Goal: Task Accomplishment & Management: Manage account settings

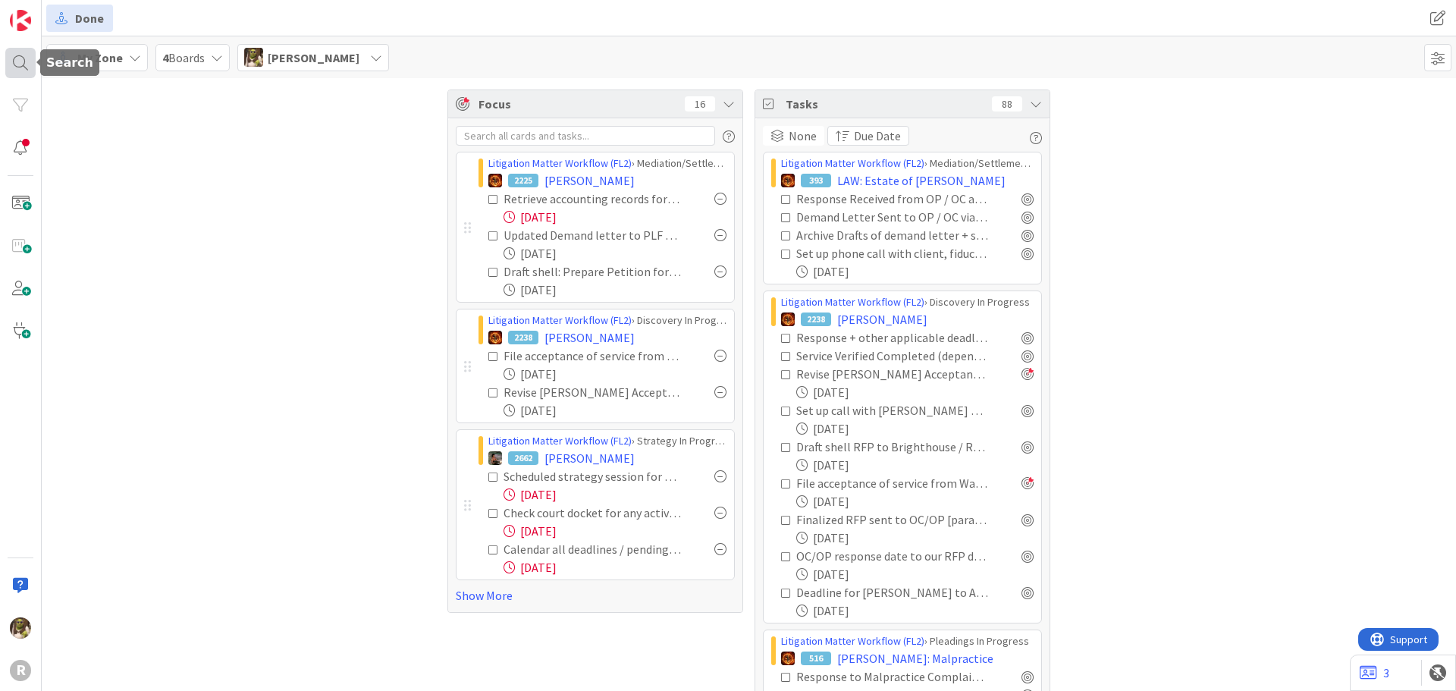
click at [26, 58] on div at bounding box center [20, 63] width 30 height 30
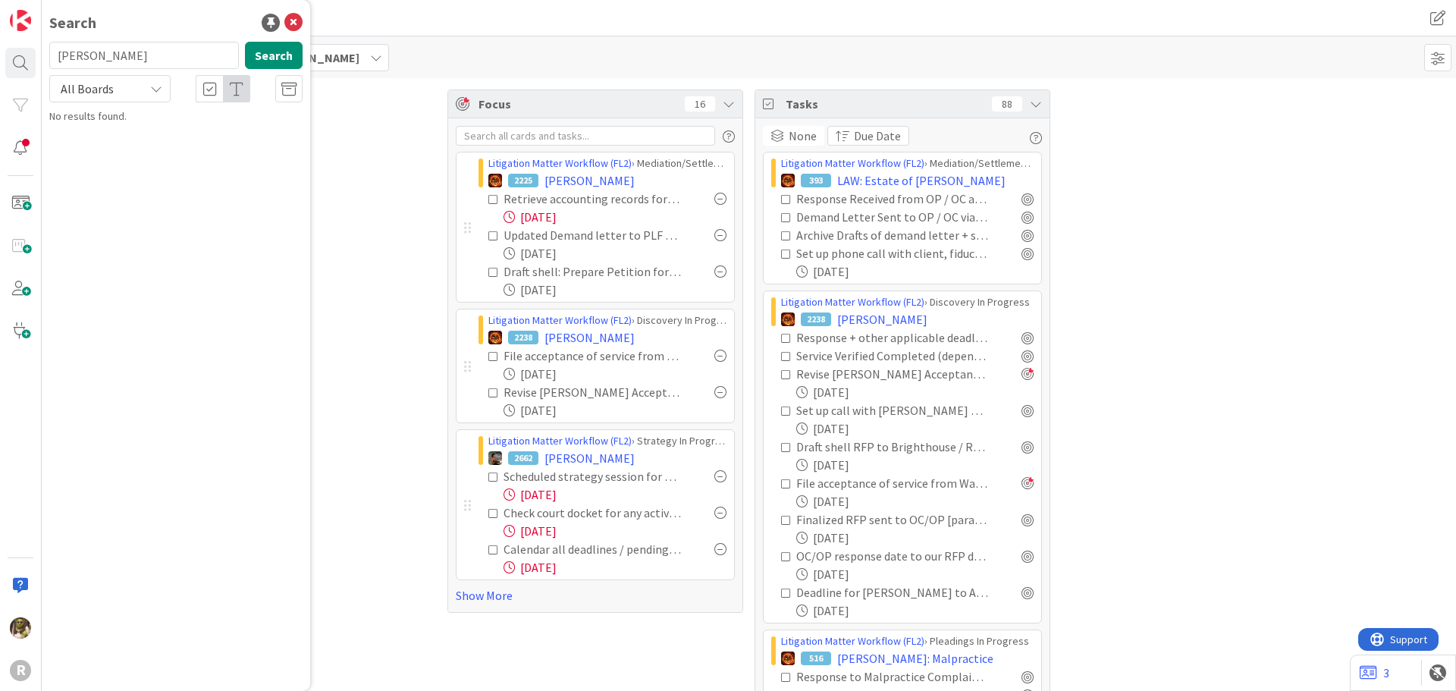
type input "[PERSON_NAME]"
click at [152, 138] on div "Litigation Matter Workflow (FL2) › Mediation/Settlement in Progress" at bounding box center [187, 125] width 232 height 27
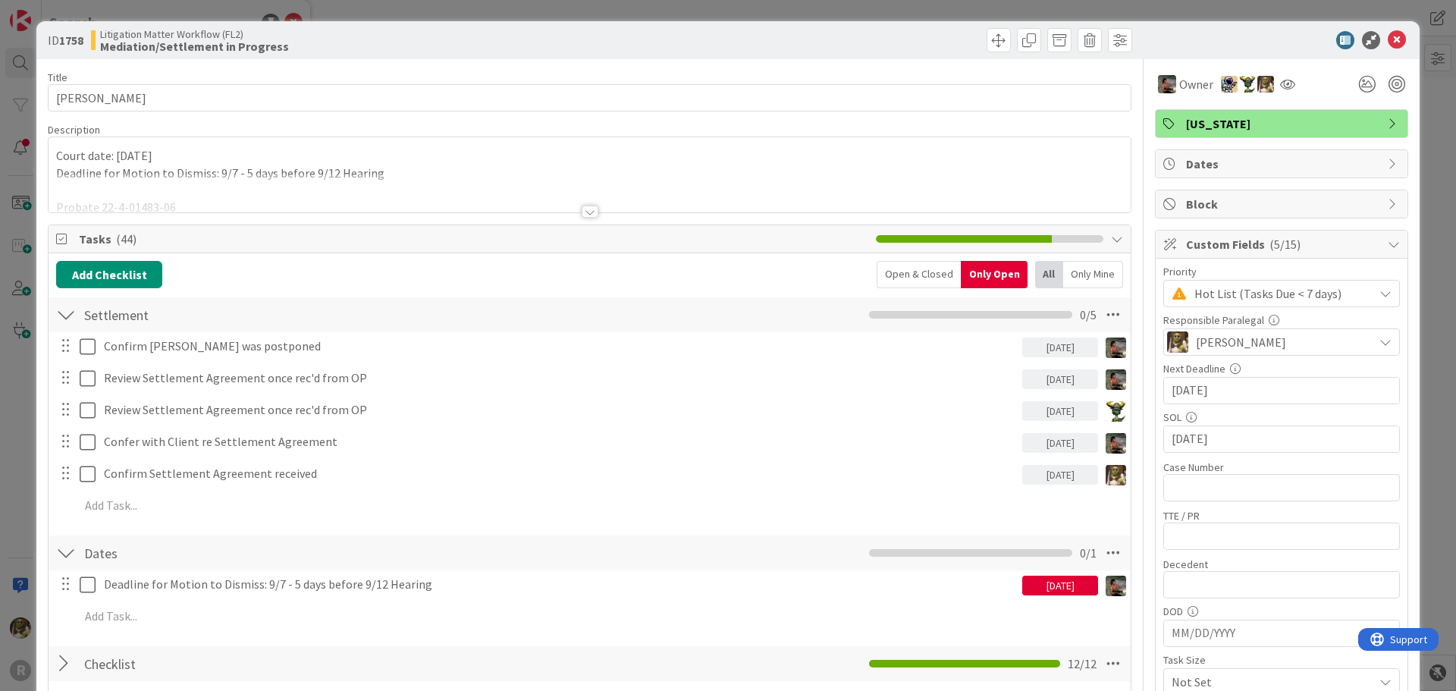
click at [253, 128] on div "Description" at bounding box center [590, 130] width 1084 height 14
click at [588, 215] on div at bounding box center [590, 211] width 17 height 12
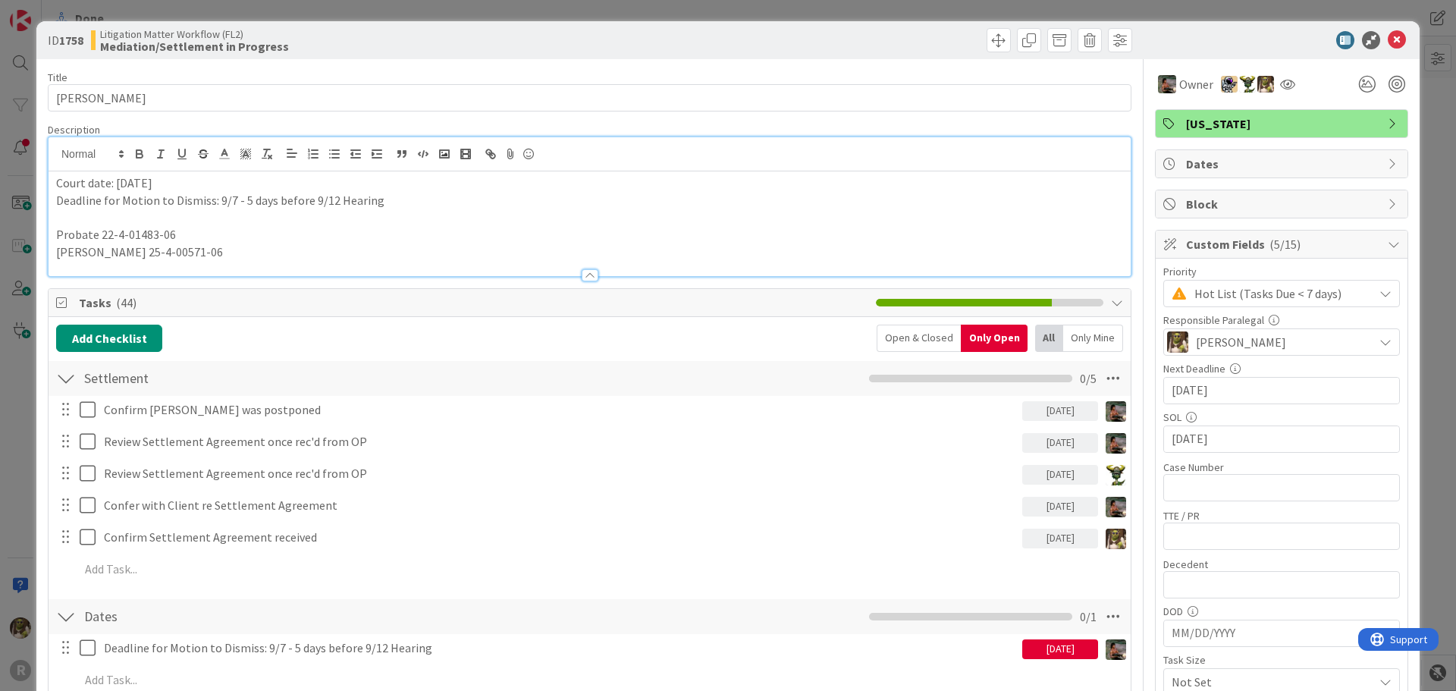
drag, startPoint x: 233, startPoint y: 177, endPoint x: 117, endPoint y: 179, distance: 116.0
click at [117, 179] on p "Court date: September 12, 2025" at bounding box center [589, 182] width 1067 height 17
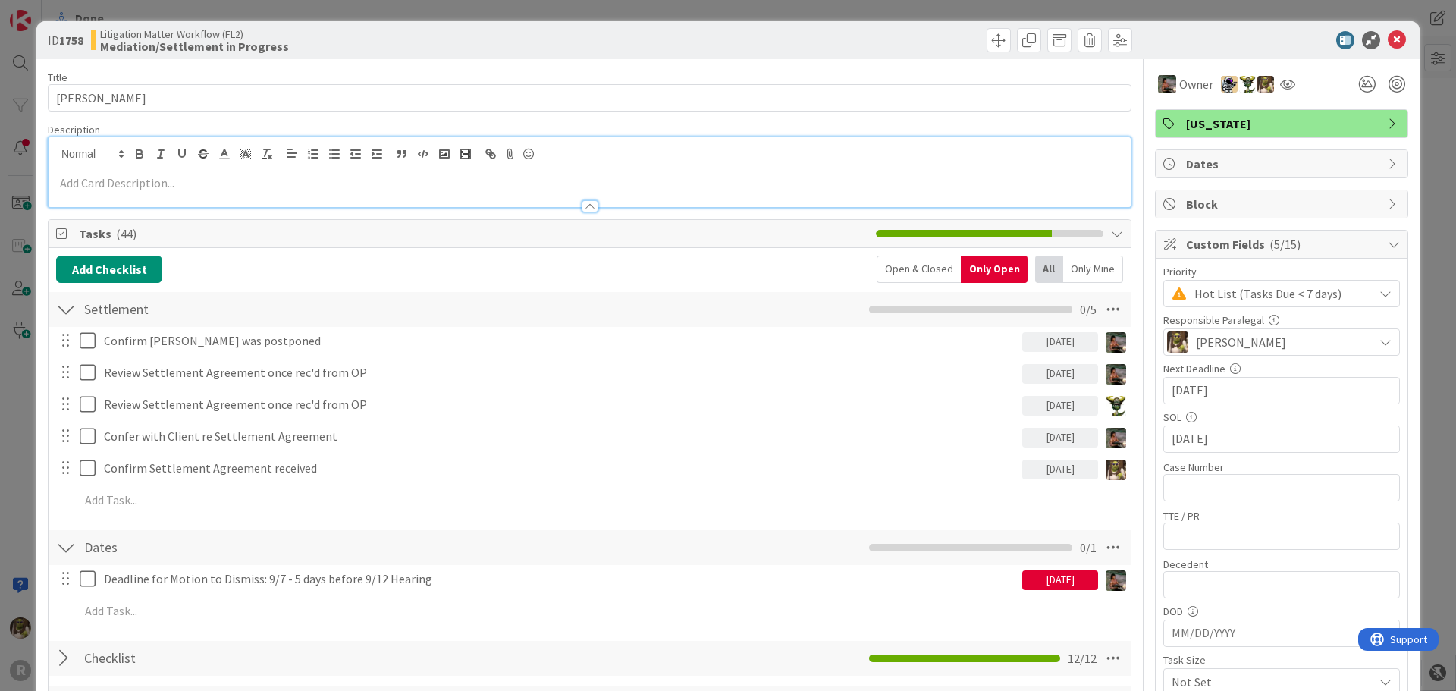
click at [259, 192] on div at bounding box center [590, 199] width 1082 height 16
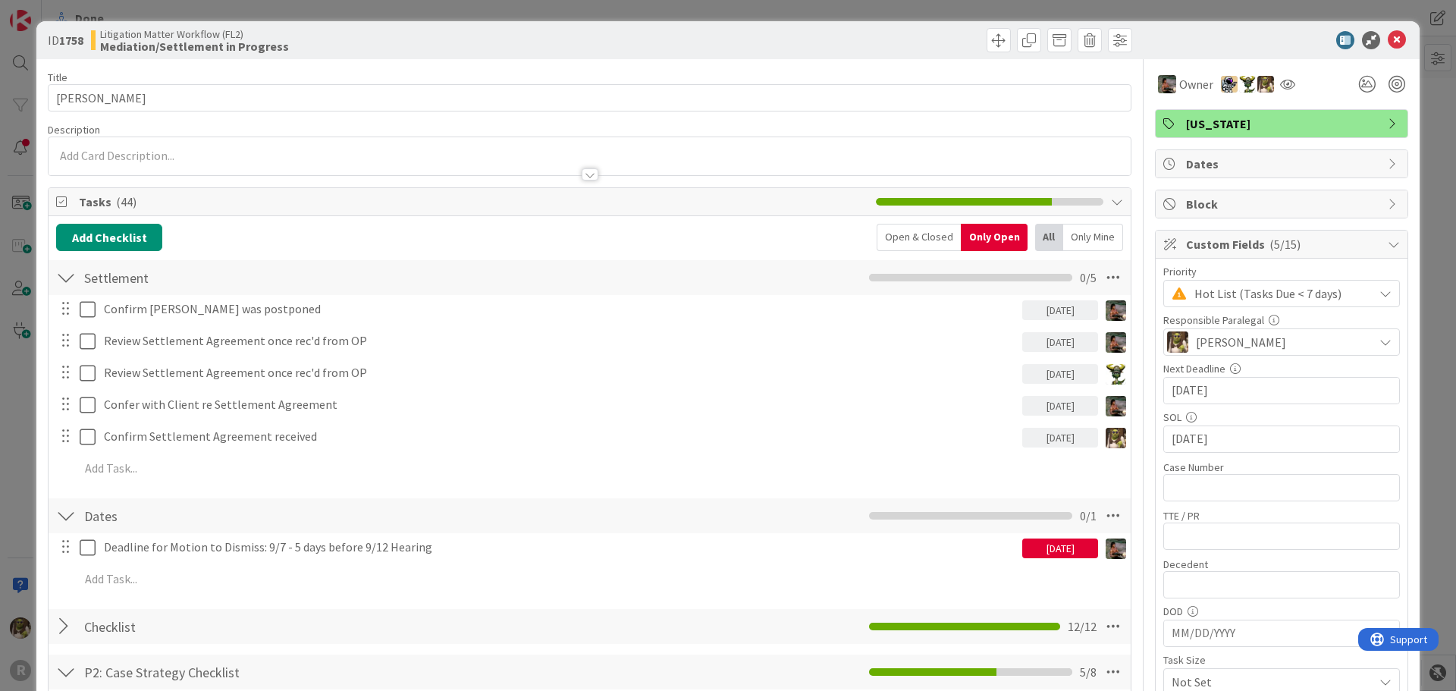
click at [259, 191] on div "Tasks ( 44 )" at bounding box center [590, 202] width 1082 height 28
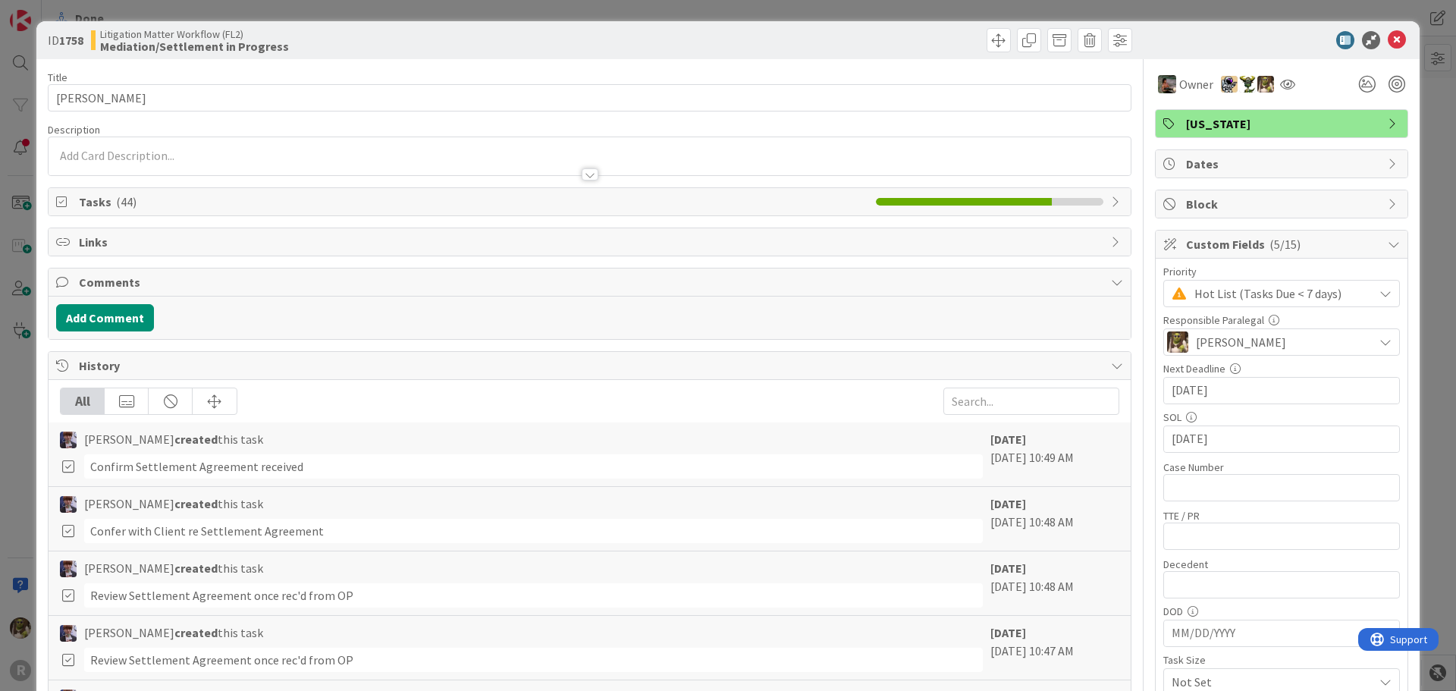
click at [244, 156] on p at bounding box center [589, 155] width 1067 height 17
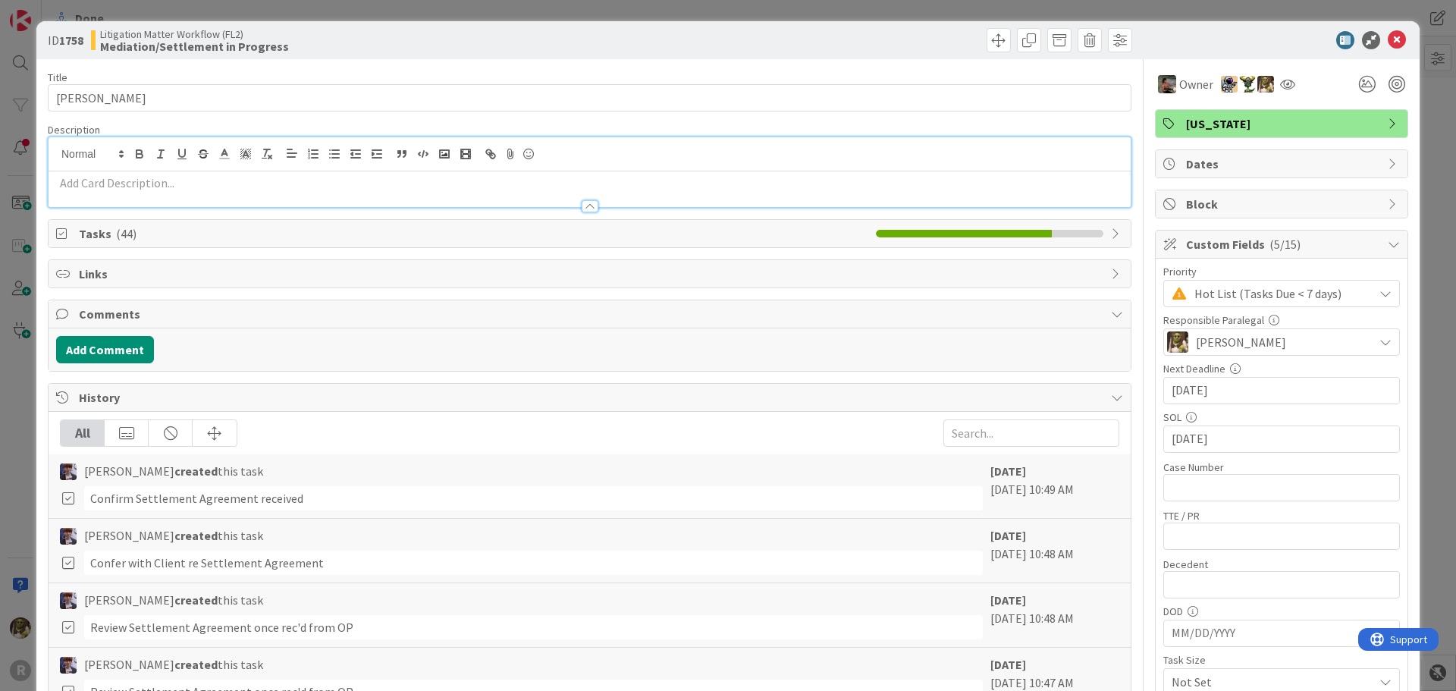
click at [242, 181] on p at bounding box center [589, 182] width 1067 height 17
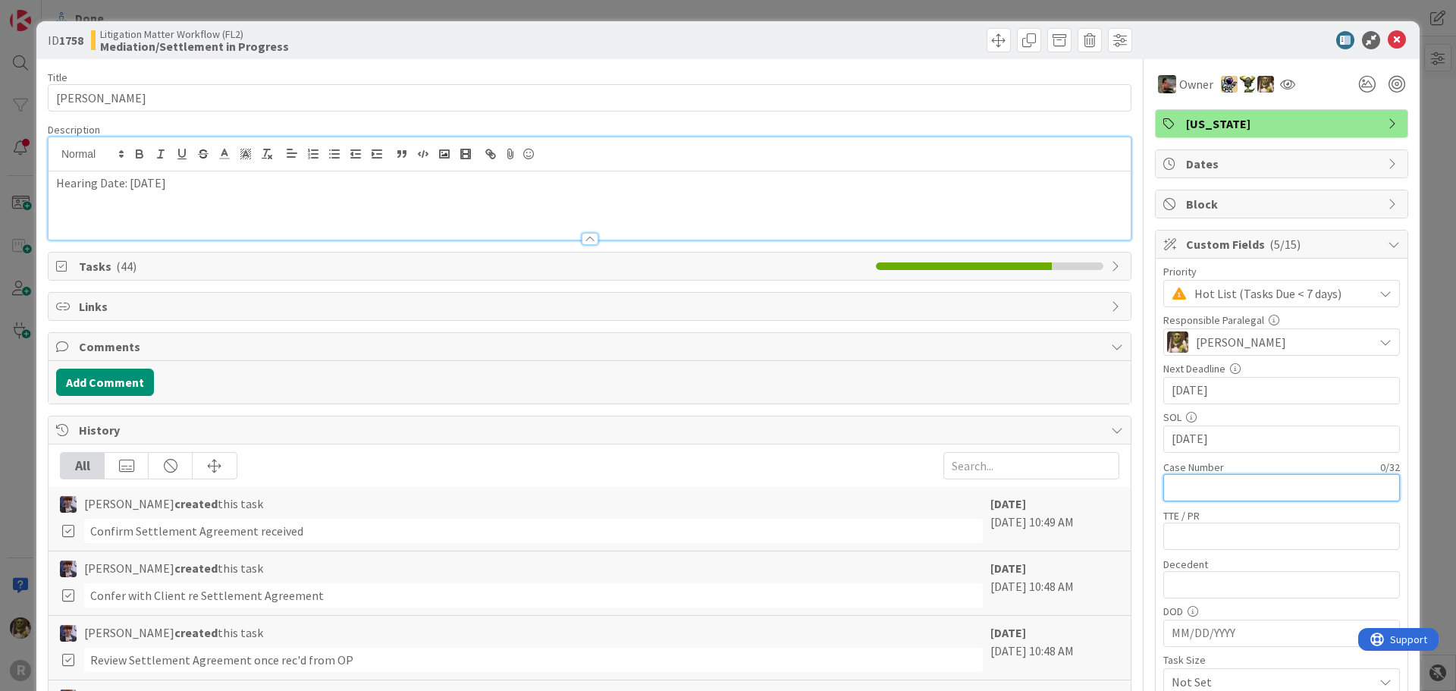
click at [1206, 488] on input "text" at bounding box center [1281, 487] width 237 height 27
type input "25-4-00571-06"
click at [480, 212] on div "Hearing Date: October 10, 2025" at bounding box center [590, 205] width 1082 height 68
click at [337, 189] on p "Hearing Date: October 10, 2025" at bounding box center [589, 182] width 1067 height 17
click at [1403, 34] on div "ID 1758 Litigation Matter Workflow (FL2) Mediation/Settlement in Progress" at bounding box center [727, 40] width 1383 height 38
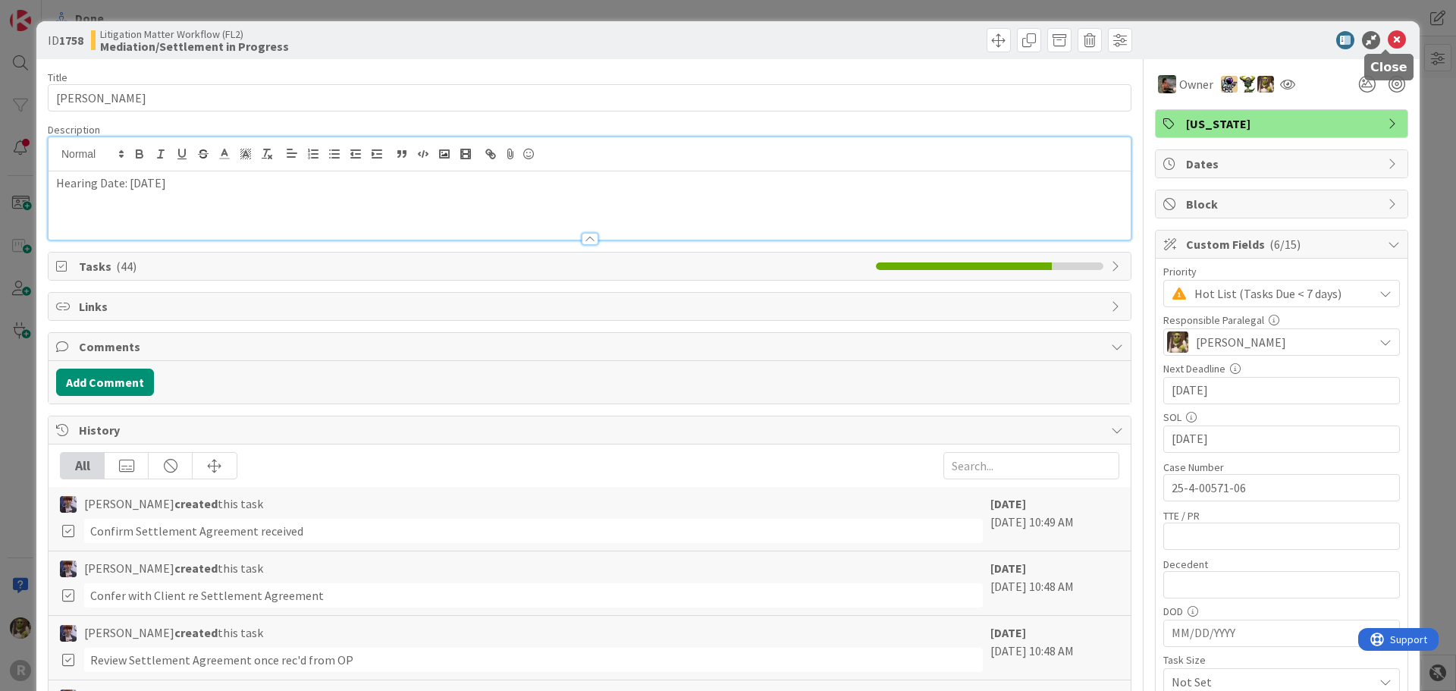
click at [1390, 43] on icon at bounding box center [1397, 40] width 18 height 18
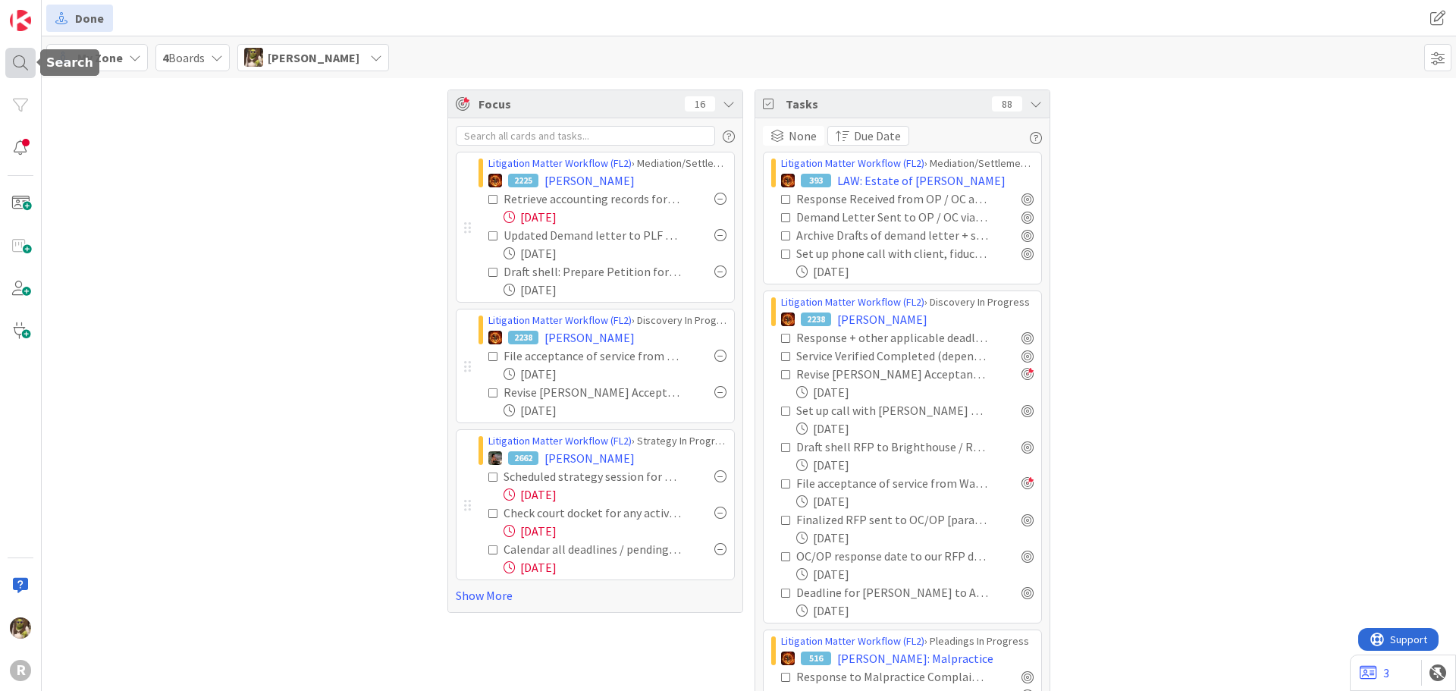
click at [33, 62] on div at bounding box center [20, 63] width 30 height 30
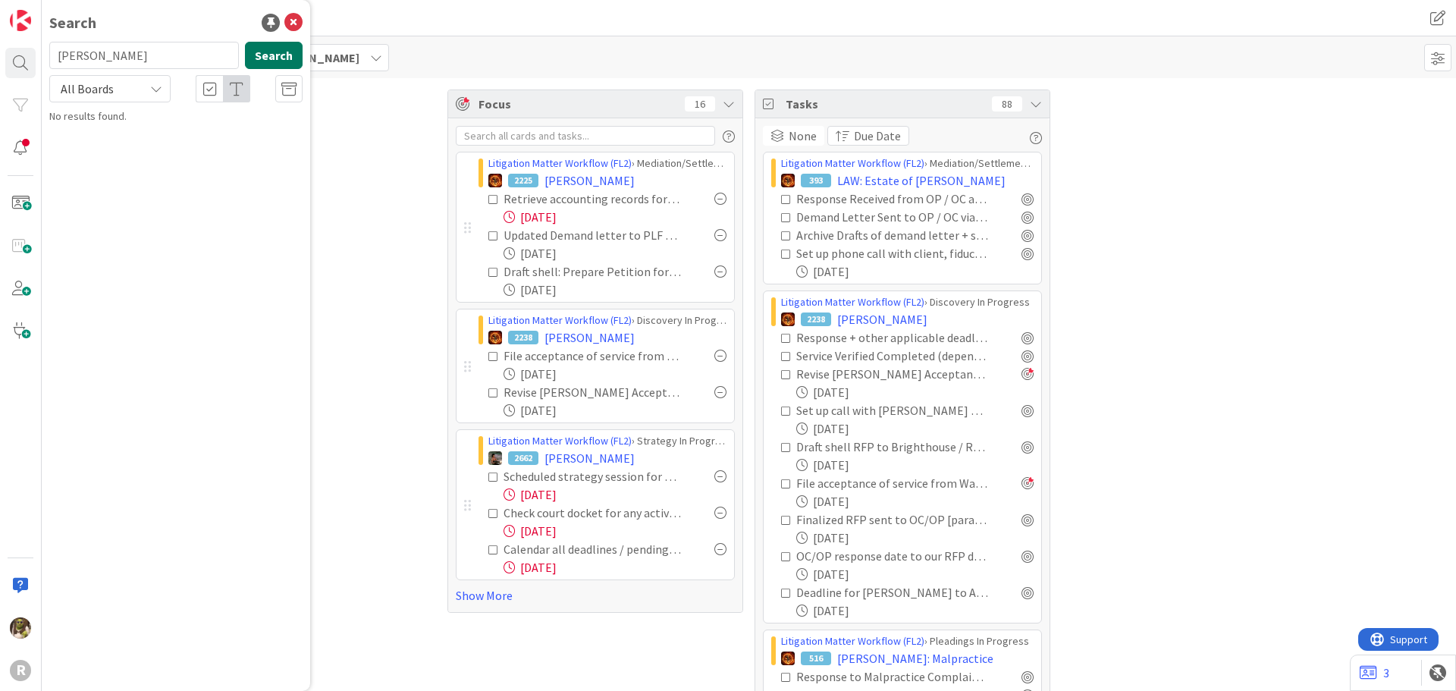
drag, startPoint x: 252, startPoint y: 56, endPoint x: 280, endPoint y: 55, distance: 27.3
click at [255, 55] on button "Search" at bounding box center [274, 55] width 58 height 27
click at [282, 55] on button "Search" at bounding box center [274, 55] width 58 height 27
click at [170, 126] on div "Litigation Matter Workflow (FL2) › Mediation/Settlement in Progress" at bounding box center [187, 125] width 232 height 27
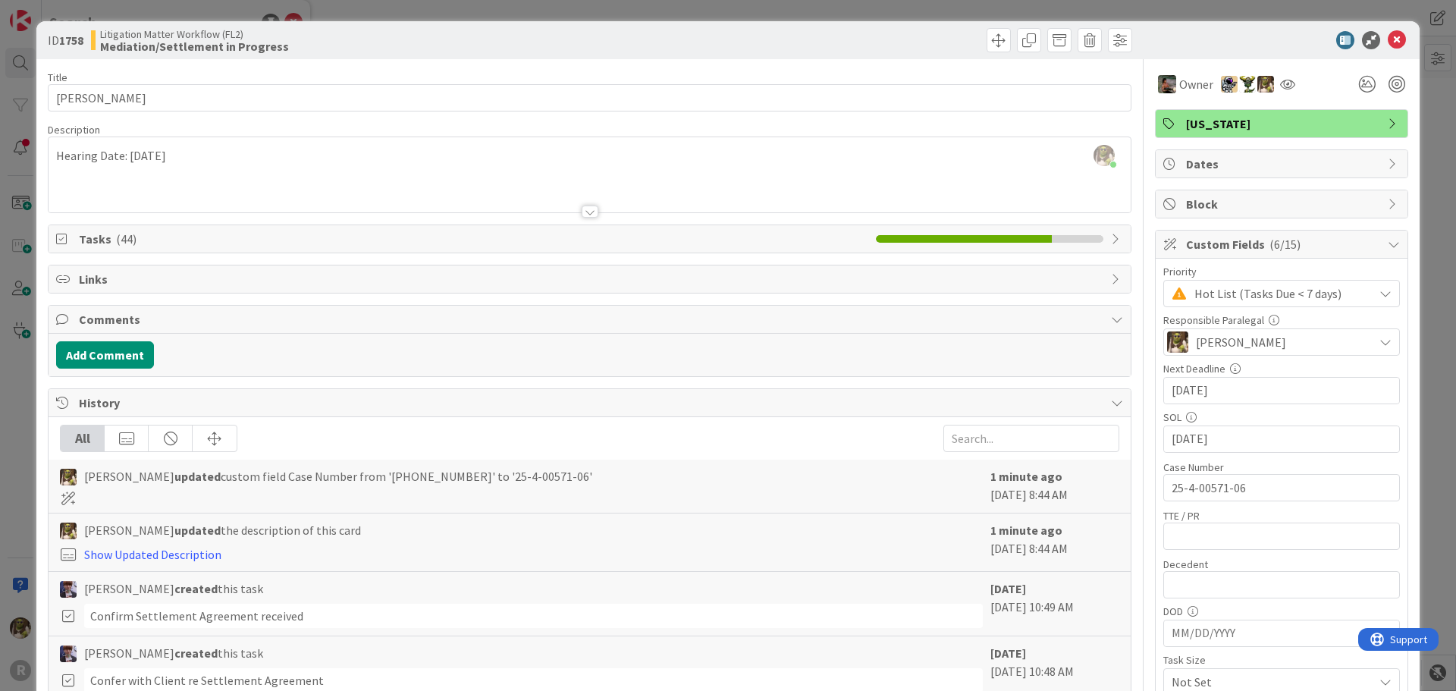
click at [268, 232] on span "Tasks ( 44 )" at bounding box center [473, 239] width 789 height 18
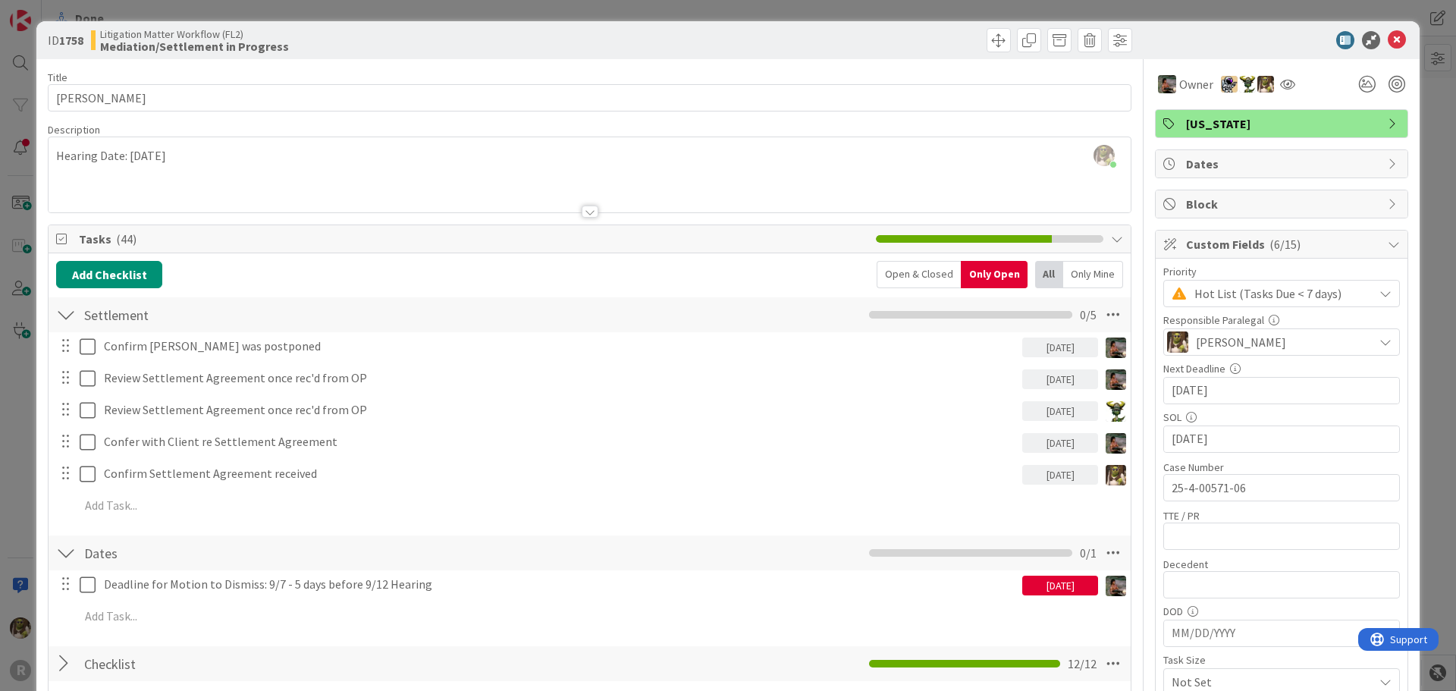
click at [89, 179] on div at bounding box center [590, 193] width 1082 height 39
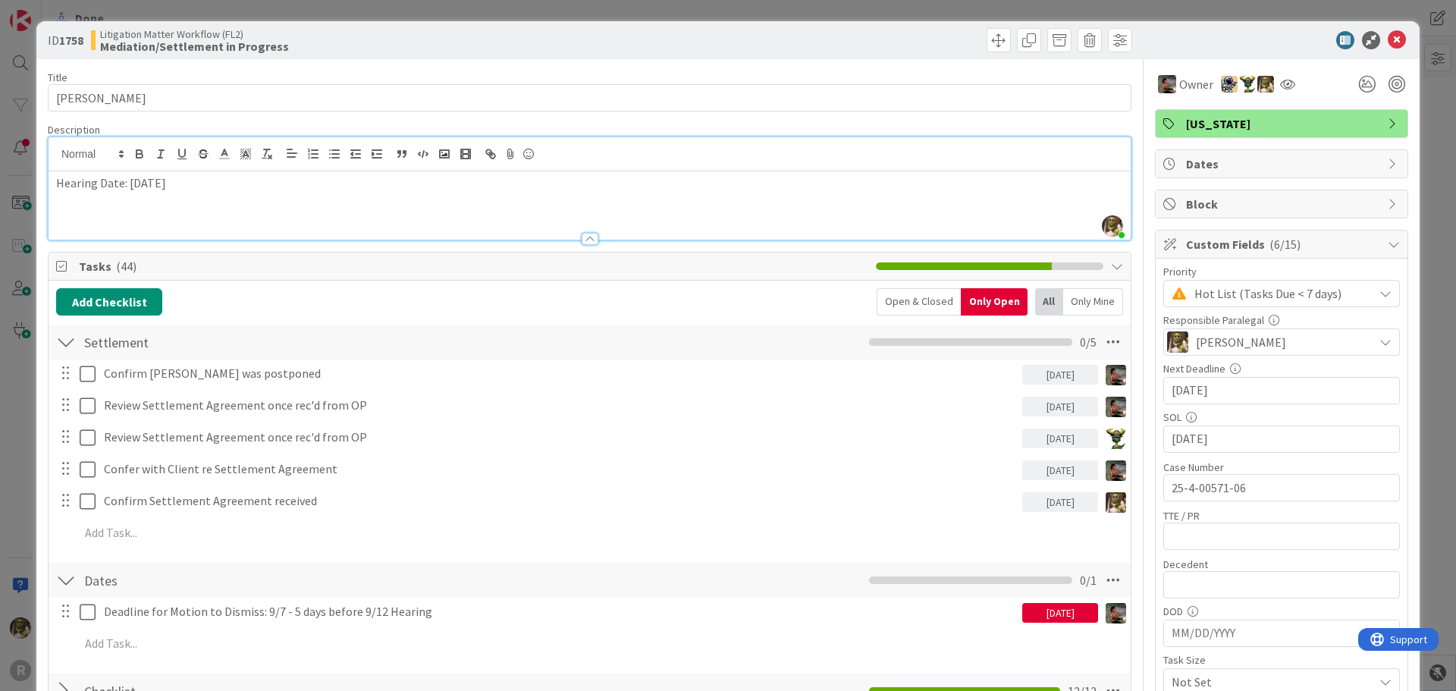
click at [173, 216] on div "Hearing Date: October 10, 2025" at bounding box center [590, 205] width 1082 height 68
click at [224, 180] on p "Hearing Date: October 10, 2025" at bounding box center [589, 182] width 1067 height 17
click at [143, 217] on div "Hearing Date: October 10, 2025" at bounding box center [590, 205] width 1082 height 68
click at [1388, 36] on icon at bounding box center [1397, 40] width 18 height 18
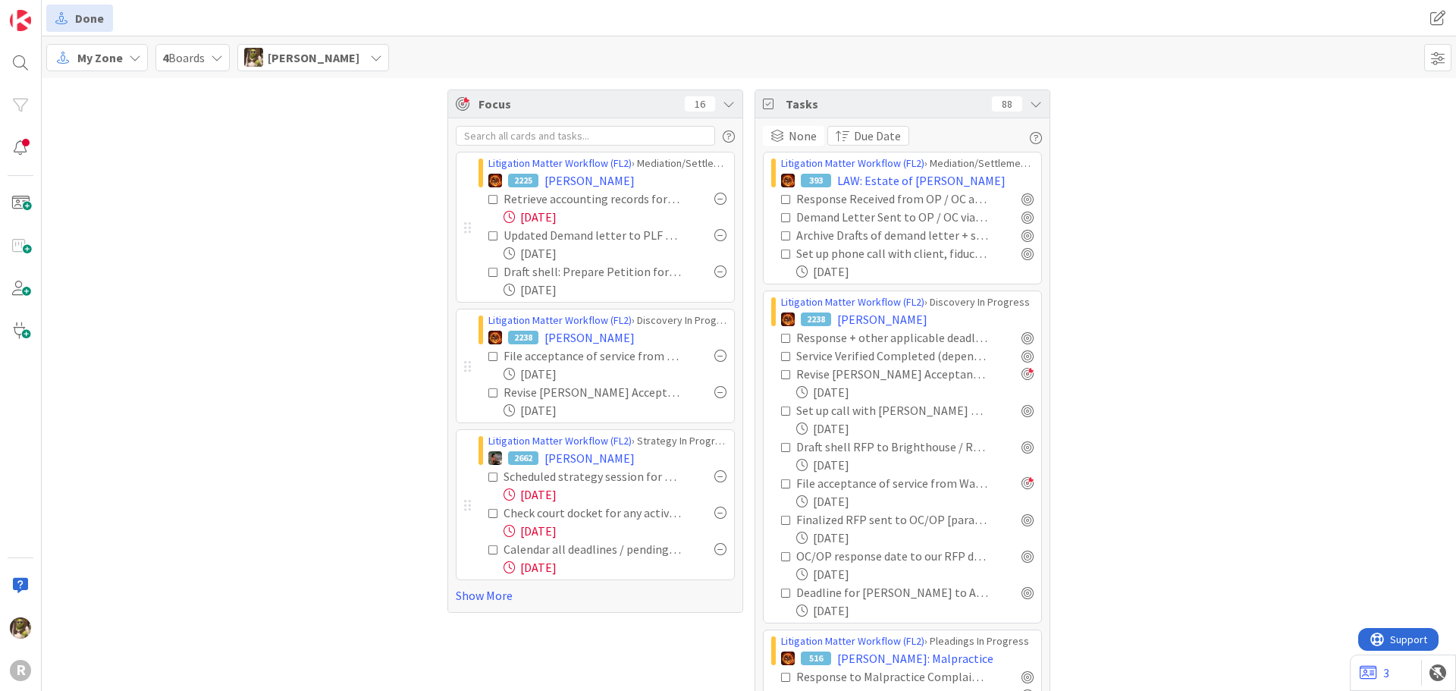
click at [488, 601] on link "Show More" at bounding box center [595, 595] width 279 height 18
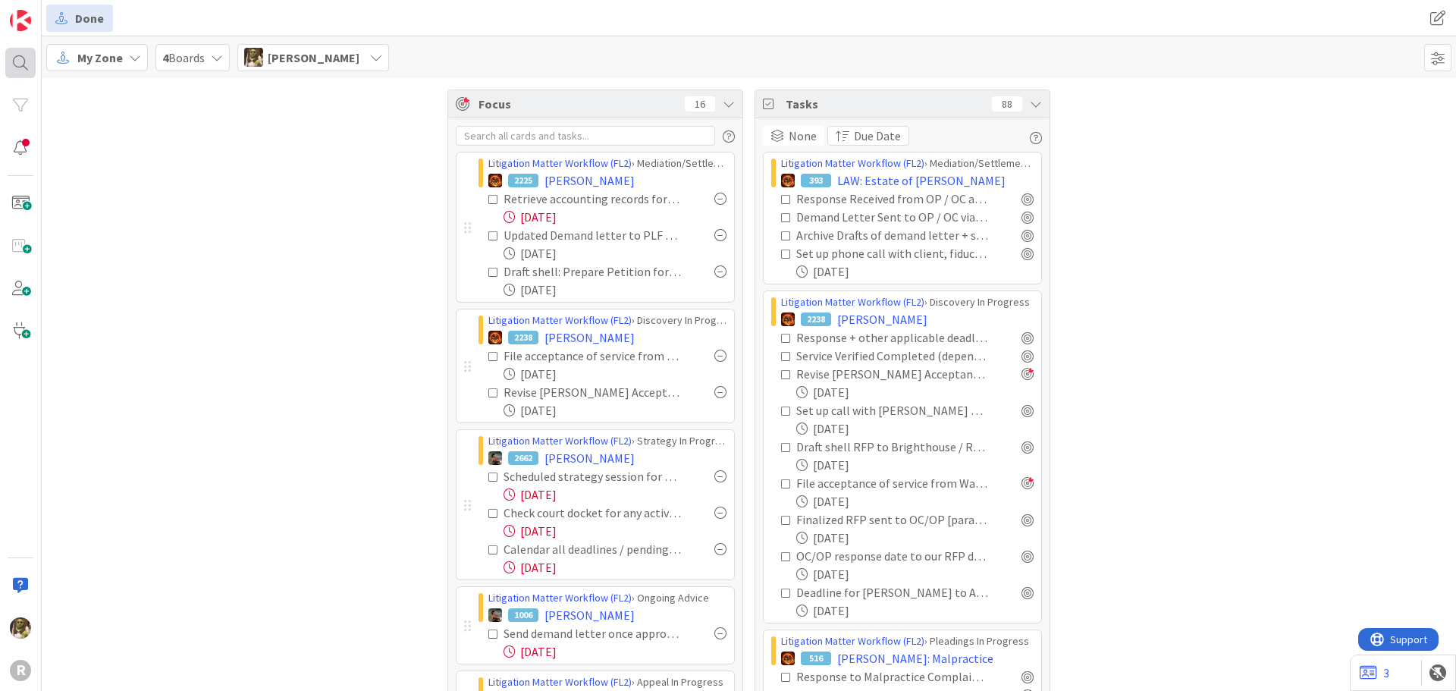
click at [6, 51] on div at bounding box center [20, 63] width 30 height 30
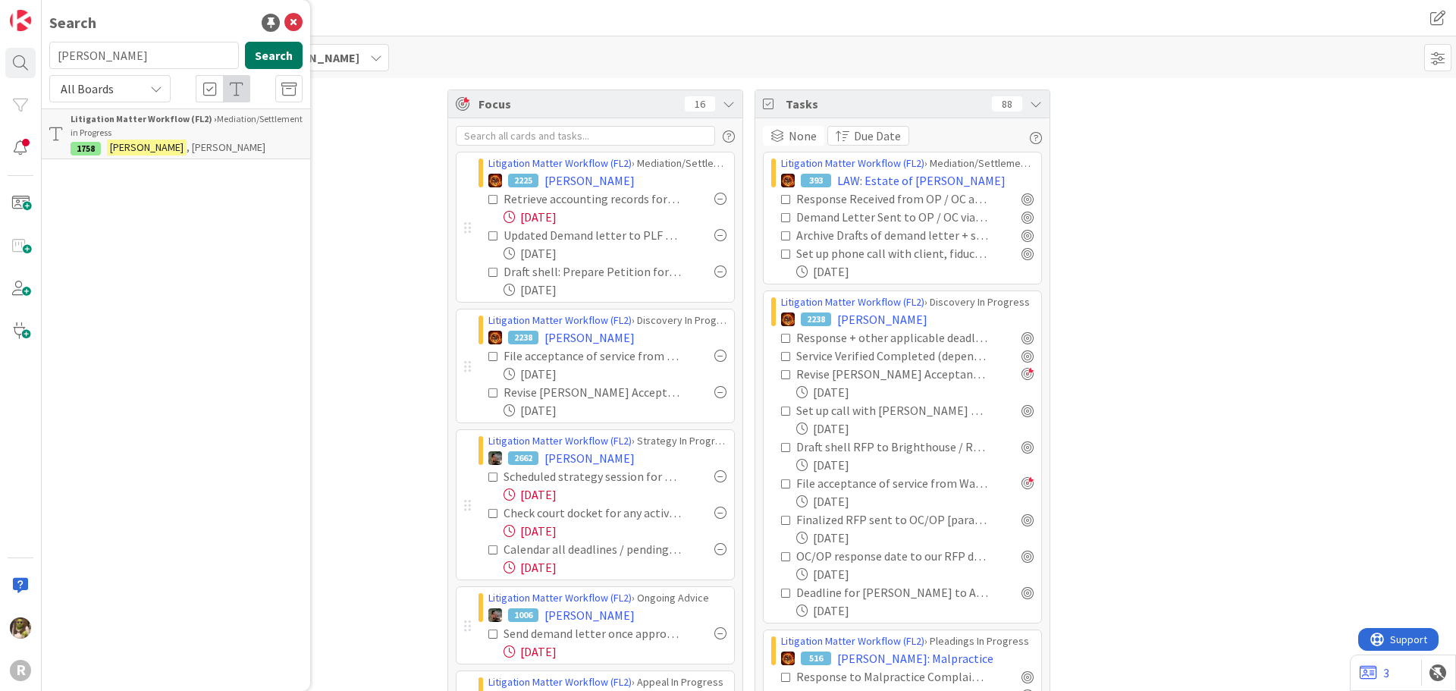
click at [276, 52] on button "Search" at bounding box center [274, 55] width 58 height 27
click at [112, 130] on div "Litigation Matter Workflow (FL2) › Mediation/Settlement in Progress" at bounding box center [187, 125] width 232 height 27
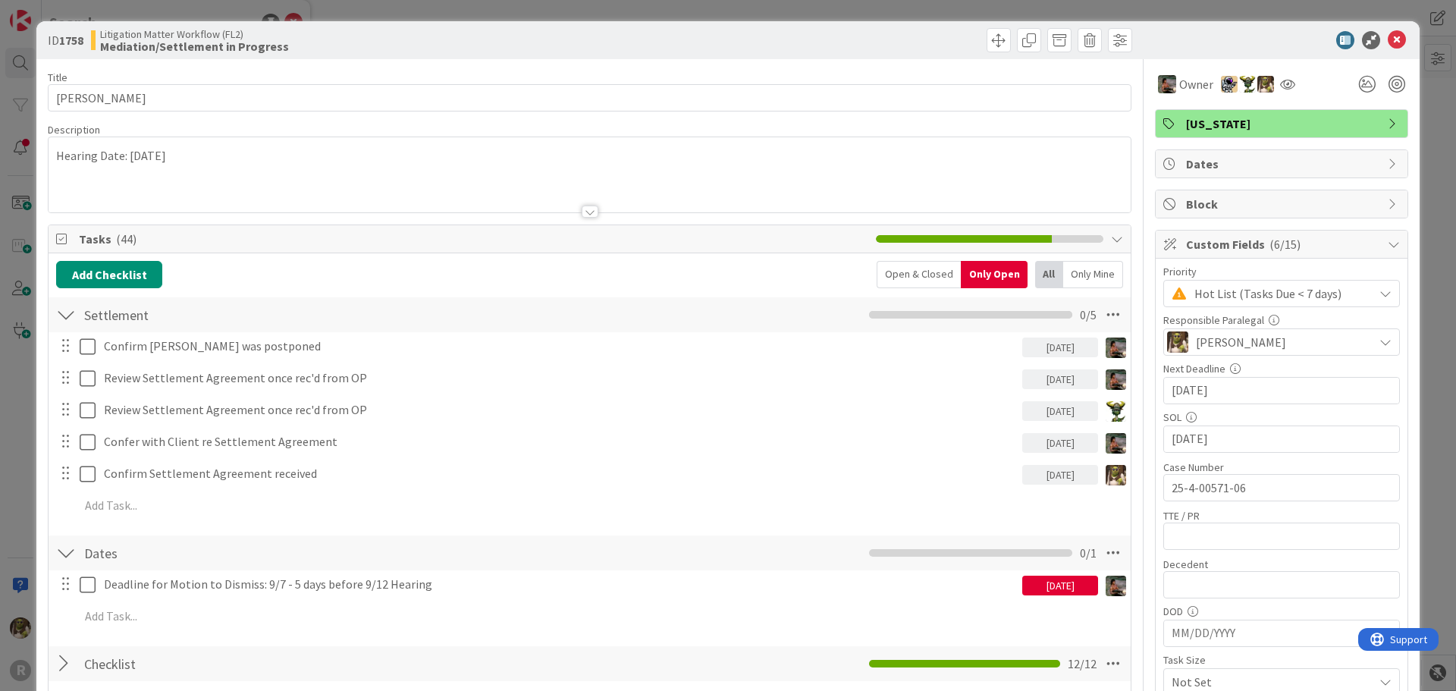
click at [134, 190] on div at bounding box center [590, 193] width 1082 height 39
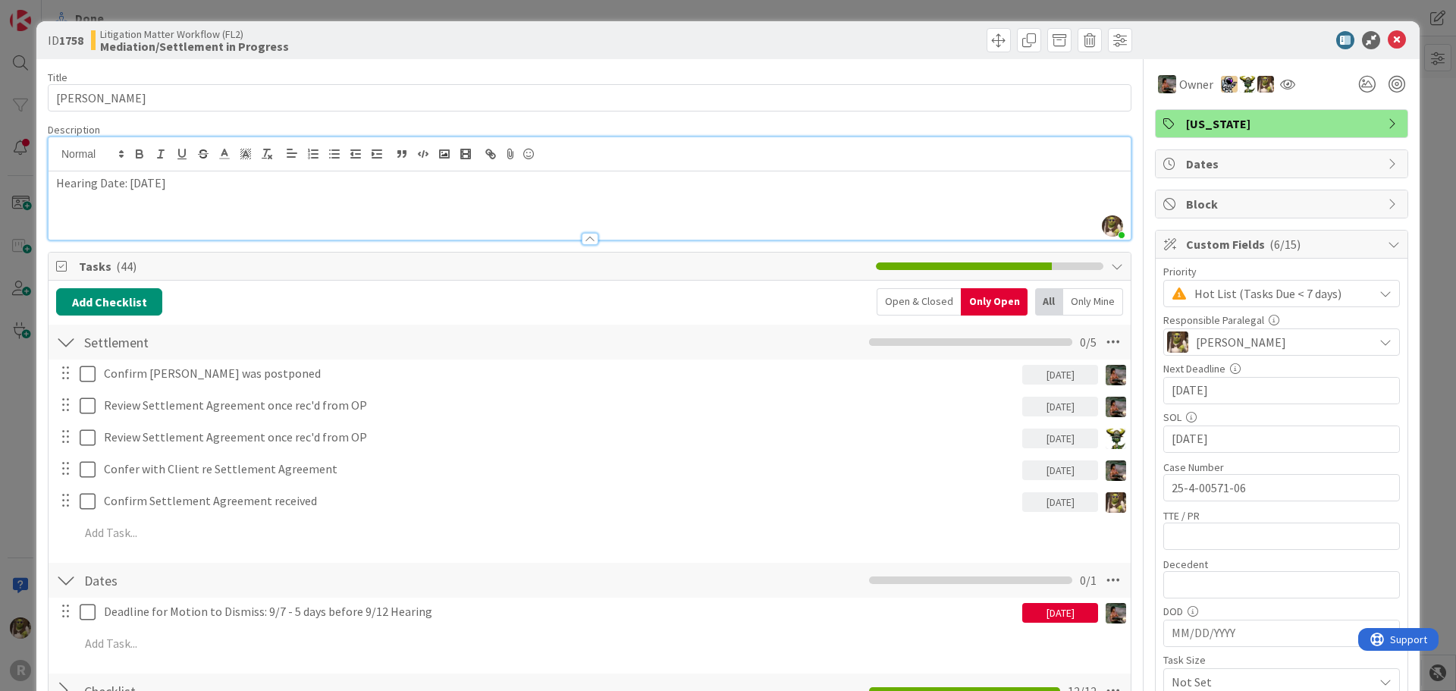
click at [91, 208] on div "Hearing Date: October 10, 2025" at bounding box center [590, 205] width 1082 height 68
click at [83, 216] on div "Hearing Date: October 10, 2025" at bounding box center [590, 205] width 1082 height 68
click at [273, 198] on div "Hearing Date: October 10, 2025" at bounding box center [590, 205] width 1082 height 68
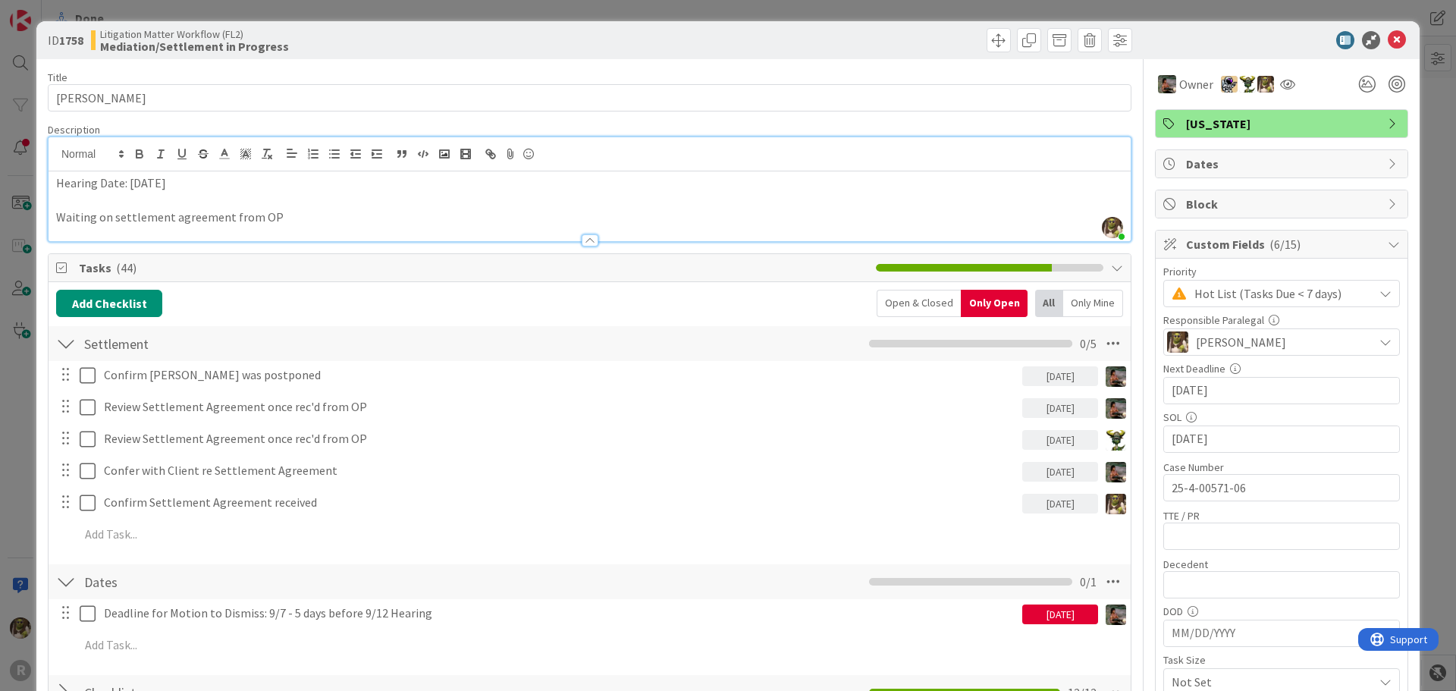
click at [53, 215] on div "Hearing Date: October 10, 2025 Waiting on settlement agreement from OP" at bounding box center [590, 206] width 1082 height 70
click at [1388, 42] on icon at bounding box center [1397, 40] width 18 height 18
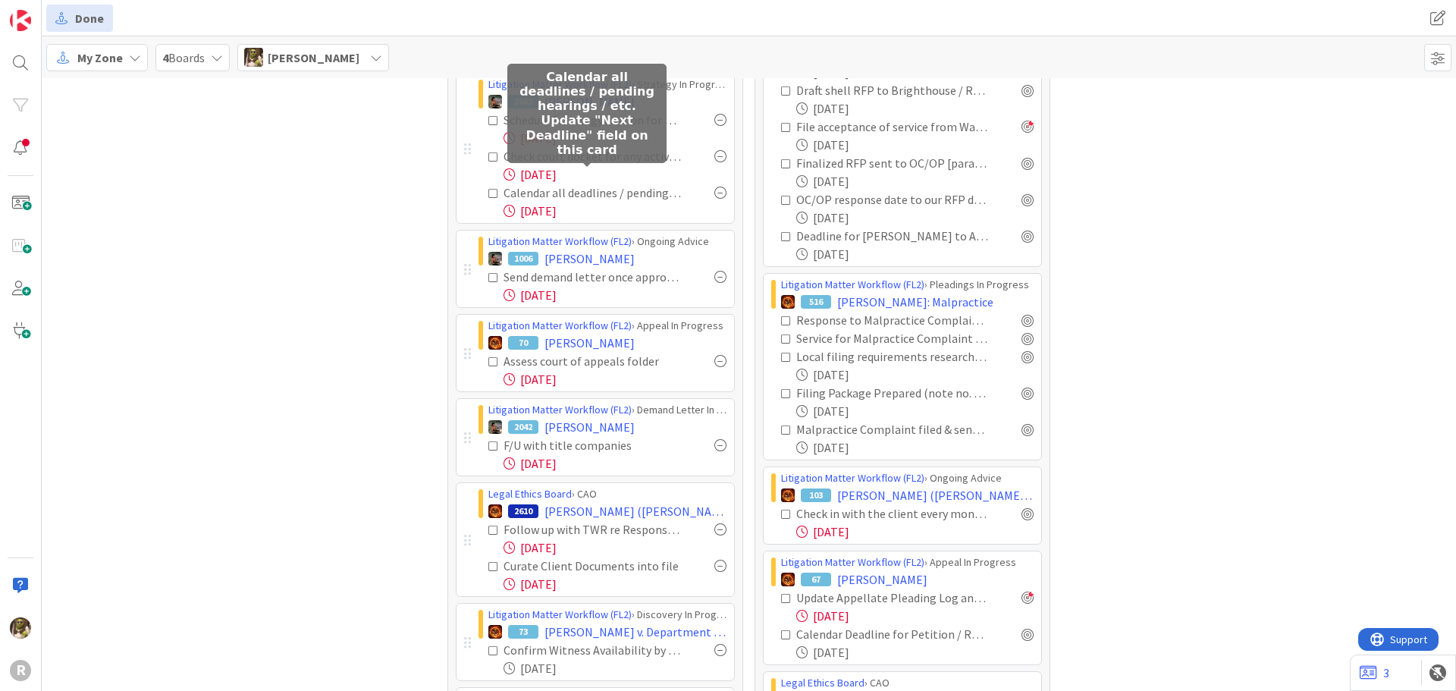
scroll to position [379, 0]
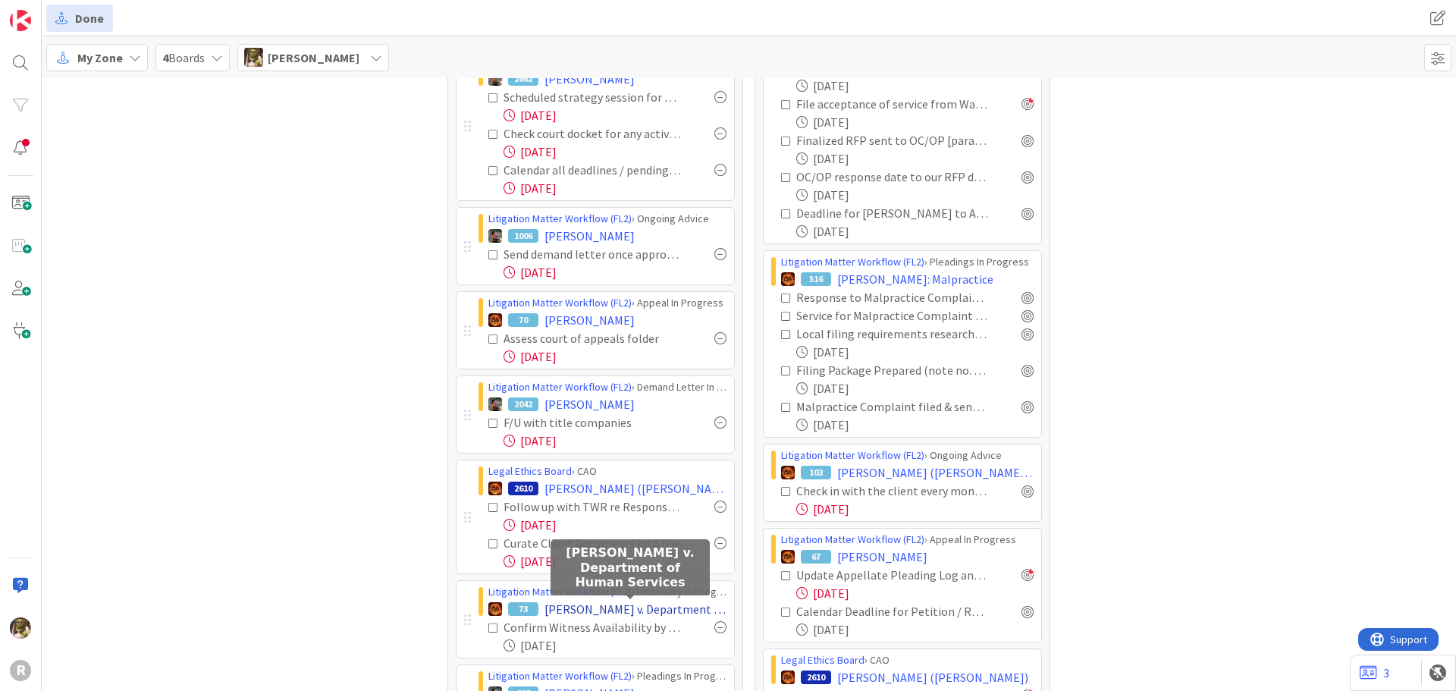
click at [654, 605] on span "Killen v. Department of Human Services" at bounding box center [635, 609] width 182 height 18
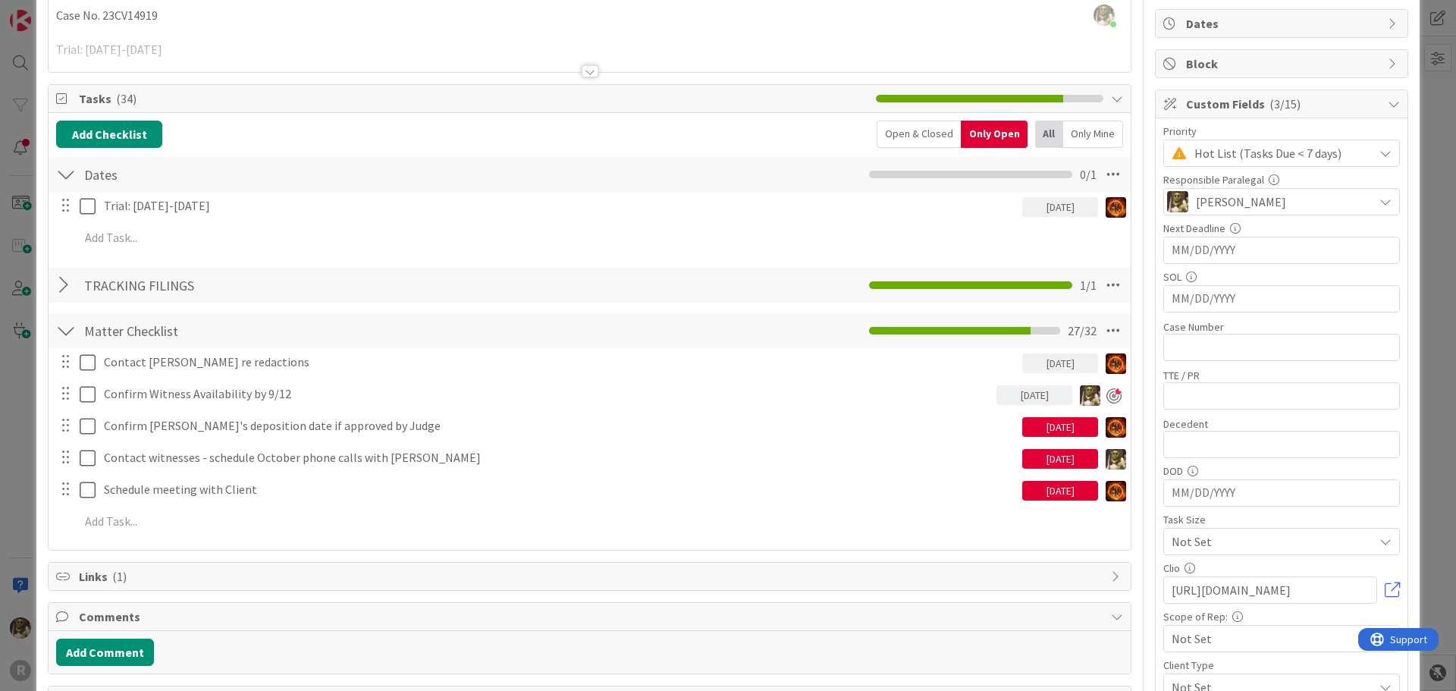
scroll to position [152, 0]
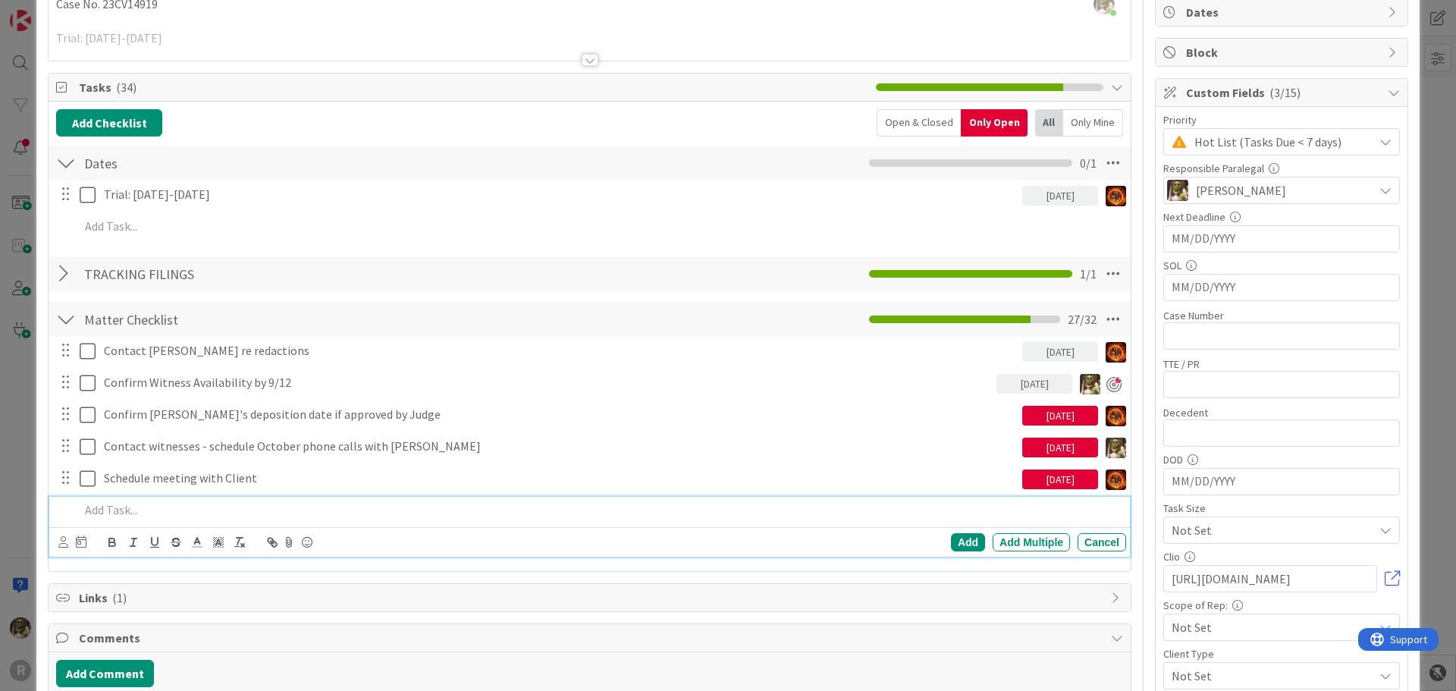
click at [136, 516] on p at bounding box center [600, 509] width 1040 height 17
click at [63, 538] on icon at bounding box center [63, 541] width 10 height 11
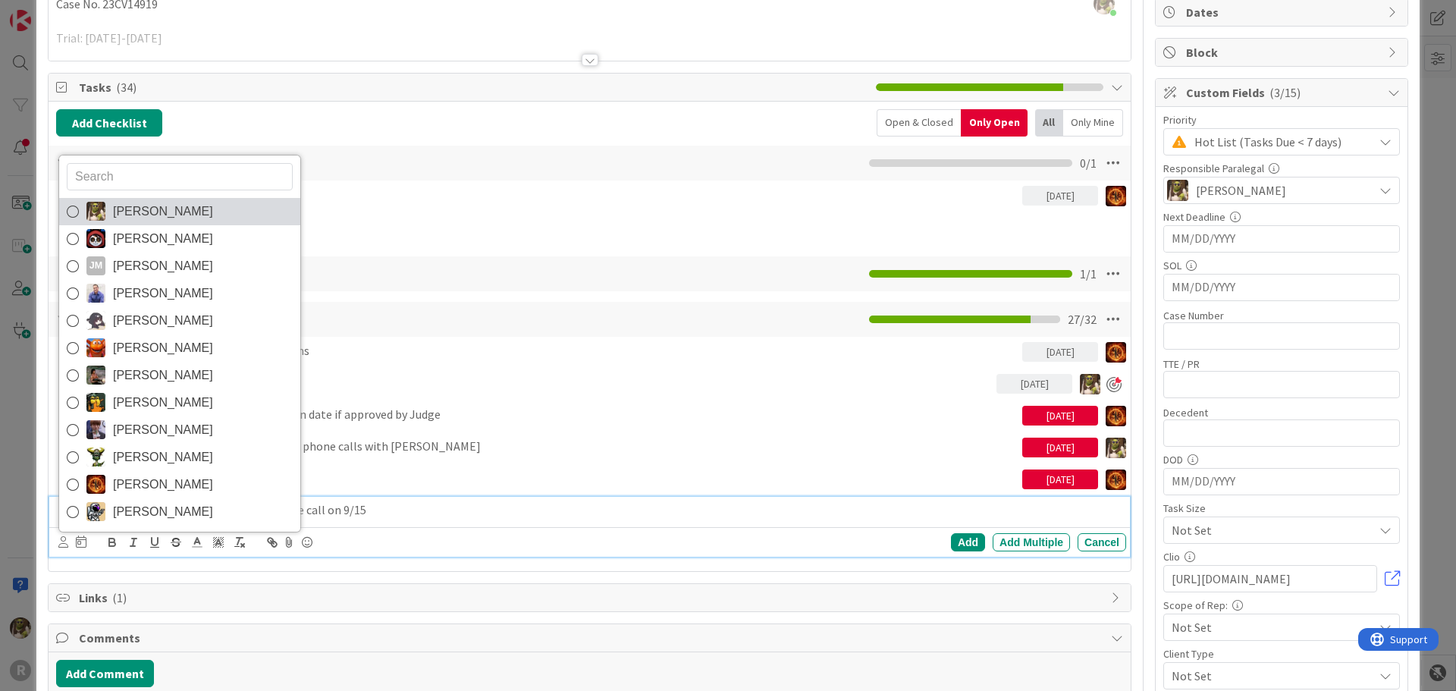
click at [122, 213] on span "Devine Gines" at bounding box center [163, 211] width 100 height 23
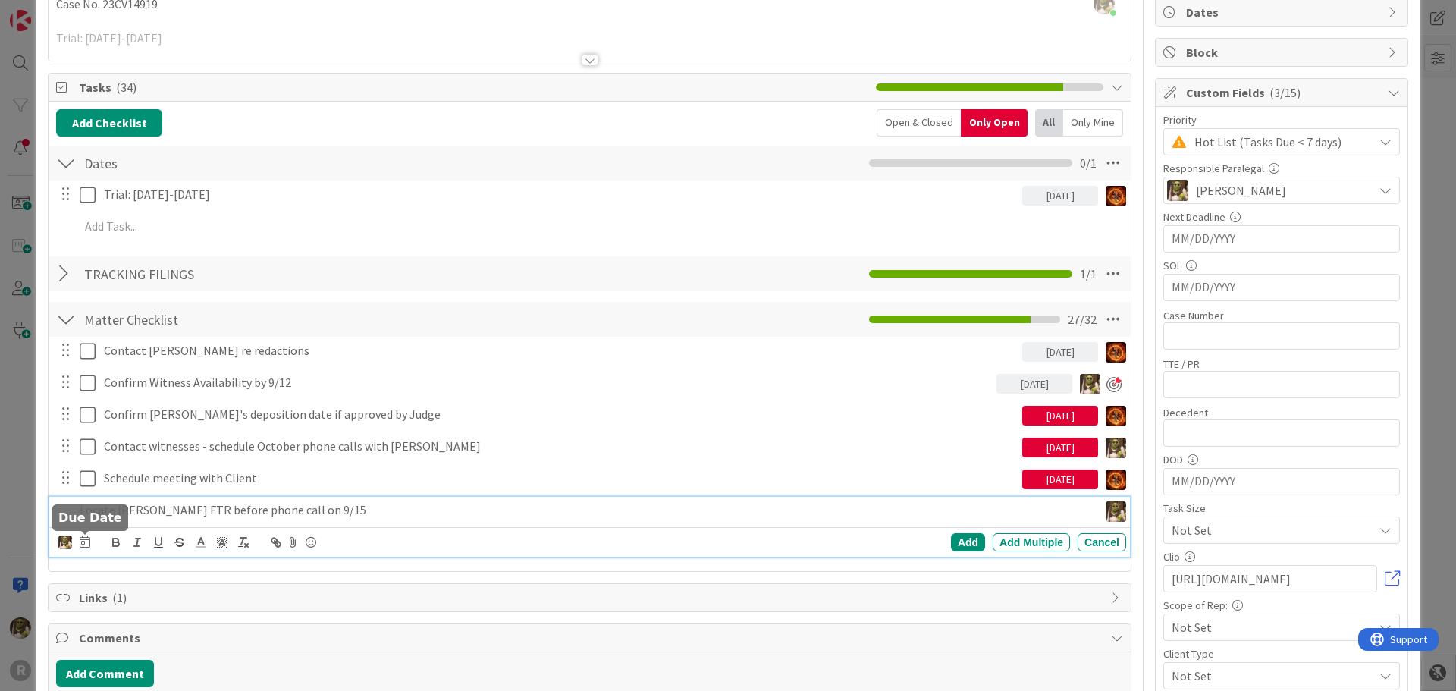
click at [83, 541] on icon at bounding box center [85, 541] width 11 height 12
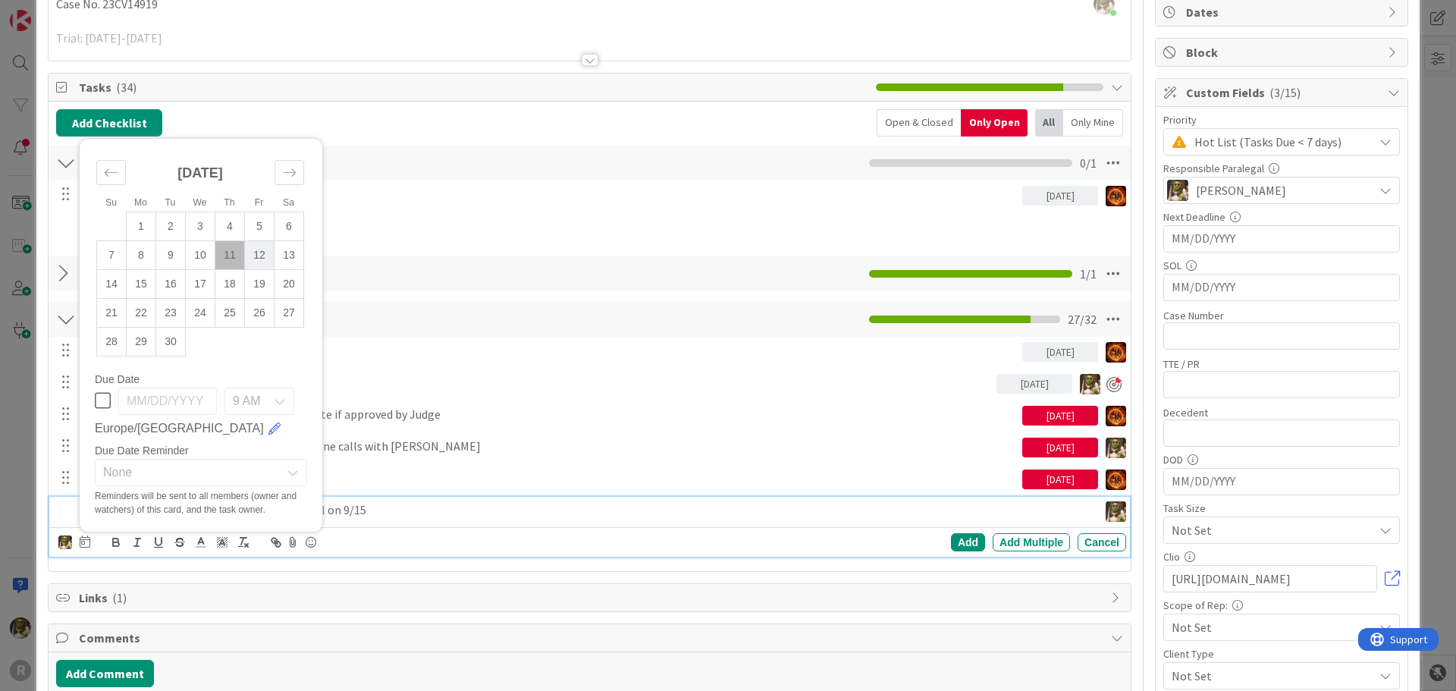
click at [264, 257] on td "12" at bounding box center [260, 254] width 30 height 29
click at [952, 537] on div "Add" at bounding box center [968, 542] width 34 height 18
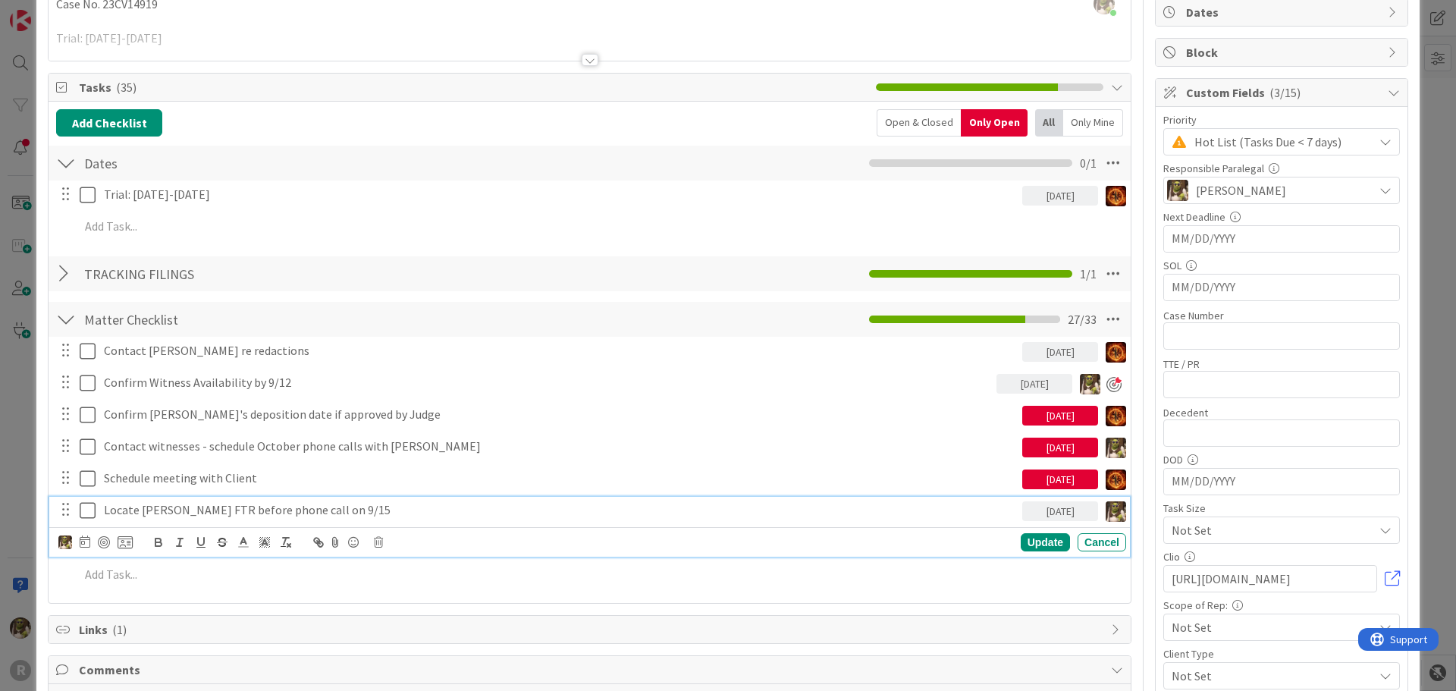
click at [291, 510] on p "Locate Dr. Swiridoff FTR before phone call on 9/15" at bounding box center [560, 509] width 912 height 17
click at [106, 539] on div at bounding box center [104, 542] width 12 height 12
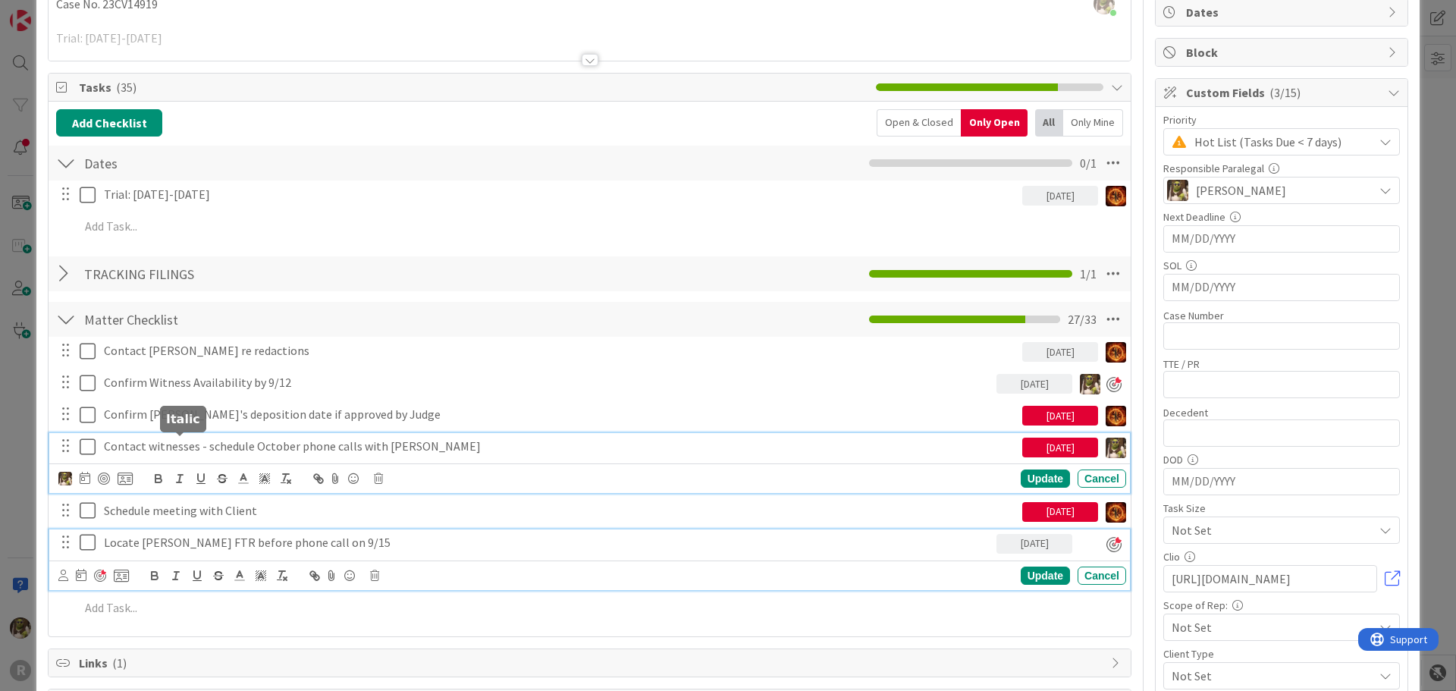
click at [183, 452] on div "Contact witnesses - schedule October phone calls with Ted 09/09/2025 Update Can…" at bounding box center [589, 463] width 1080 height 60
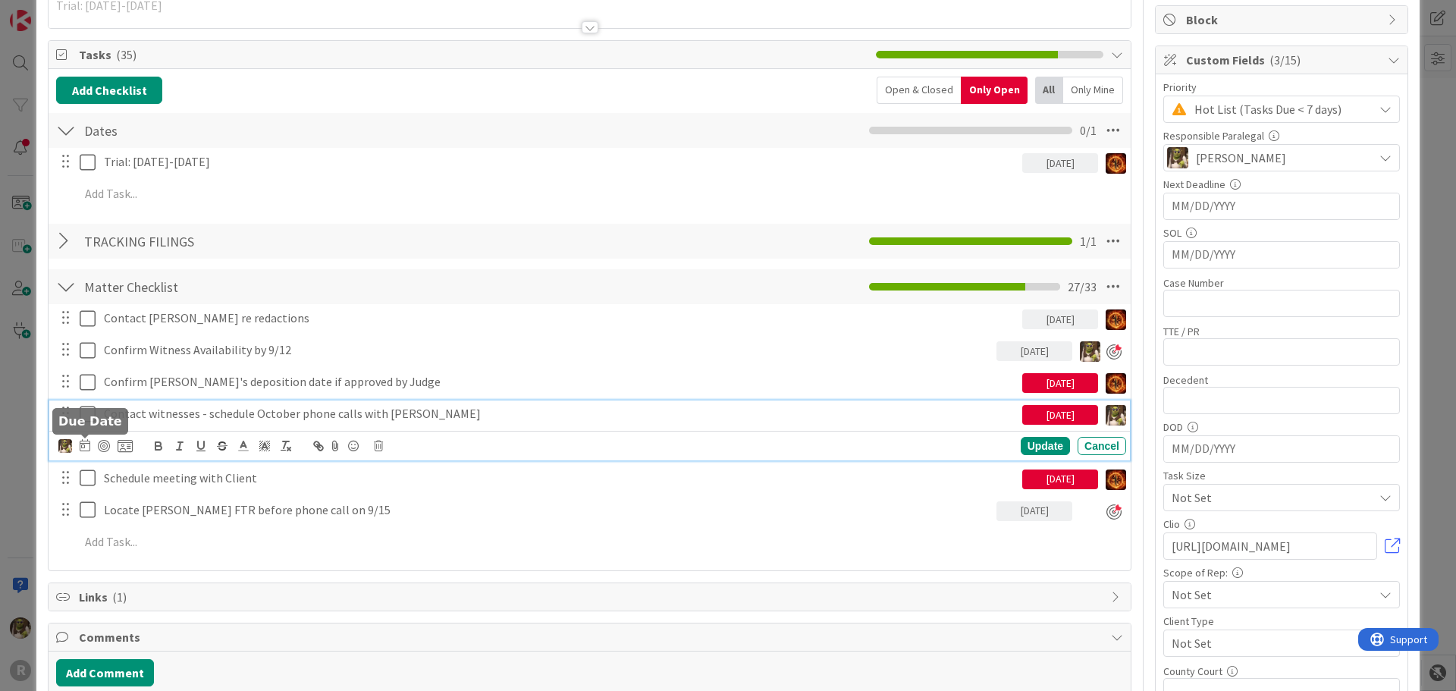
click at [86, 446] on icon at bounding box center [85, 445] width 11 height 12
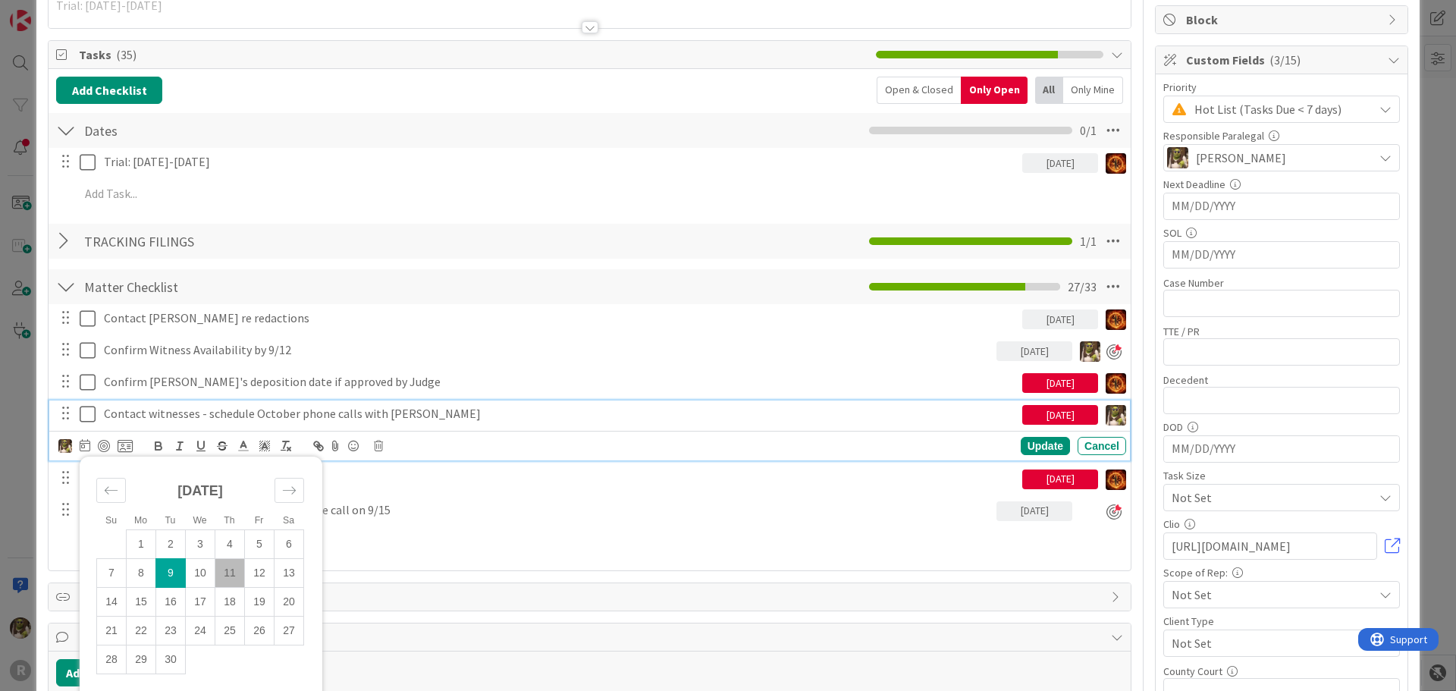
click at [380, 453] on div "Su Mo Tu We Th Fr Sa August 2025 1 2 3 4 5 6 7 8 9 10 11 12 13 14 15 16 17 18 1…" at bounding box center [592, 445] width 1068 height 21
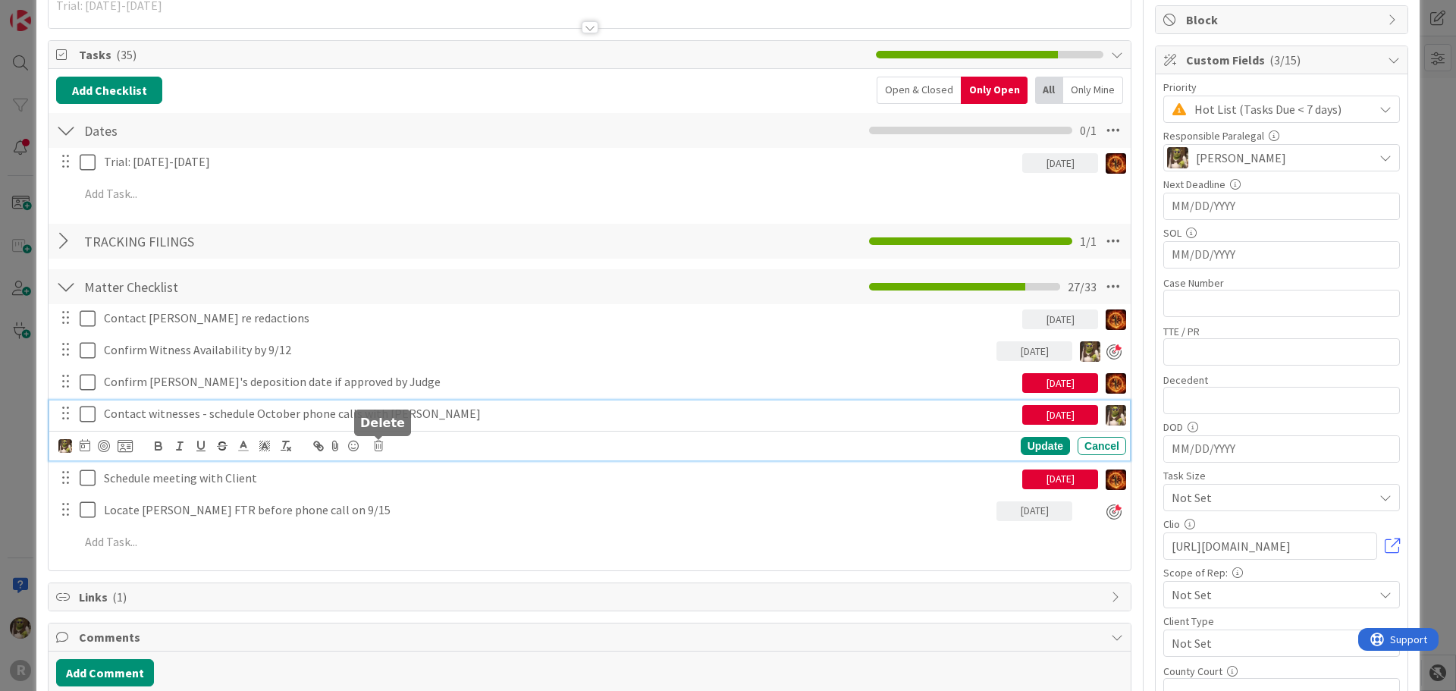
click at [377, 444] on icon at bounding box center [378, 446] width 9 height 11
click at [412, 508] on div "Delete" at bounding box center [417, 510] width 56 height 27
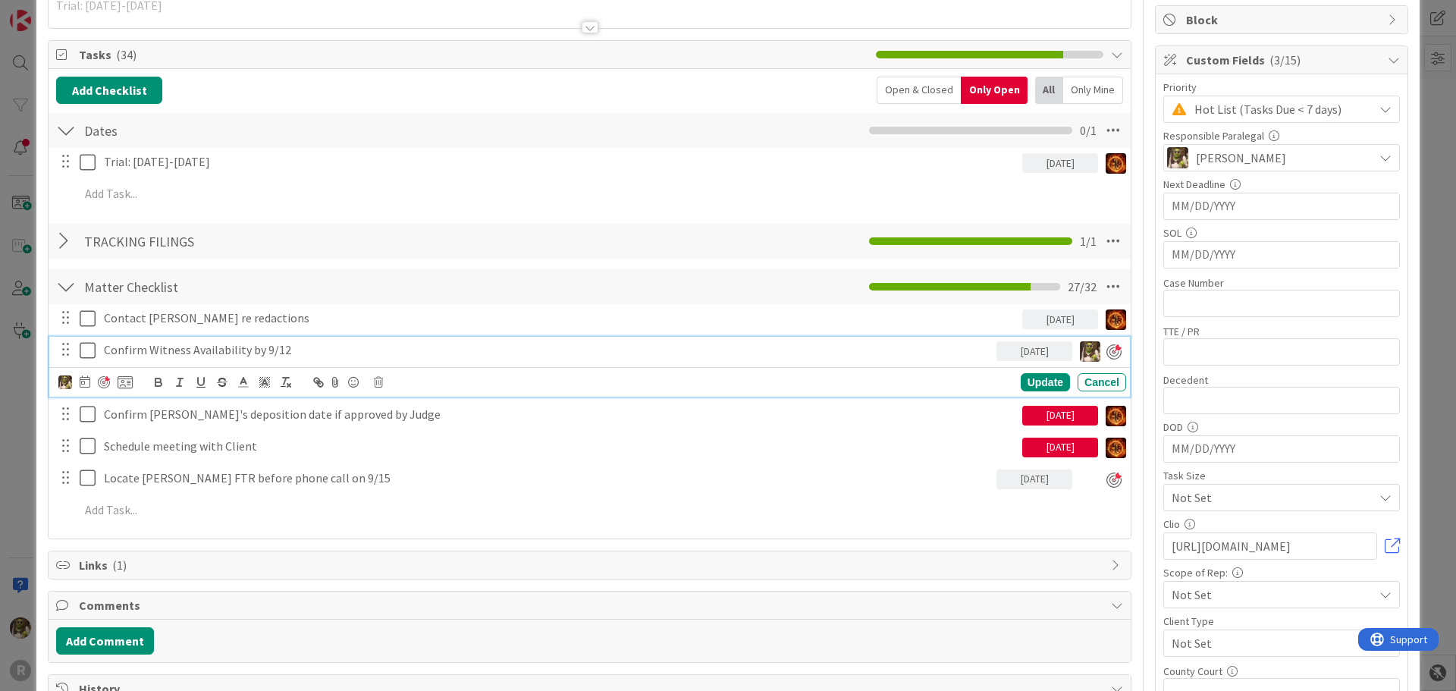
click at [337, 355] on p "Confirm Witness Availability by 9/12" at bounding box center [547, 349] width 886 height 17
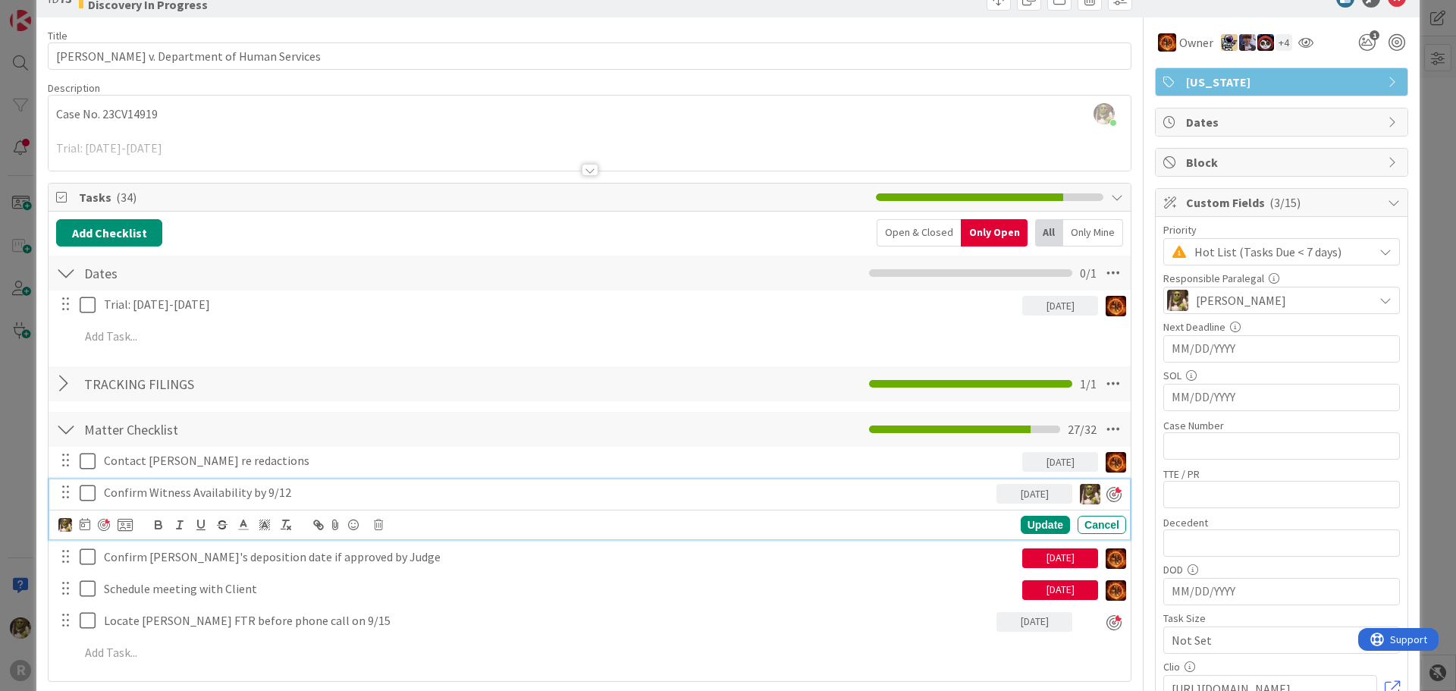
scroll to position [0, 0]
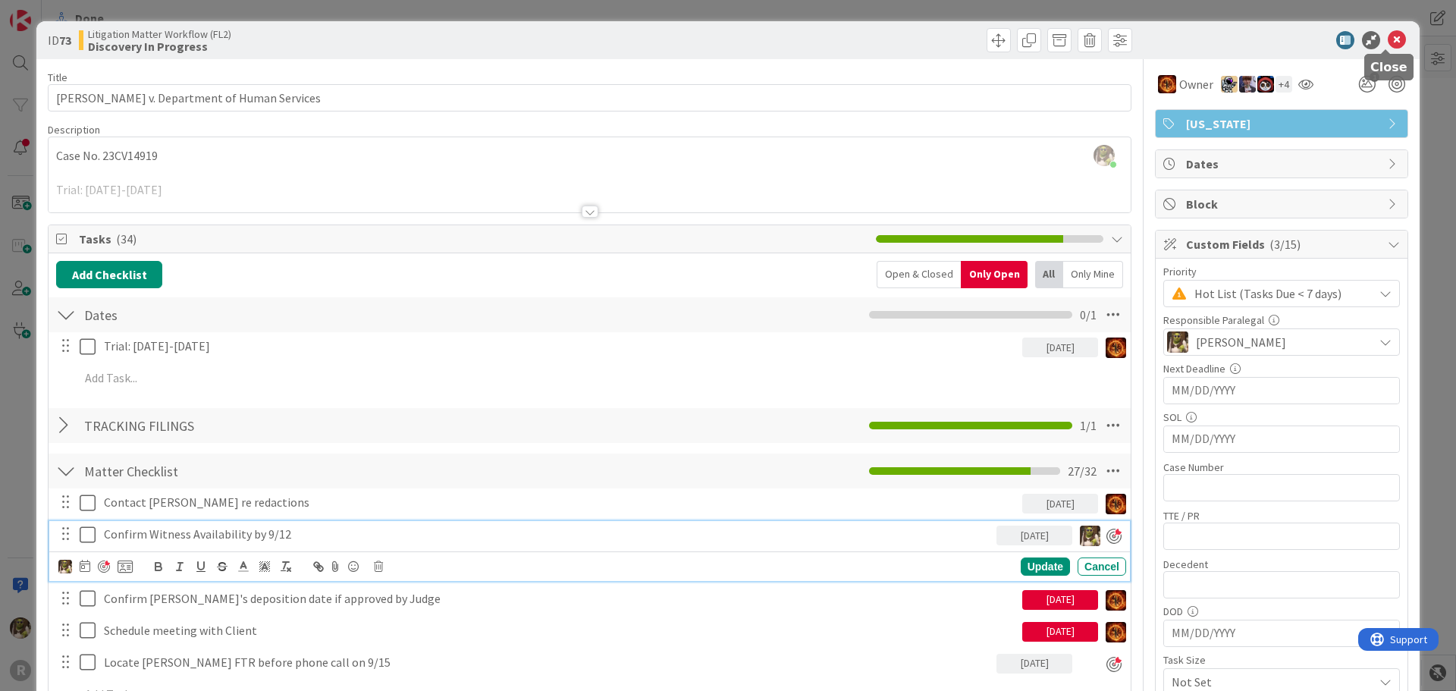
click at [1388, 39] on icon at bounding box center [1397, 40] width 18 height 18
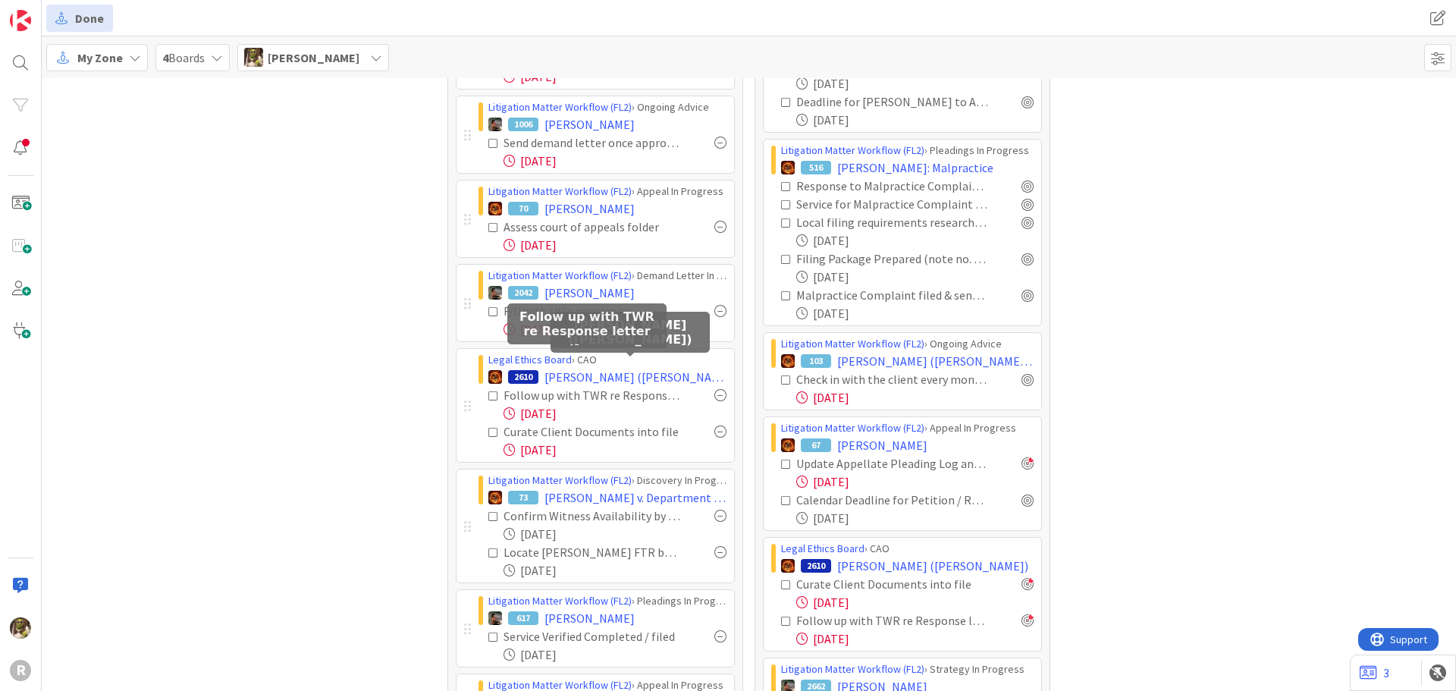
scroll to position [531, 0]
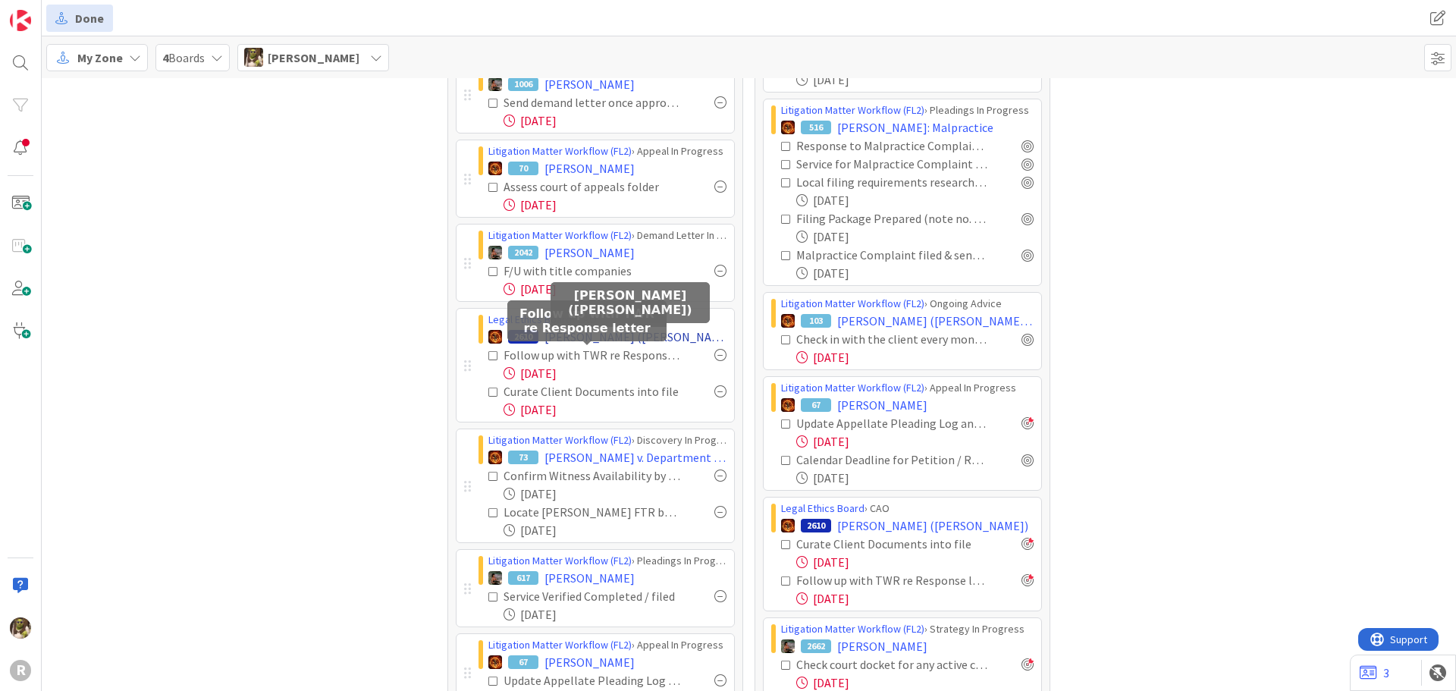
click at [582, 336] on span "OHLMANN, Aime (Kaleena Holzinger-Fancher)" at bounding box center [635, 337] width 182 height 18
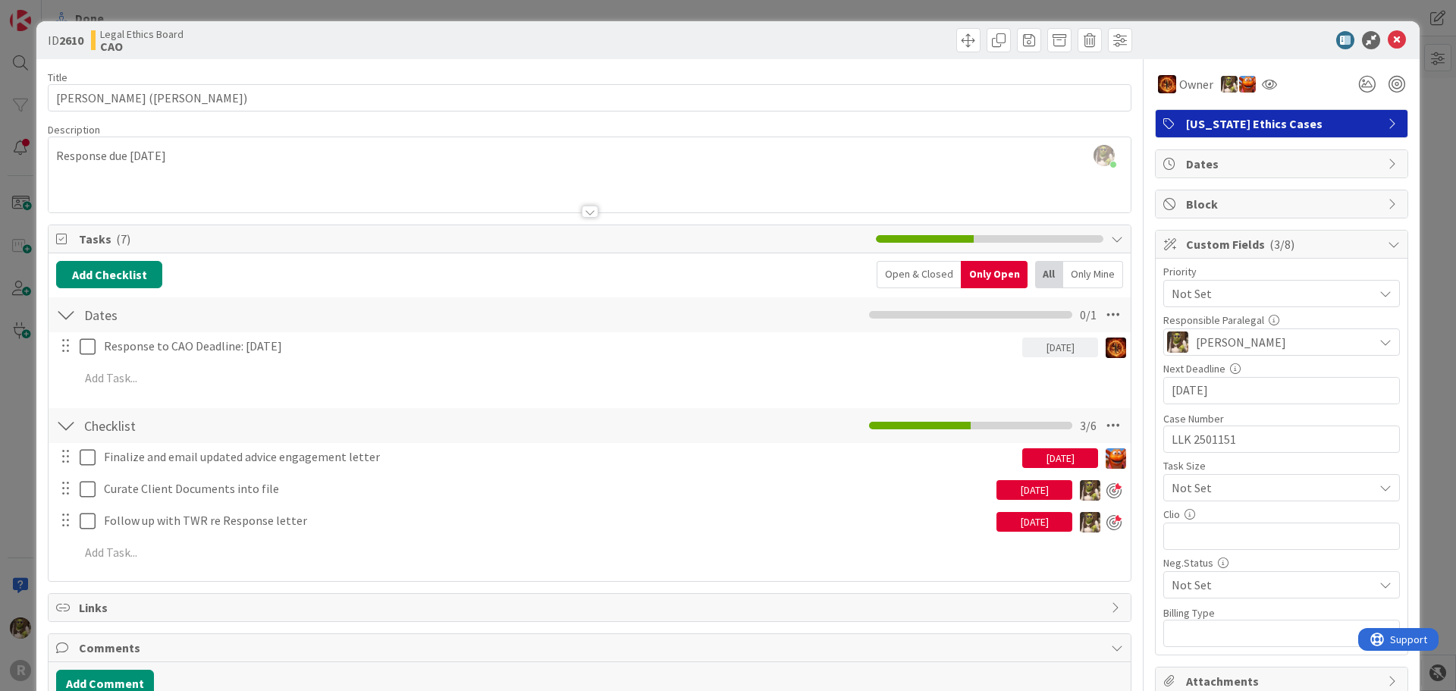
click at [1375, 41] on div at bounding box center [1274, 40] width 268 height 18
click at [1388, 41] on icon at bounding box center [1397, 40] width 18 height 18
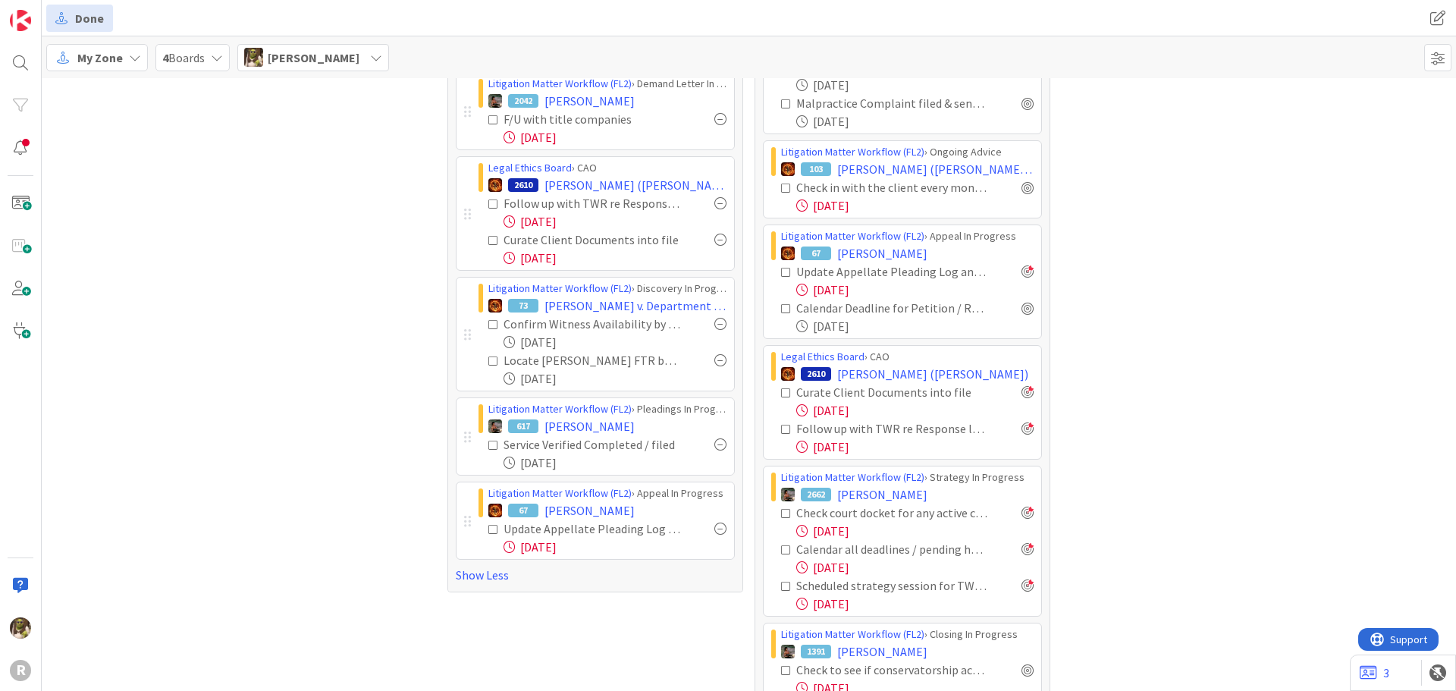
click at [717, 532] on div at bounding box center [720, 528] width 12 height 12
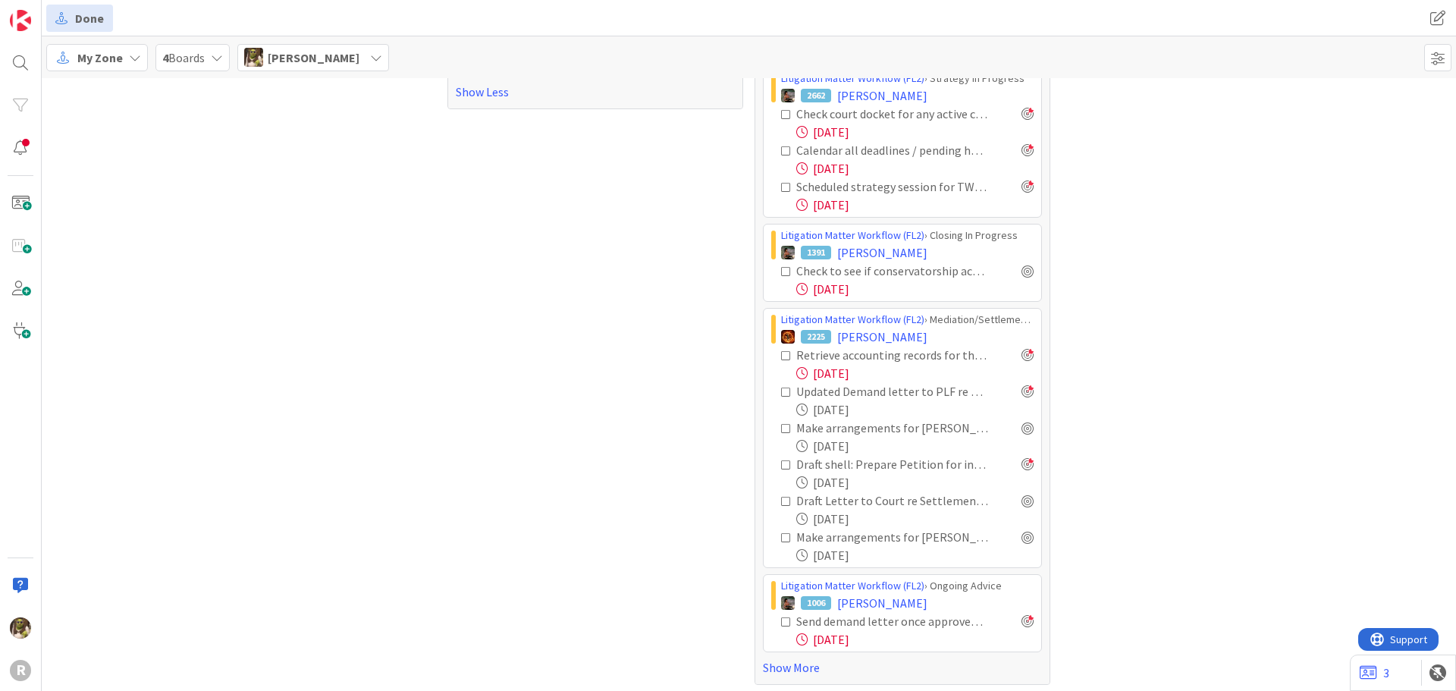
scroll to position [1087, 0]
click at [804, 657] on link "Show More" at bounding box center [902, 662] width 279 height 18
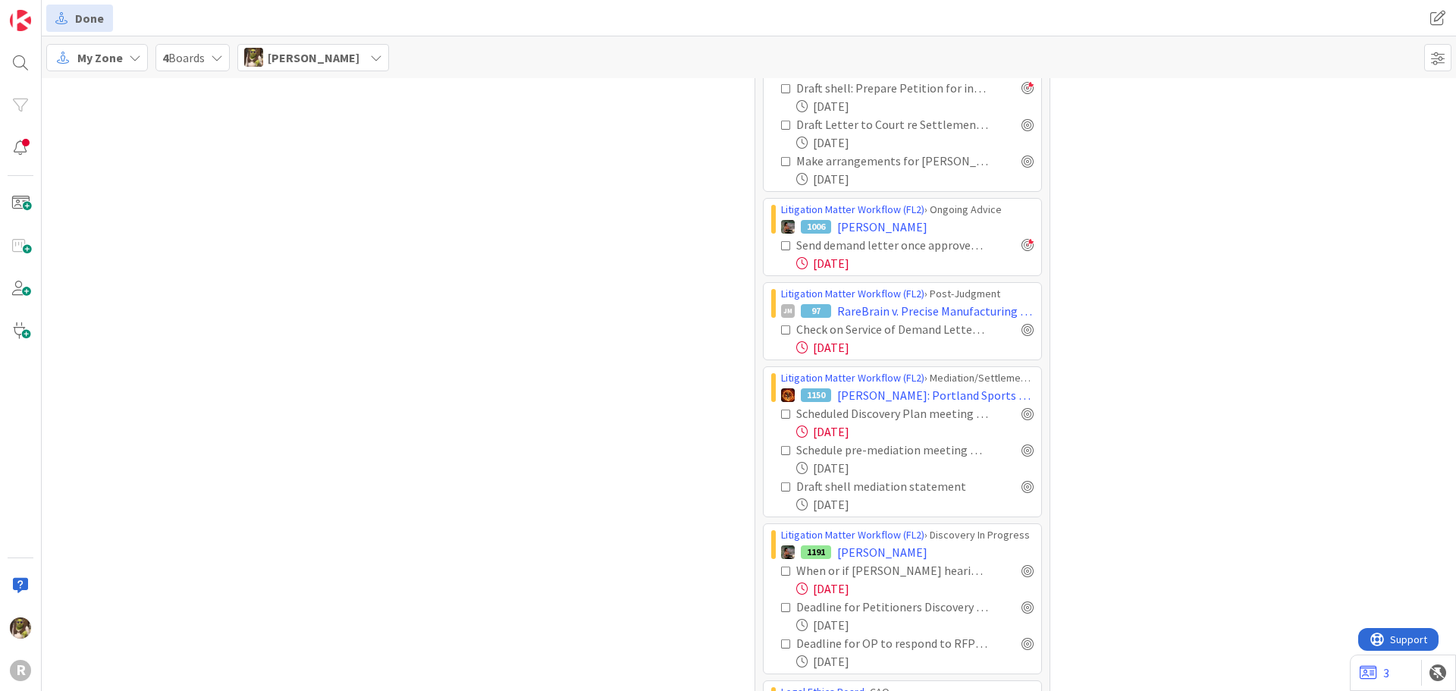
scroll to position [1617, 0]
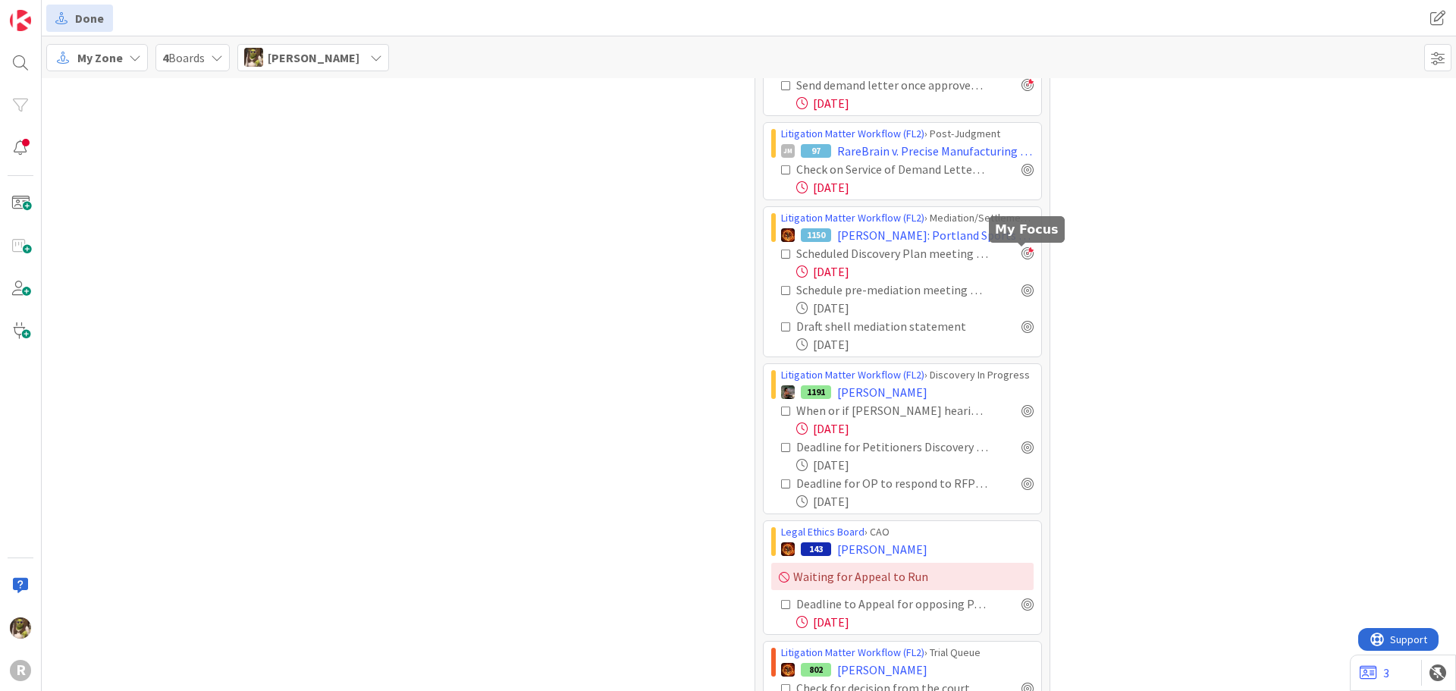
click at [1027, 258] on div at bounding box center [1027, 253] width 12 height 12
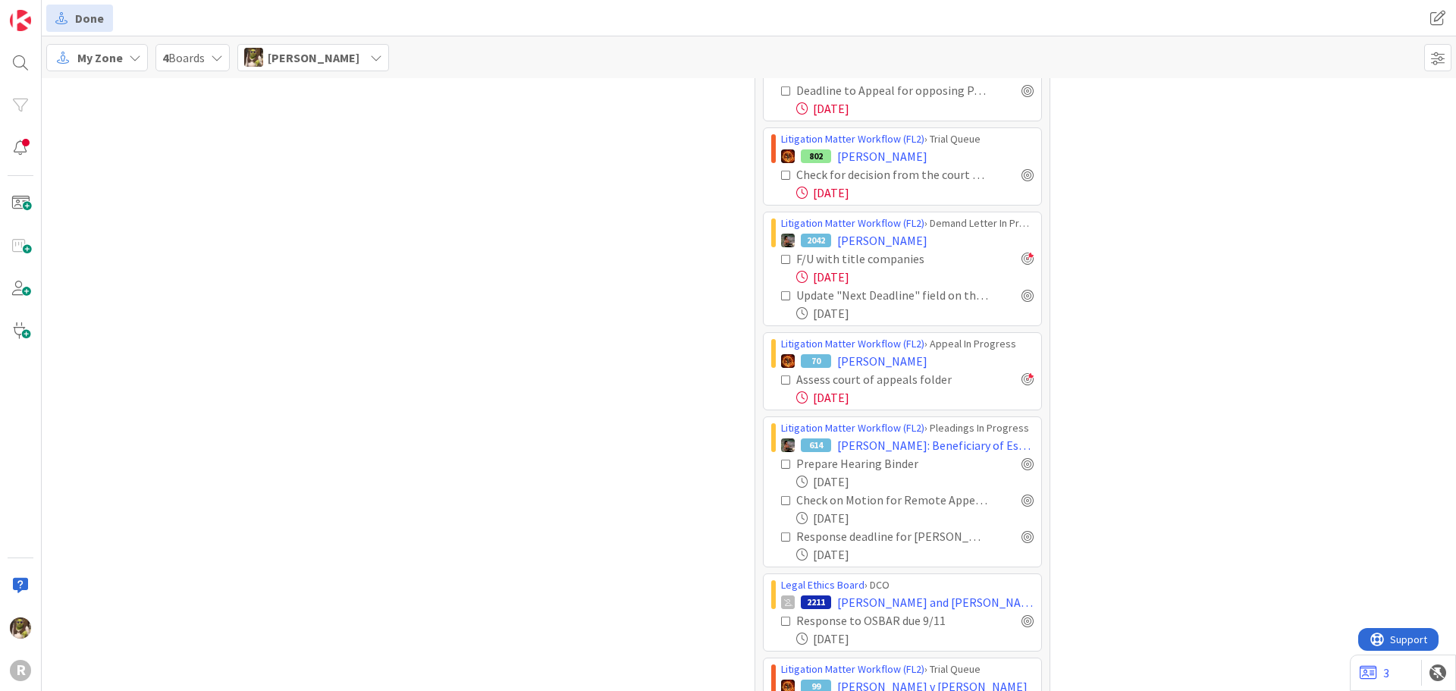
scroll to position [2148, 0]
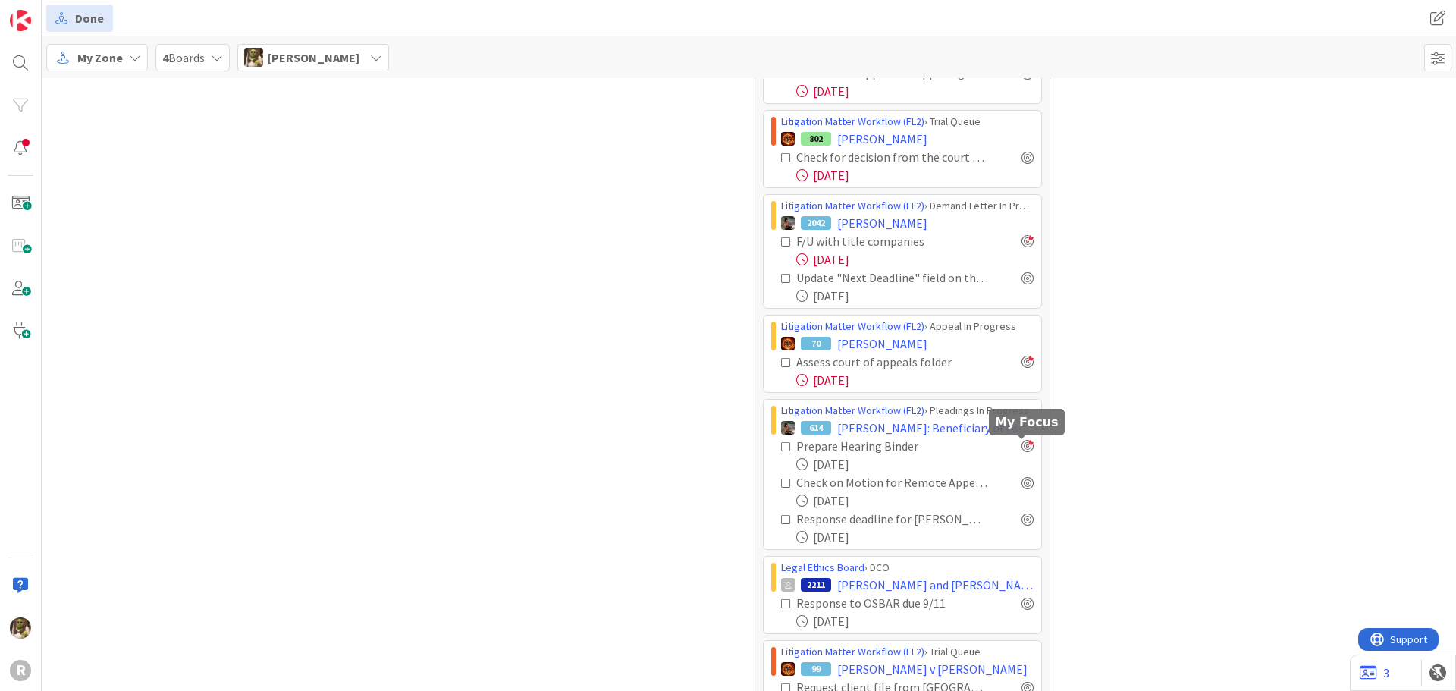
click at [1021, 444] on div at bounding box center [1027, 446] width 12 height 12
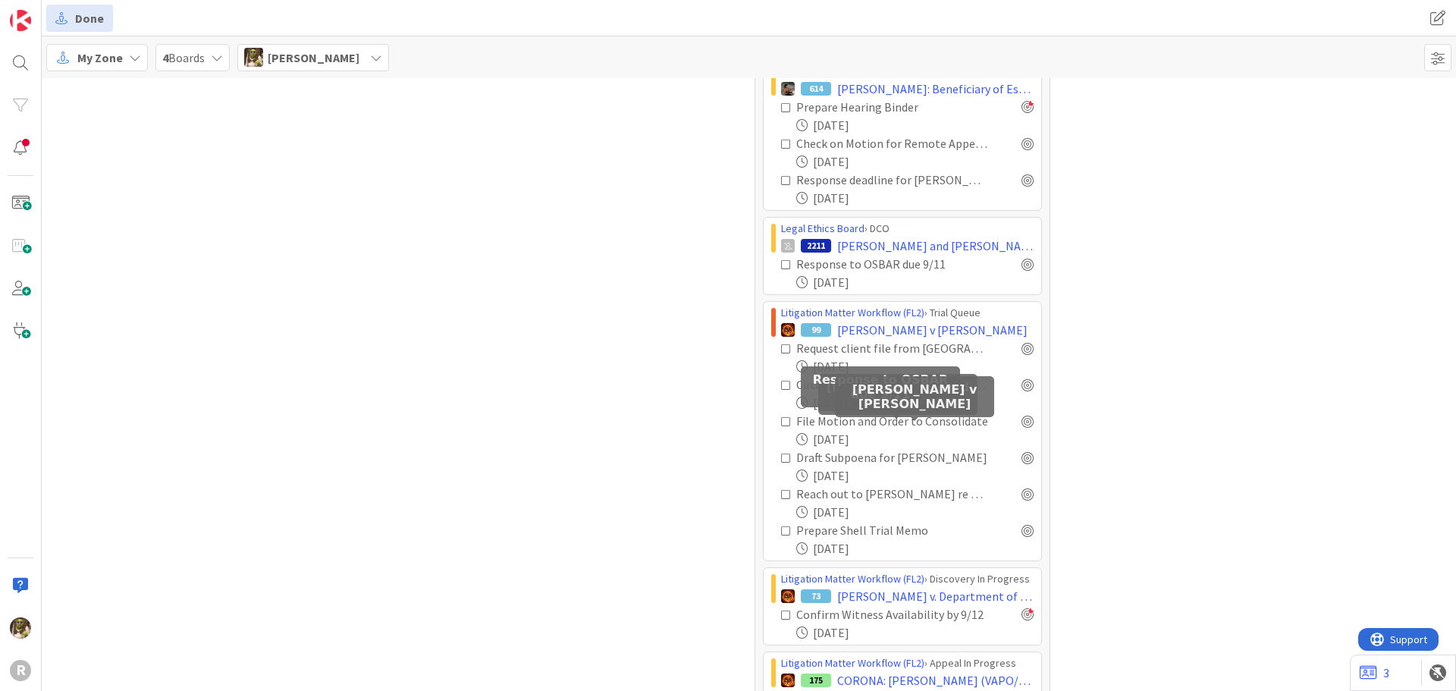
scroll to position [2527, 0]
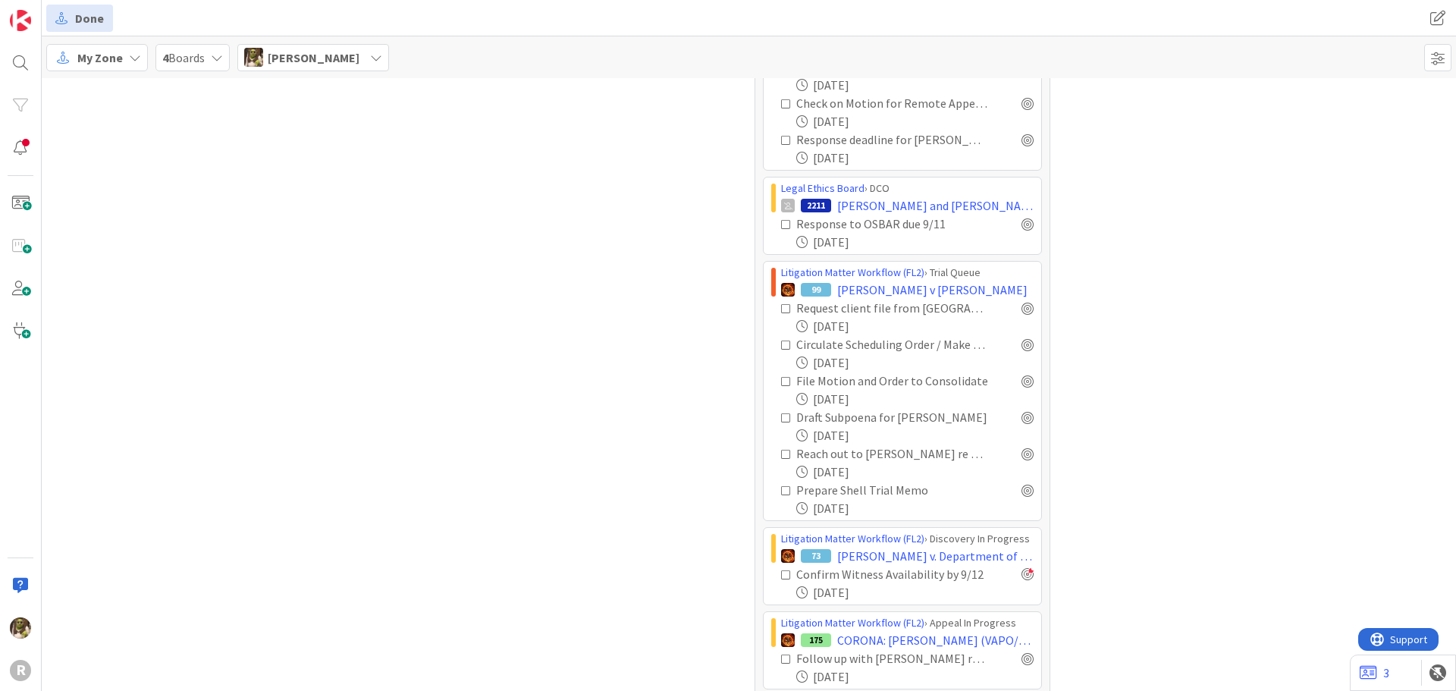
click at [1014, 219] on div "Response to OSBAR due 9/11" at bounding box center [907, 224] width 252 height 18
click at [1021, 221] on div at bounding box center [1027, 224] width 12 height 12
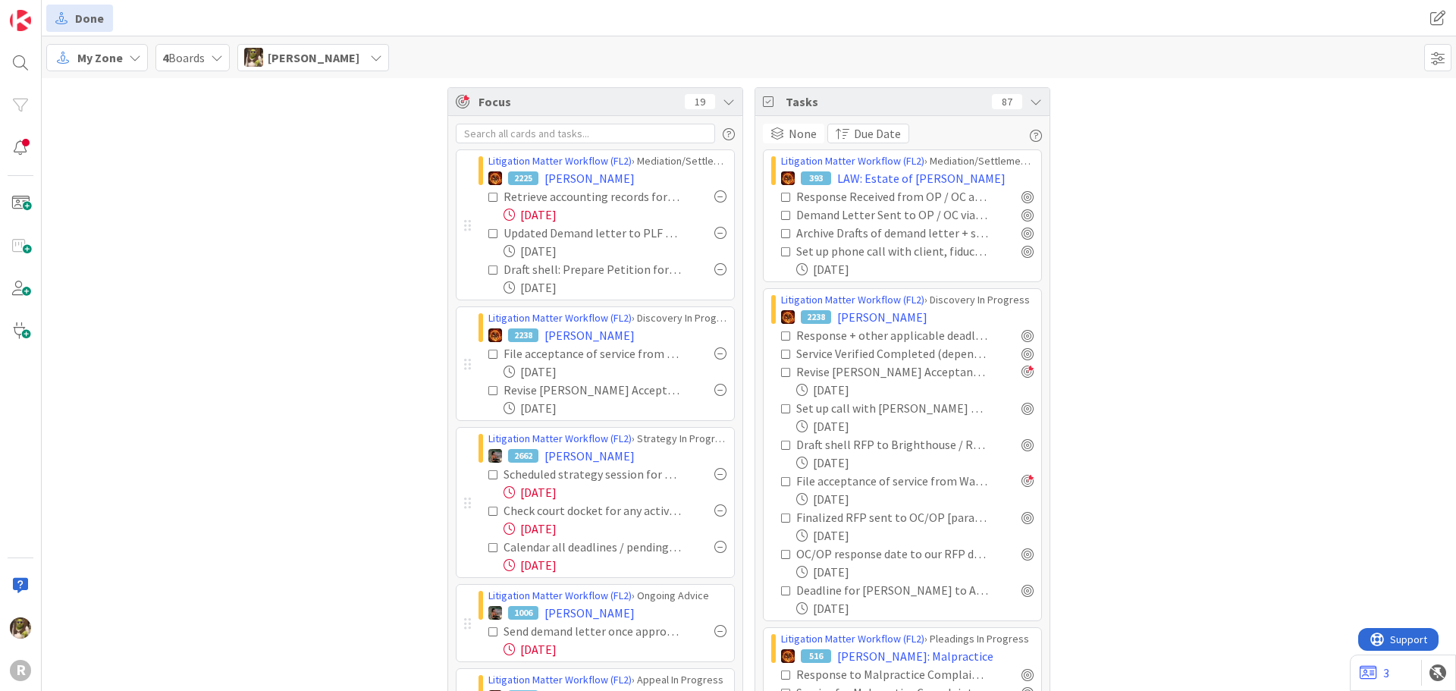
scroll to position [0, 0]
click at [717, 197] on div at bounding box center [720, 199] width 12 height 12
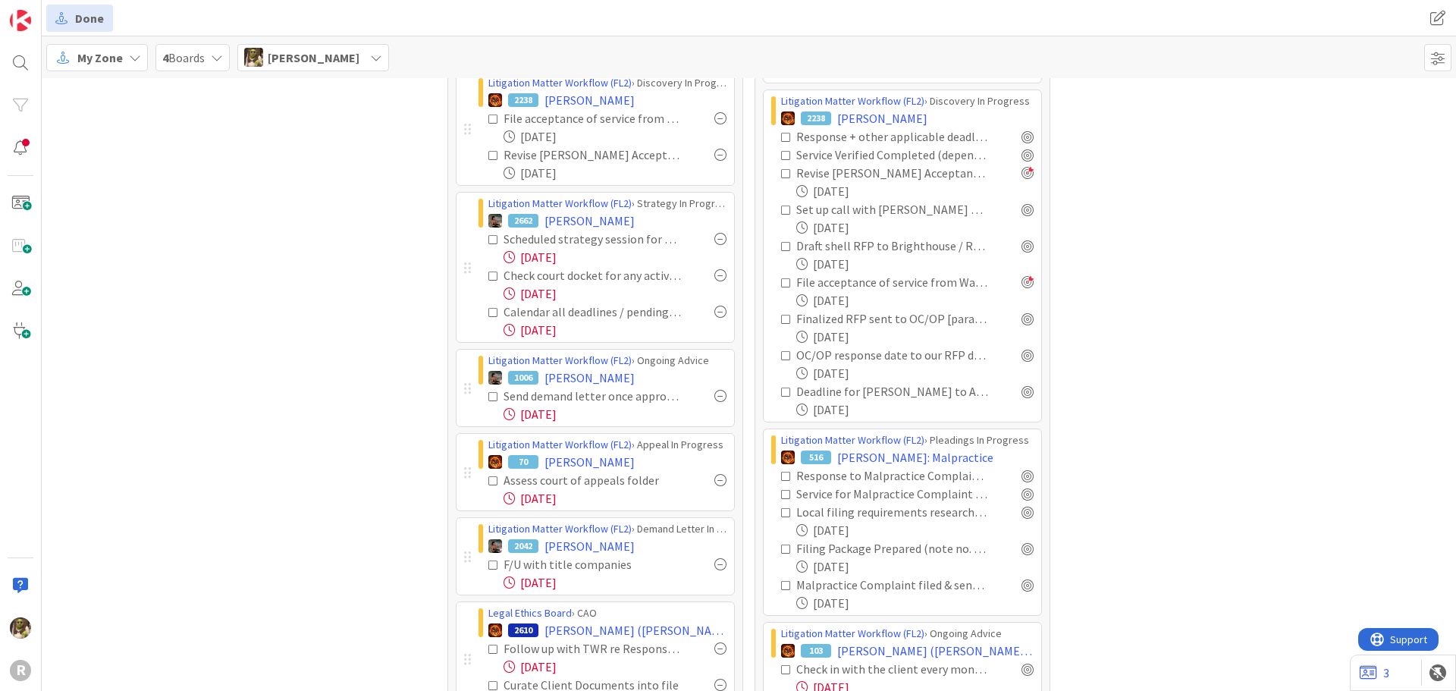
scroll to position [303, 0]
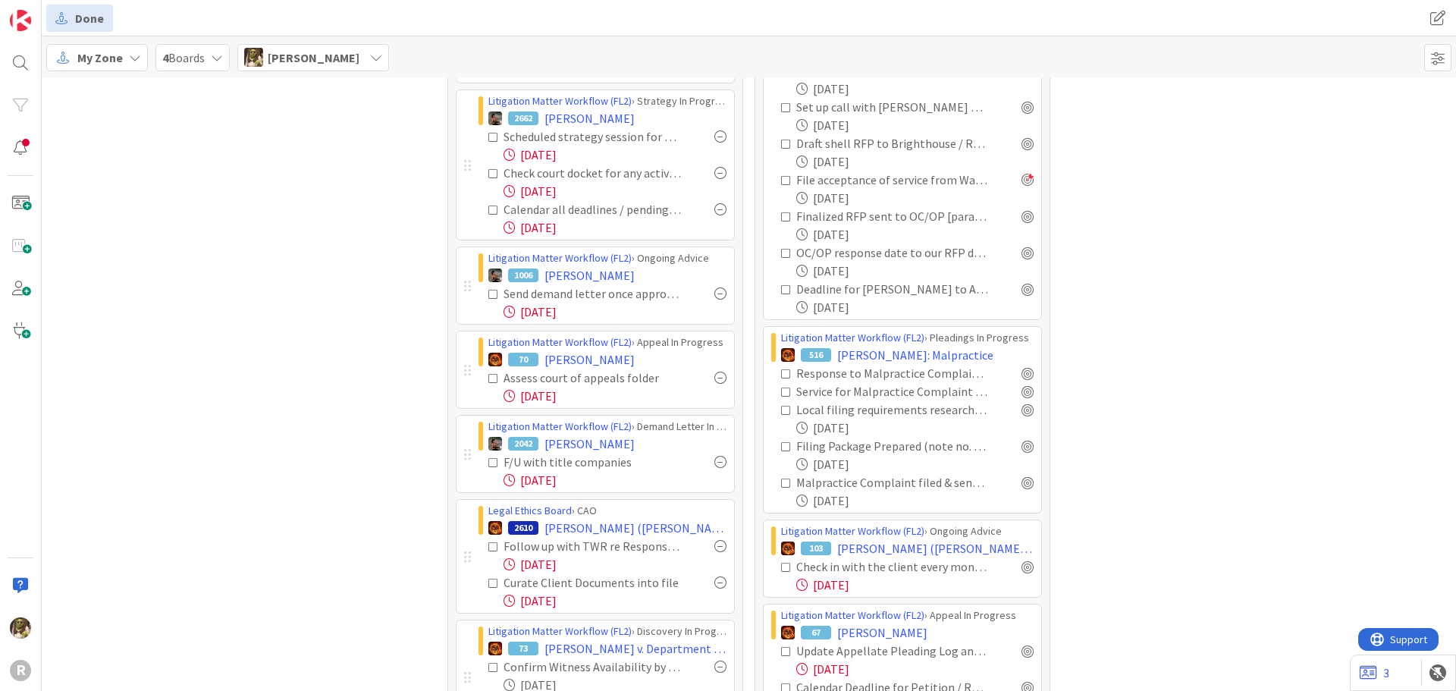
click at [715, 172] on div at bounding box center [720, 173] width 12 height 12
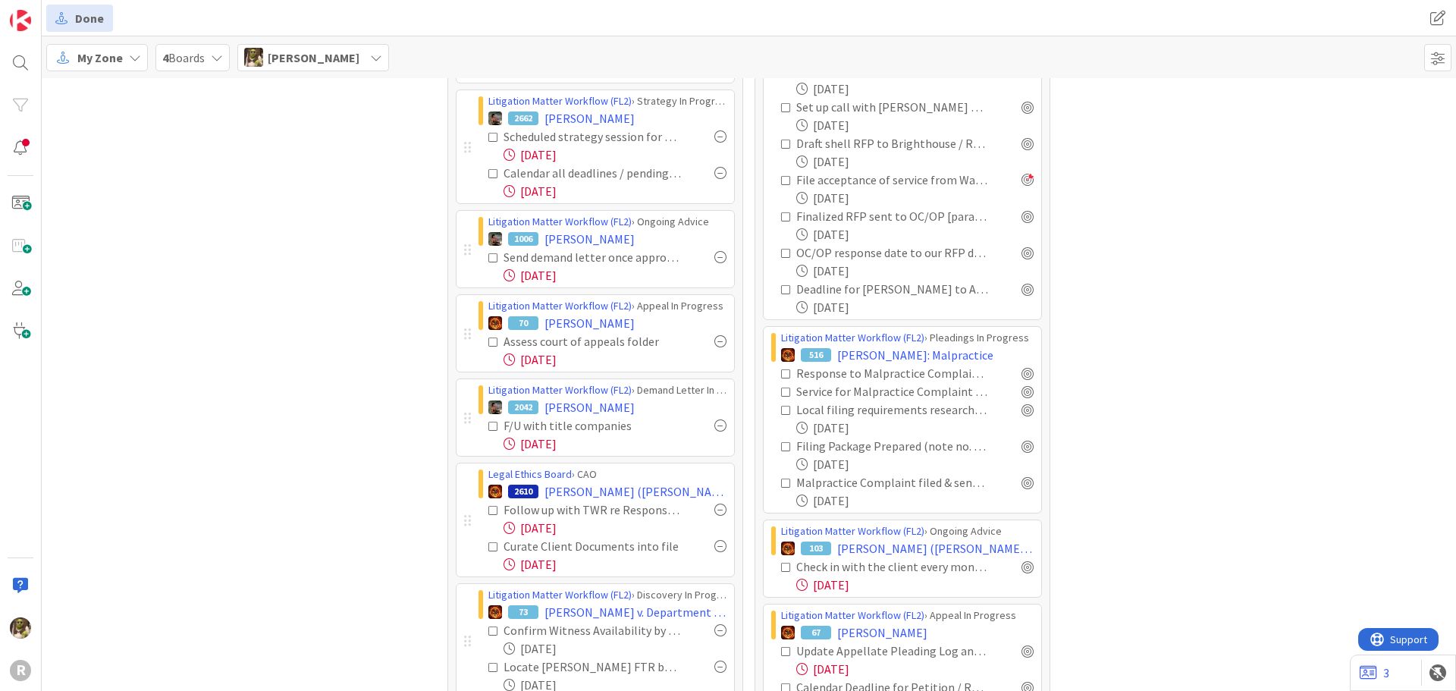
click at [715, 172] on div at bounding box center [720, 173] width 12 height 12
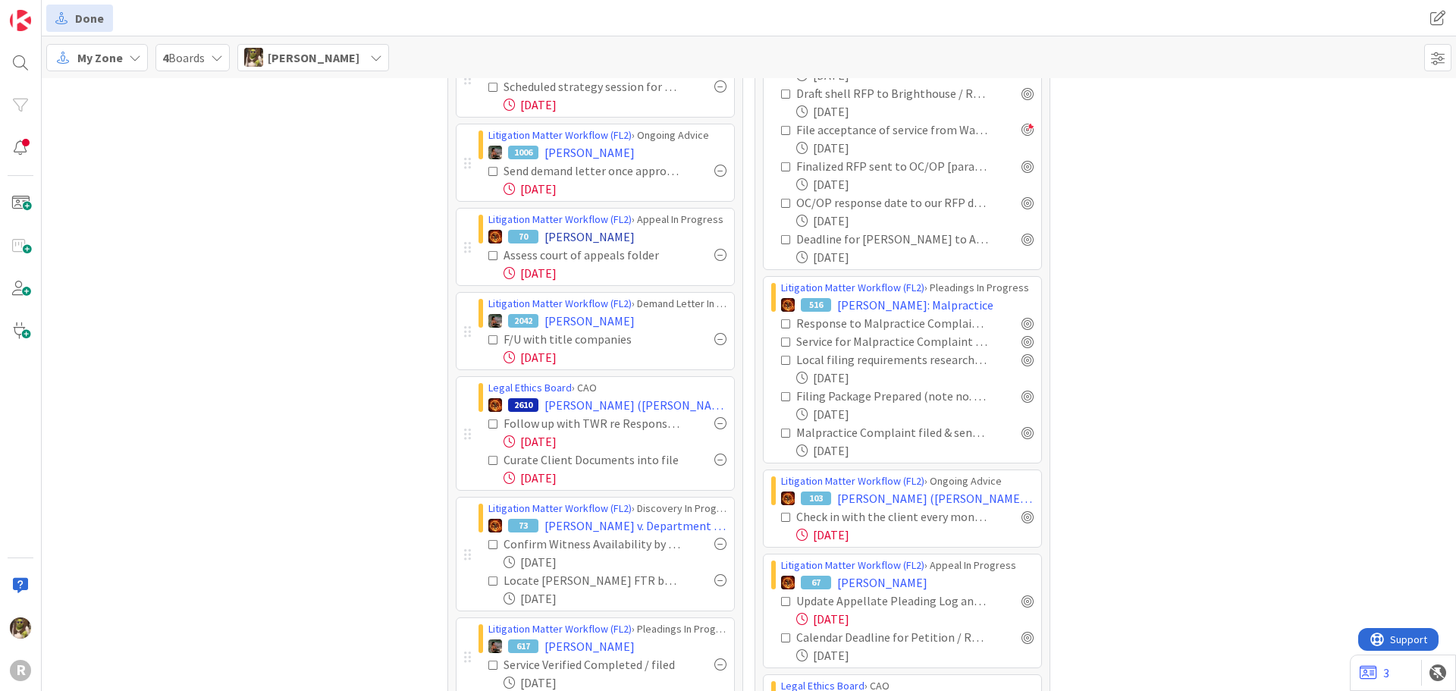
scroll to position [455, 0]
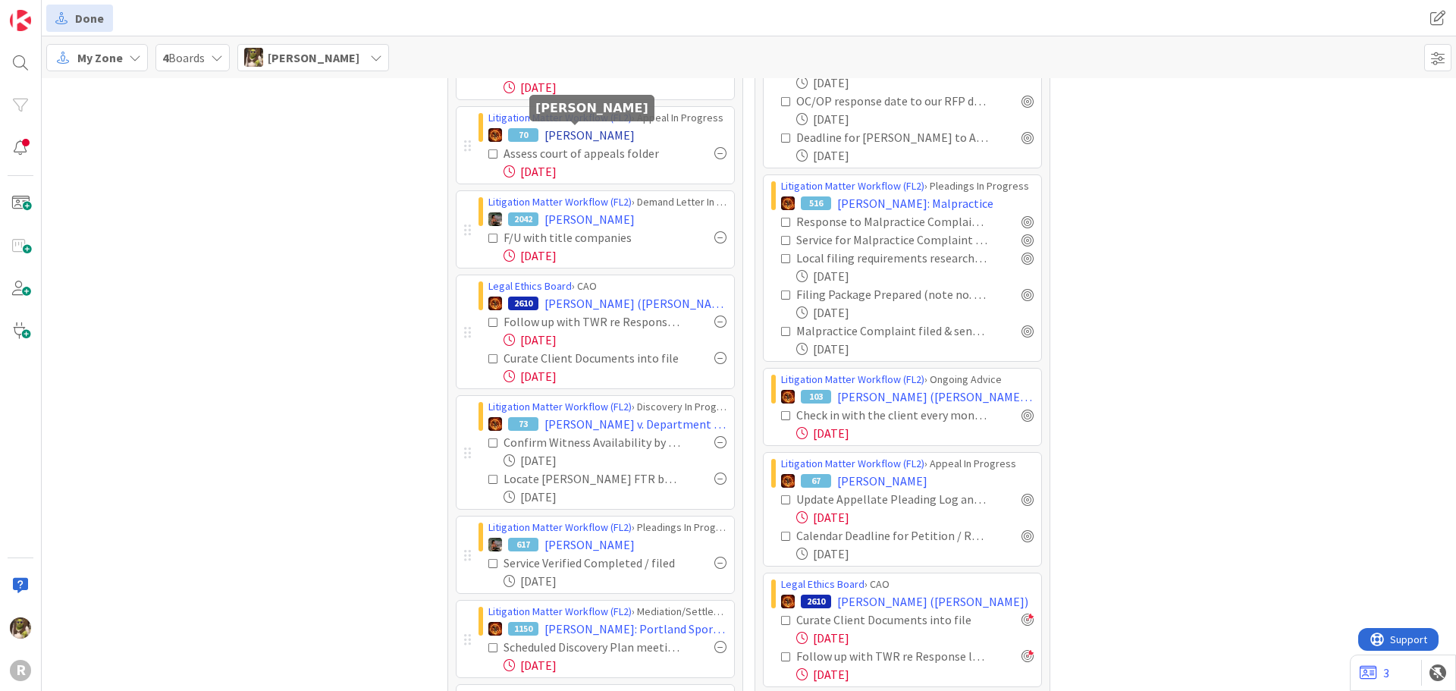
click at [570, 134] on span "DURKEE, Judy" at bounding box center [589, 135] width 90 height 18
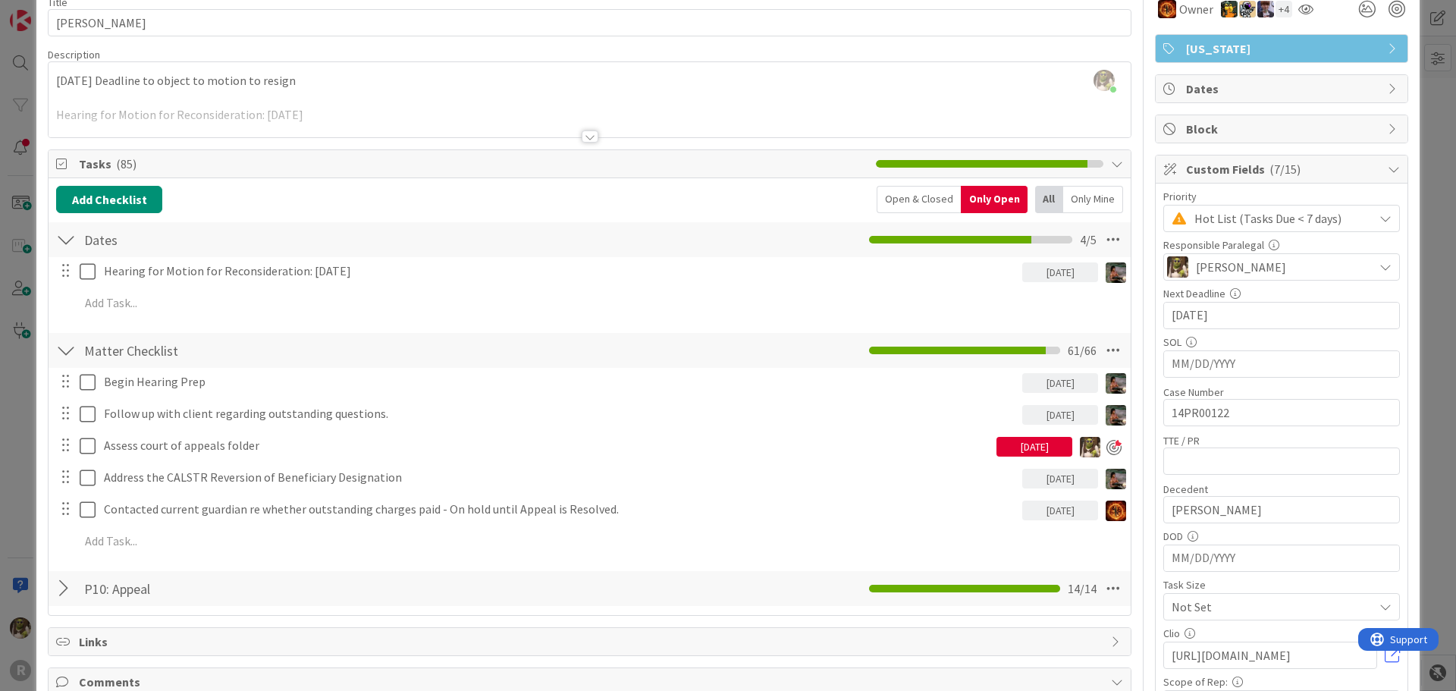
scroll to position [76, 0]
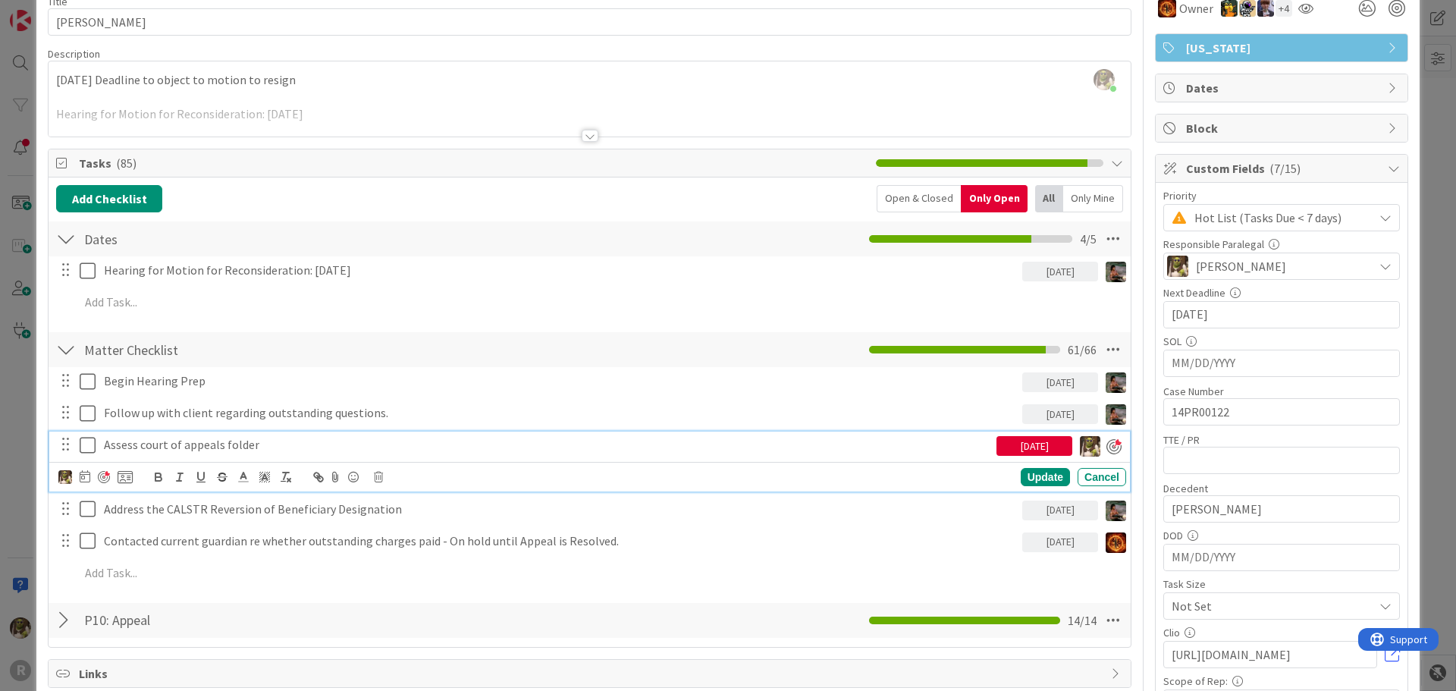
click at [200, 444] on p "Assess court of appeals folder" at bounding box center [547, 444] width 886 height 17
click at [85, 473] on icon at bounding box center [85, 476] width 11 height 12
click at [224, 598] on td "11" at bounding box center [230, 603] width 30 height 29
type input "09/11/2025"
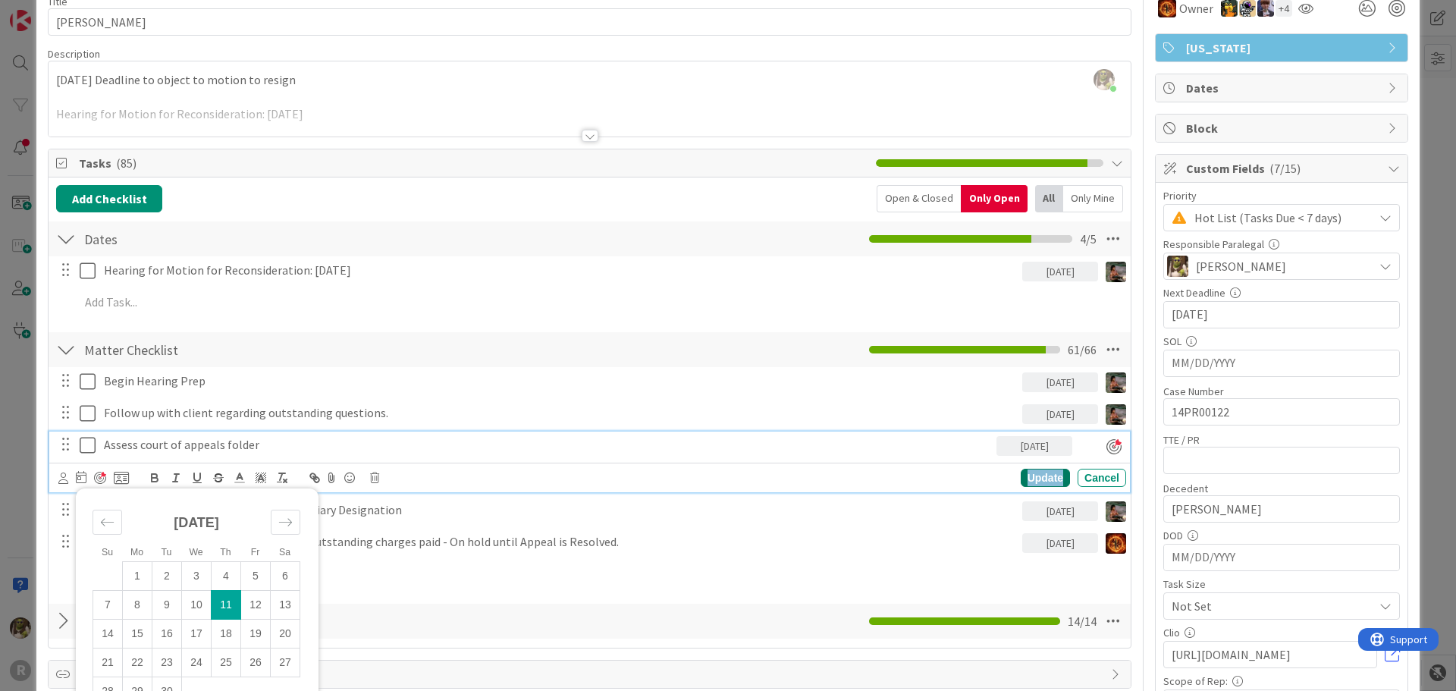
click at [1037, 483] on div "Update" at bounding box center [1045, 478] width 49 height 18
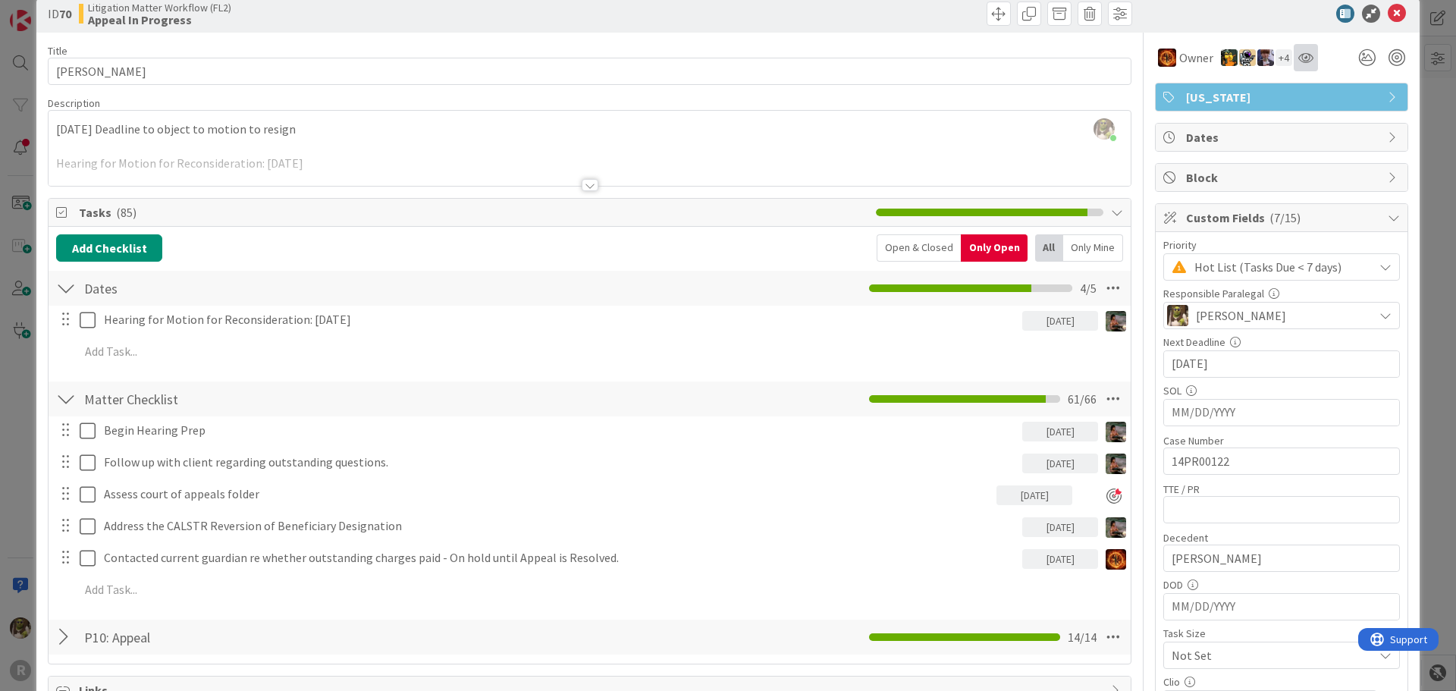
scroll to position [0, 0]
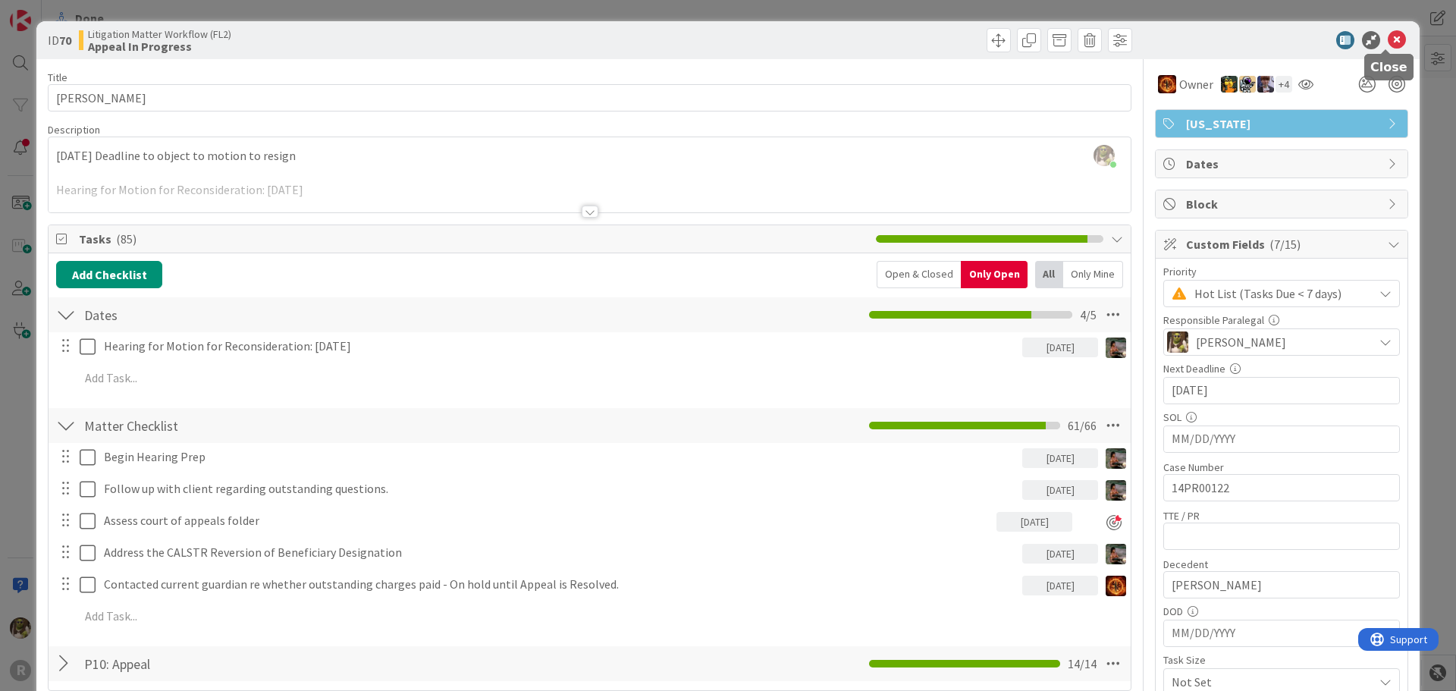
click at [1390, 40] on icon at bounding box center [1397, 40] width 18 height 18
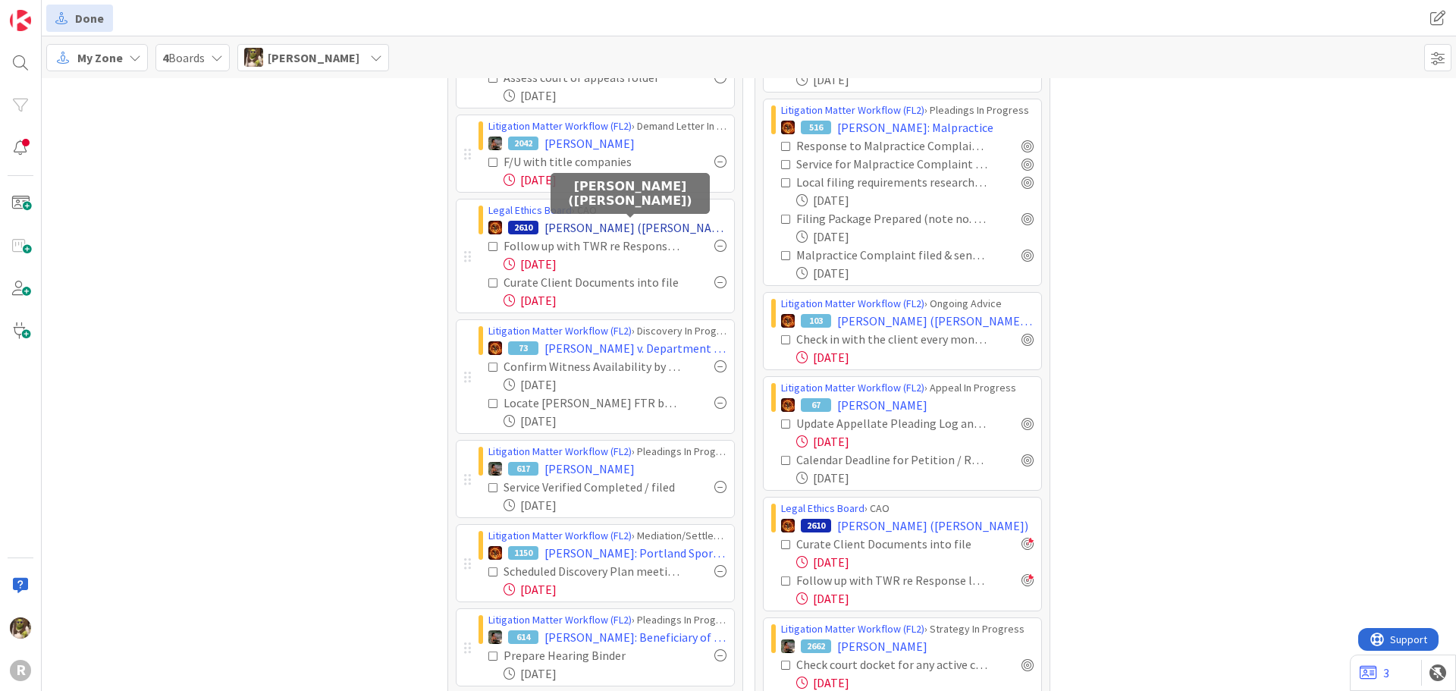
click at [591, 230] on span "OHLMANN, Aime (Kaleena Holzinger-Fancher)" at bounding box center [635, 227] width 182 height 18
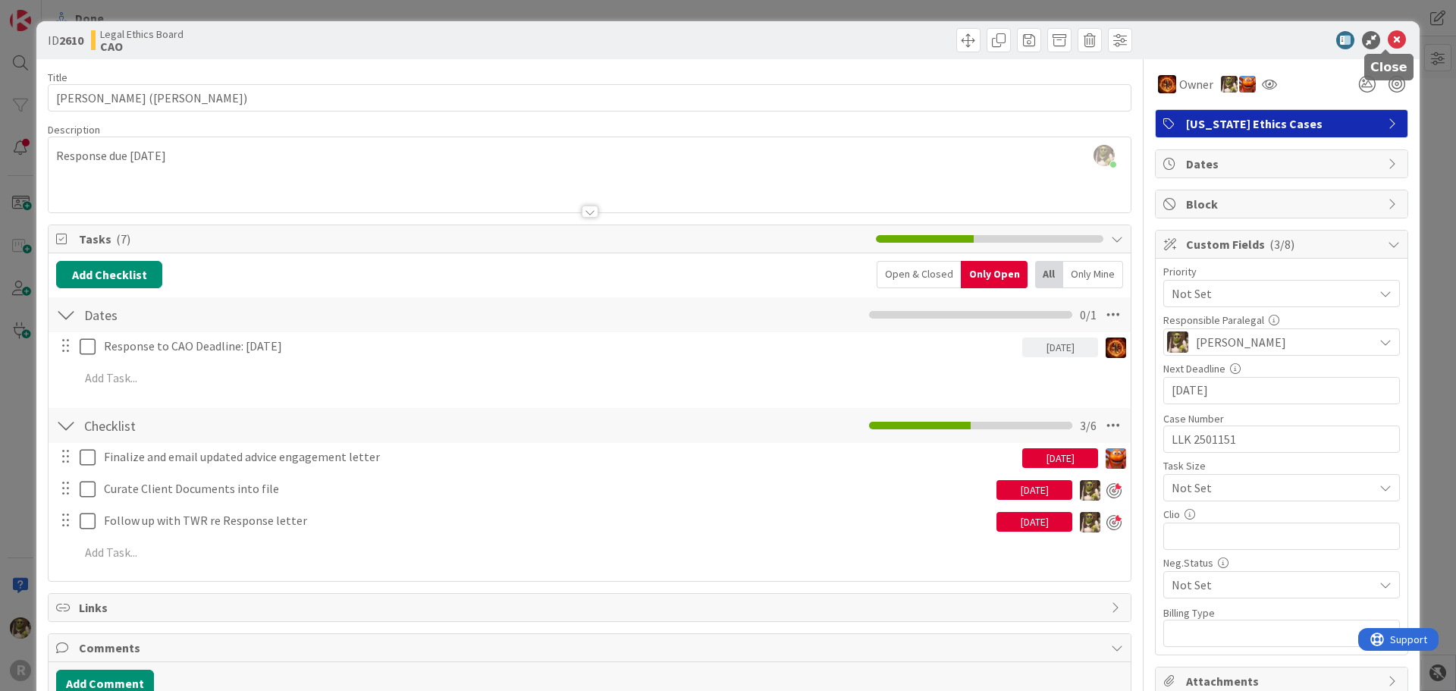
click at [1388, 35] on icon at bounding box center [1397, 40] width 18 height 18
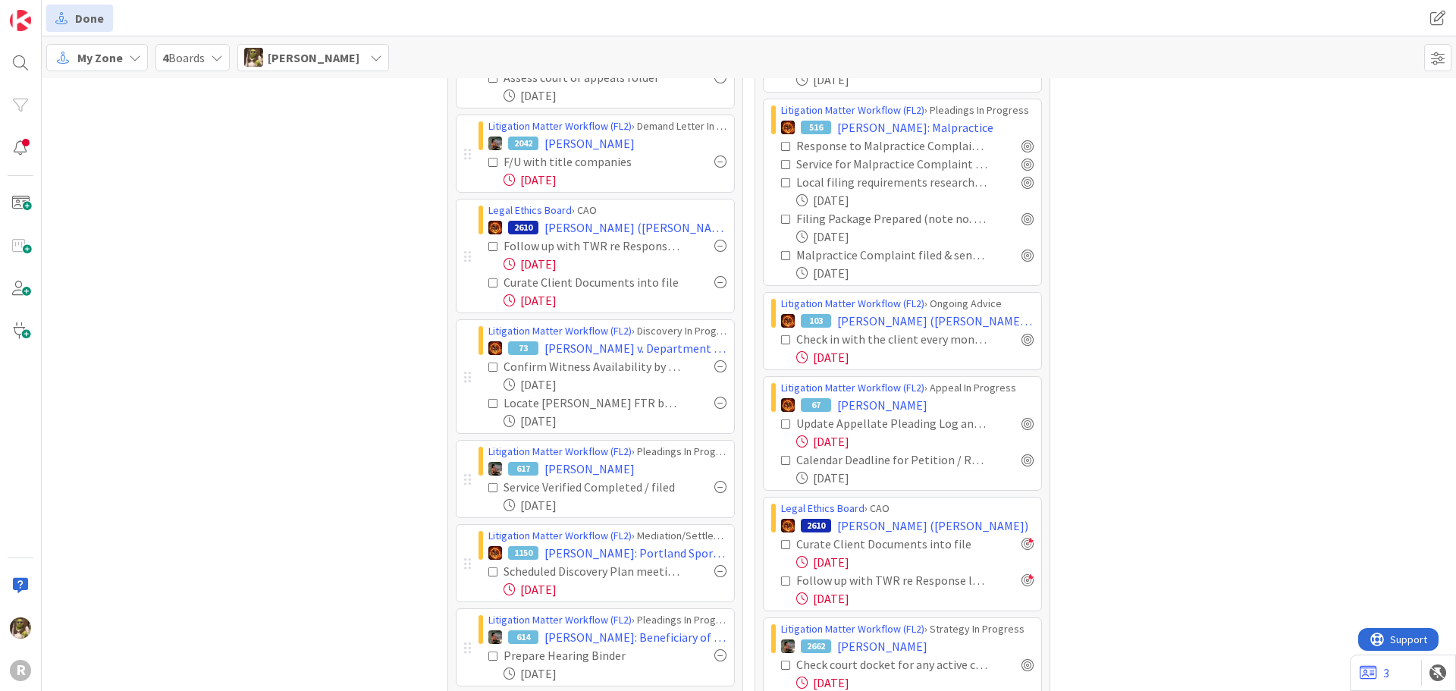
click at [715, 246] on div at bounding box center [720, 246] width 12 height 12
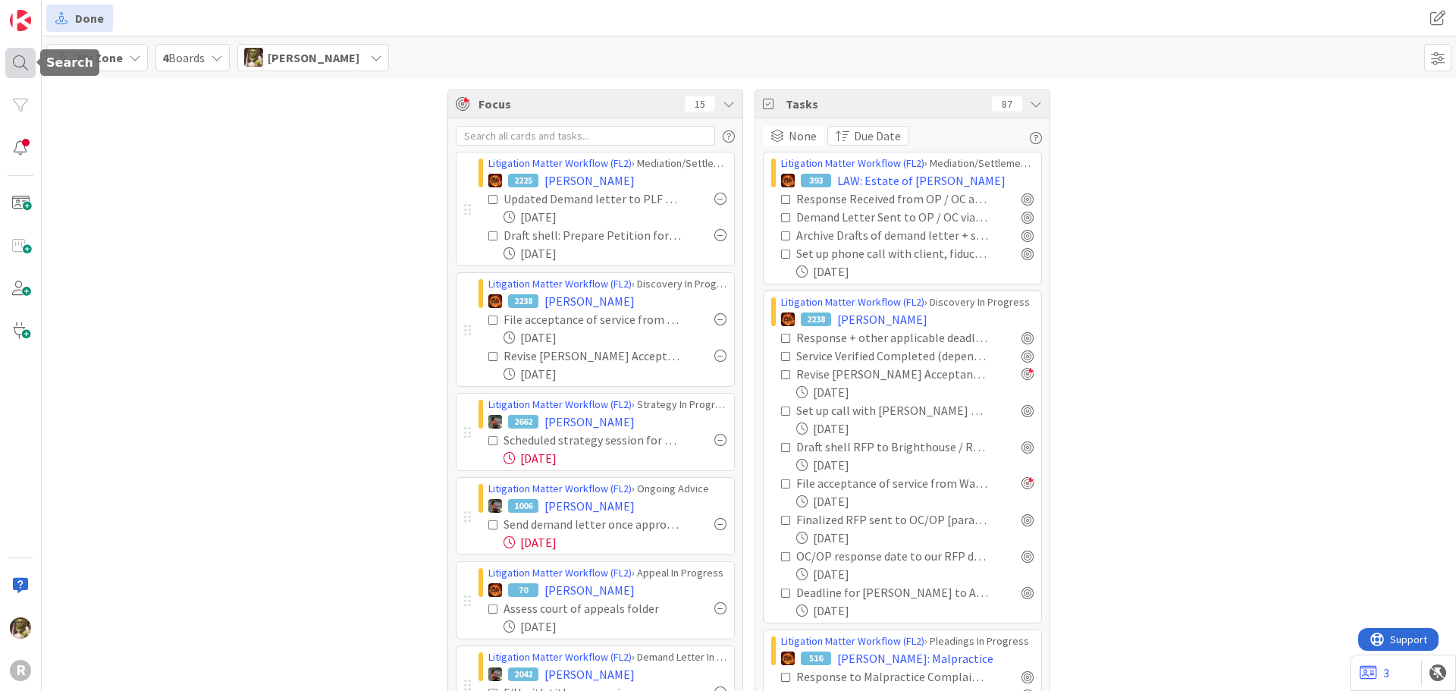
click at [24, 71] on div at bounding box center [20, 63] width 30 height 30
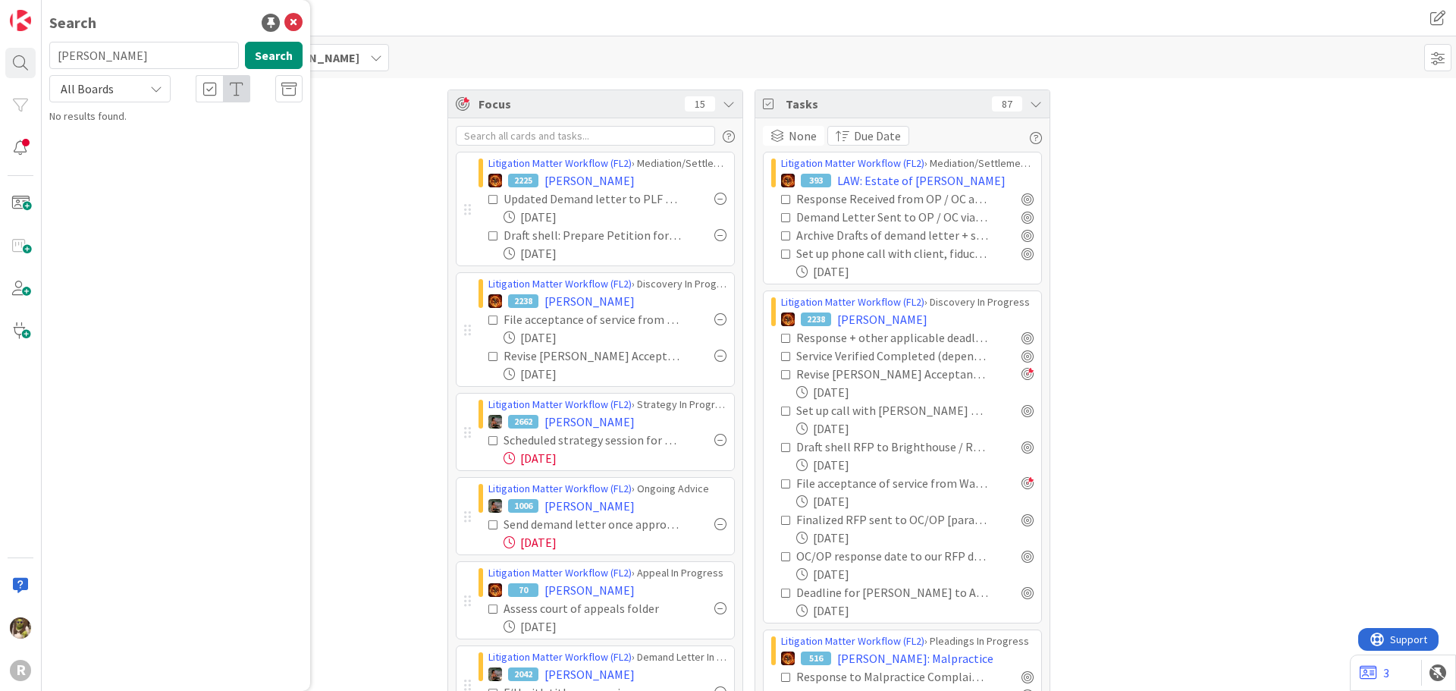
drag, startPoint x: 121, startPoint y: 58, endPoint x: -5, endPoint y: 42, distance: 126.1
click at [0, 42] on html "R Search standridge Search All Boards No results found. Done Done My Zone 4 Boa…" at bounding box center [728, 345] width 1456 height 691
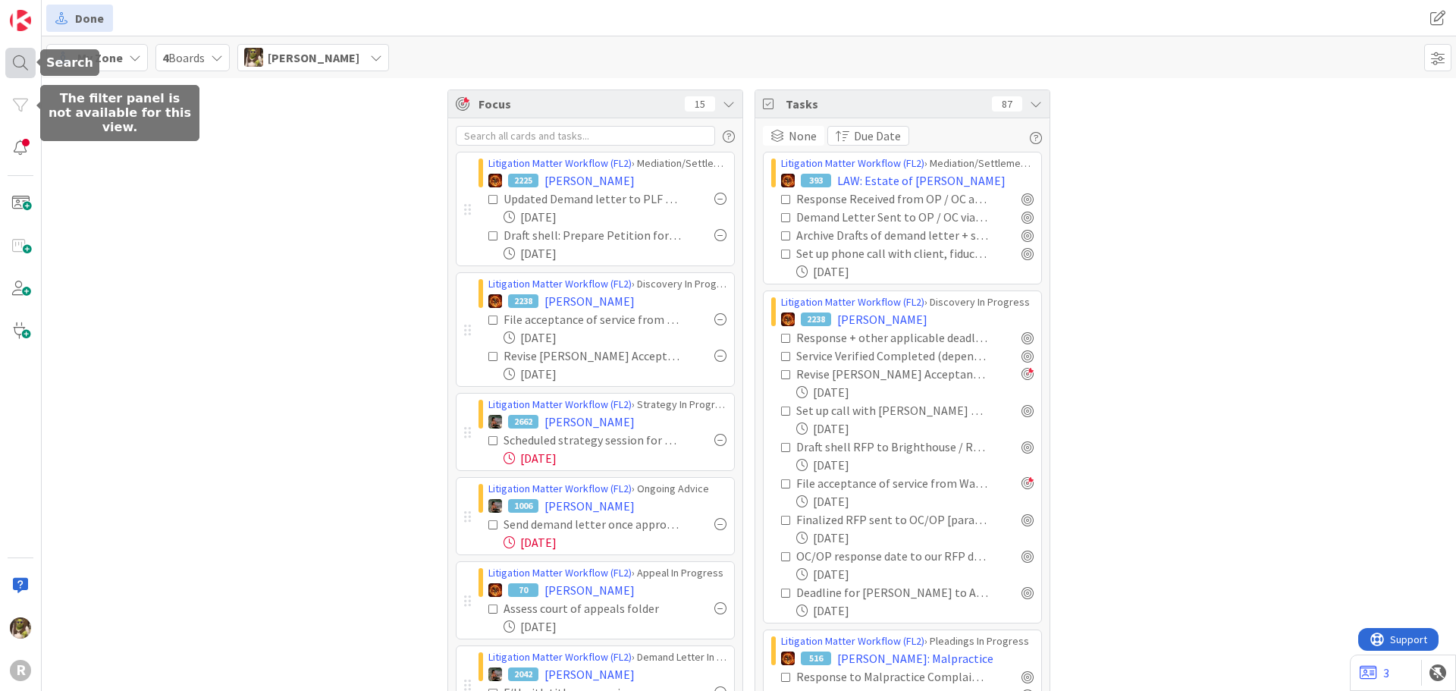
click at [23, 56] on div at bounding box center [20, 63] width 30 height 30
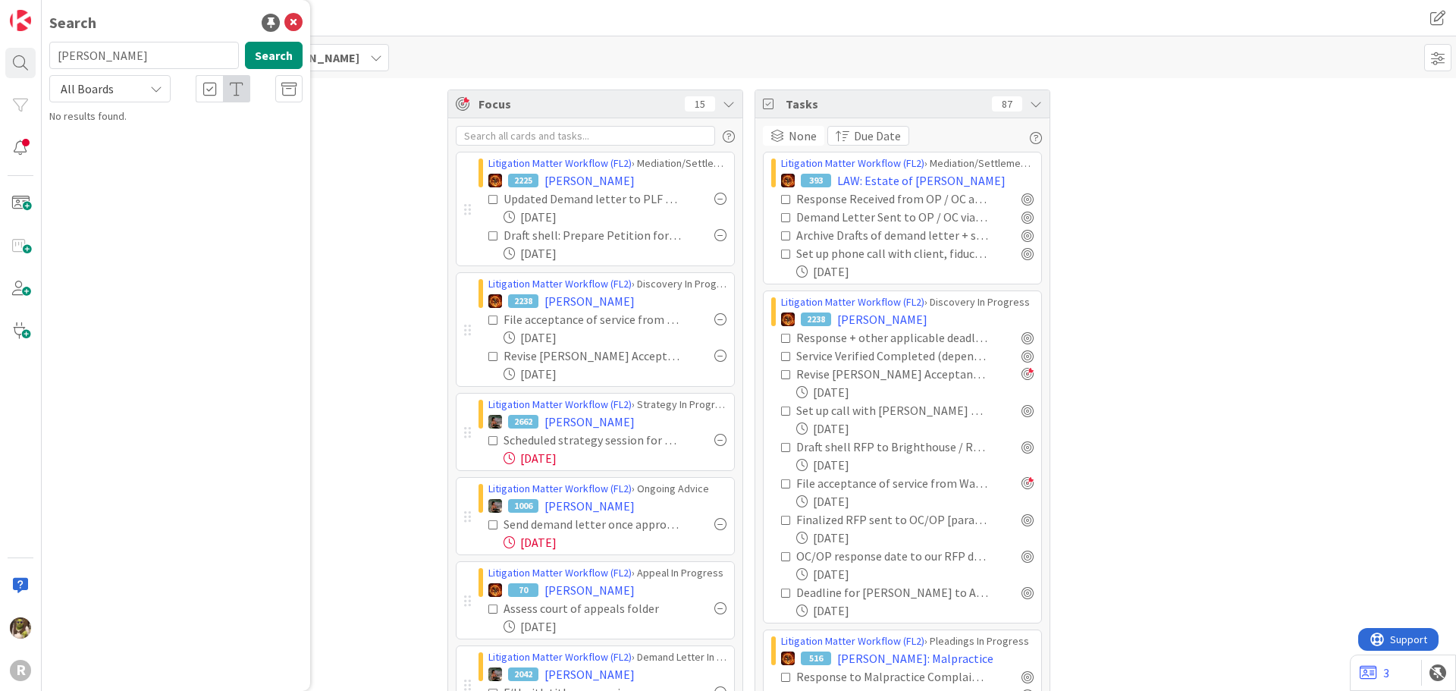
drag, startPoint x: 111, startPoint y: 57, endPoint x: 36, endPoint y: 71, distance: 76.4
click at [36, 71] on div "R Search standridge Search All Boards No results found." at bounding box center [21, 345] width 42 height 691
type input "elwood"
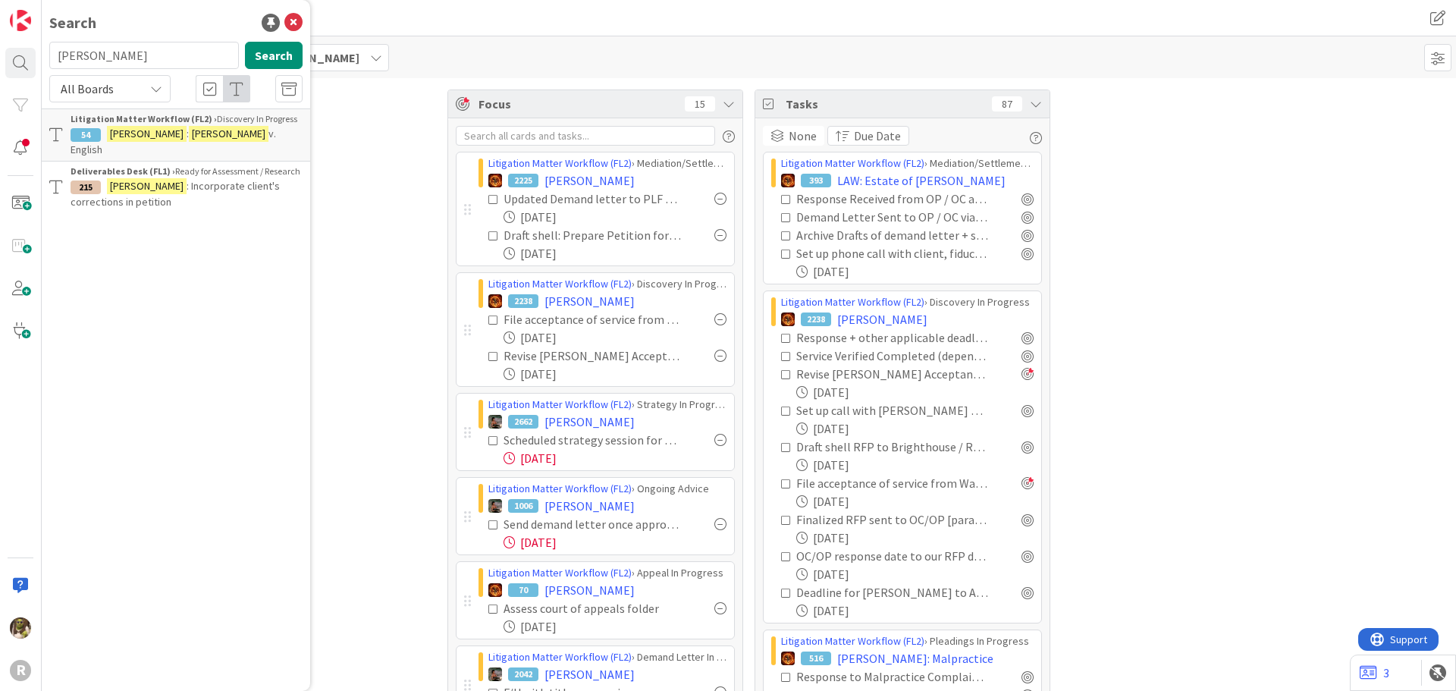
click at [180, 120] on b "Litigation Matter Workflow (FL2) ›" at bounding box center [144, 118] width 146 height 11
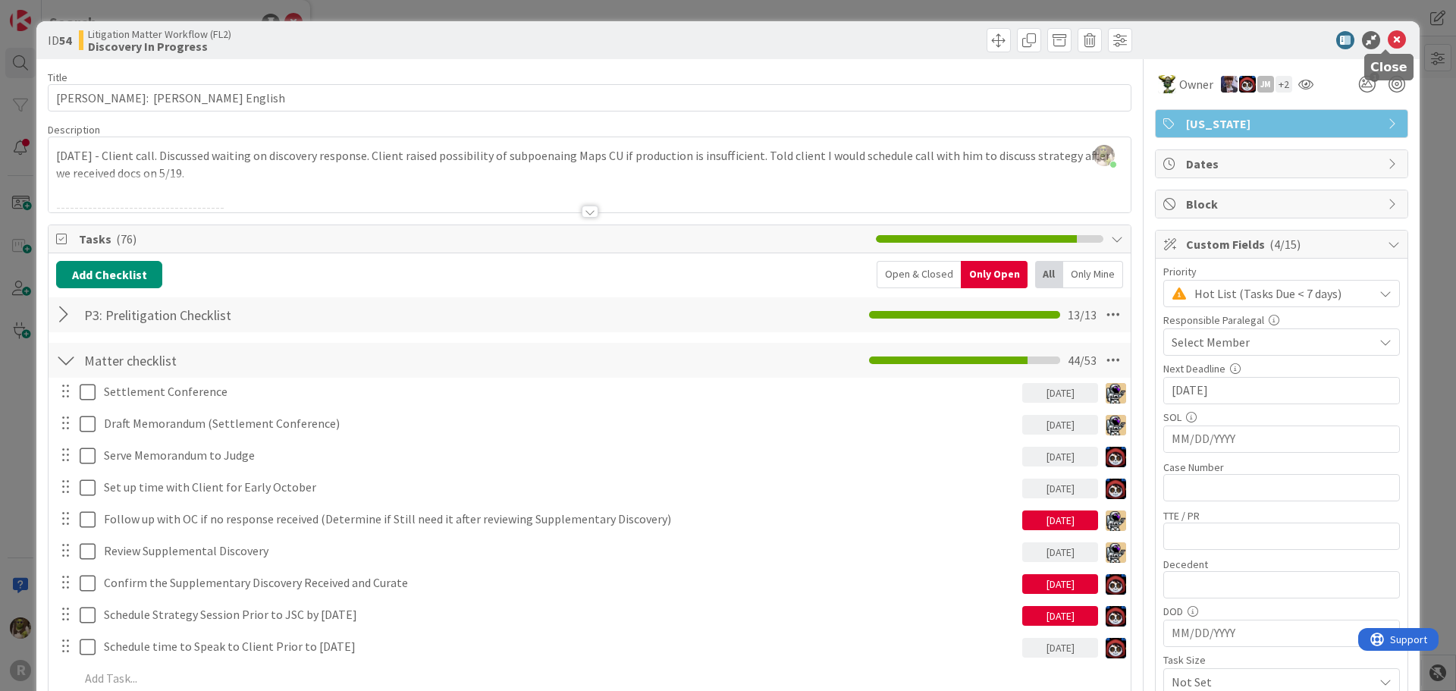
click at [1388, 33] on icon at bounding box center [1397, 40] width 18 height 18
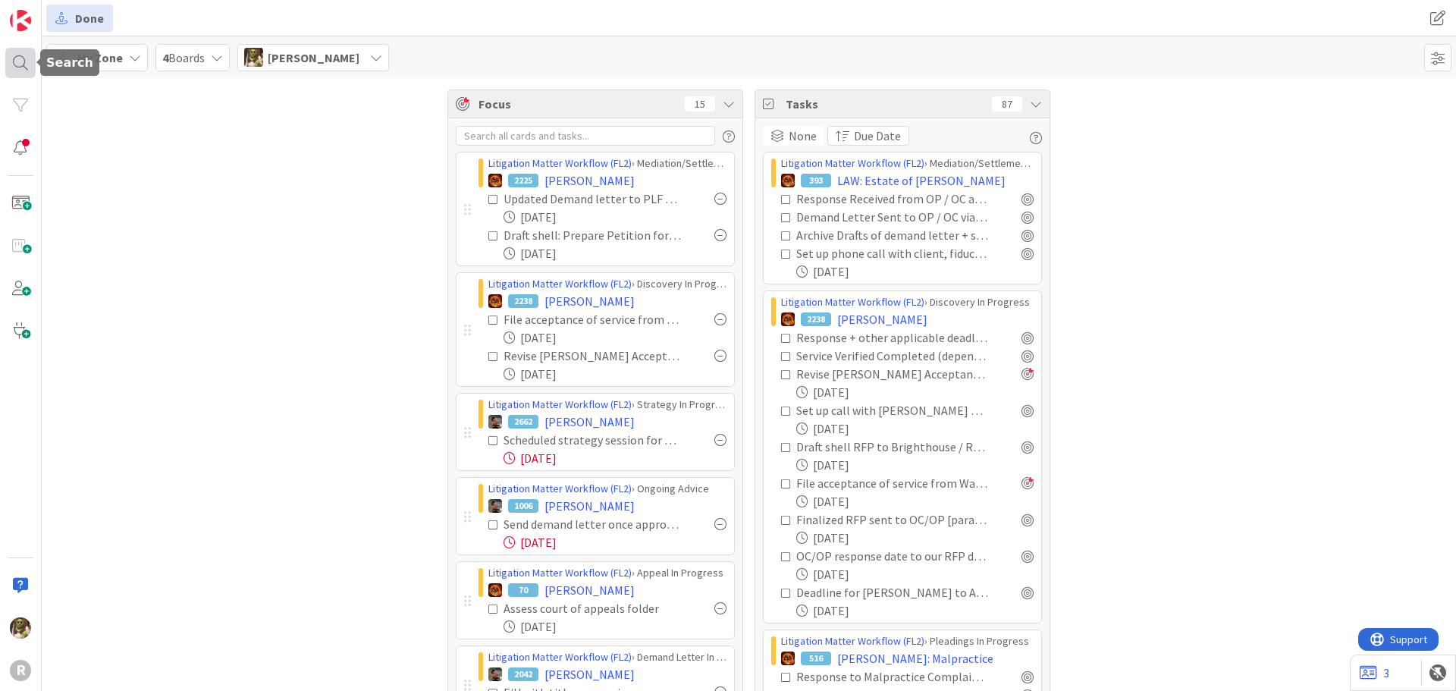
click at [30, 55] on div at bounding box center [20, 63] width 30 height 30
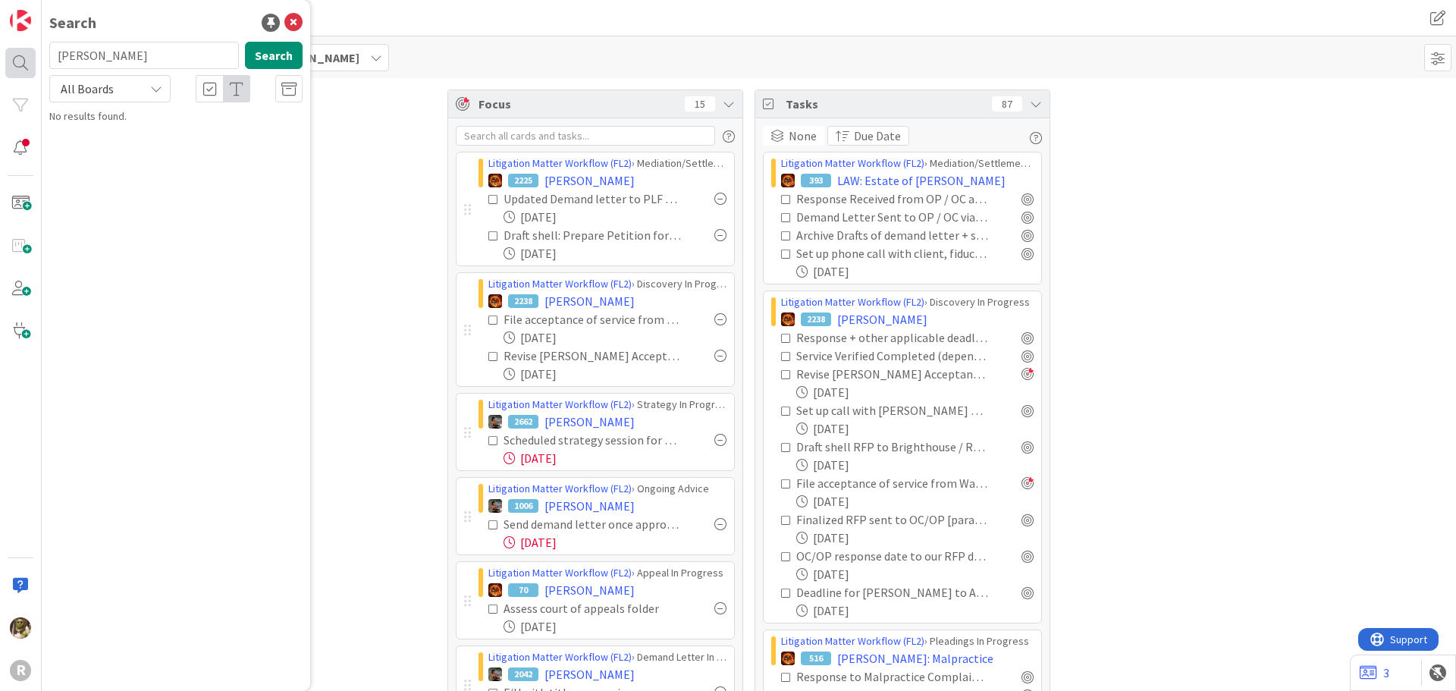
drag, startPoint x: 114, startPoint y: 55, endPoint x: 25, endPoint y: 58, distance: 88.8
click at [25, 58] on div "R Search elwood Search All Boards No results found." at bounding box center [21, 345] width 42 height 691
type input "dixson"
click at [273, 52] on button "Search" at bounding box center [274, 55] width 58 height 27
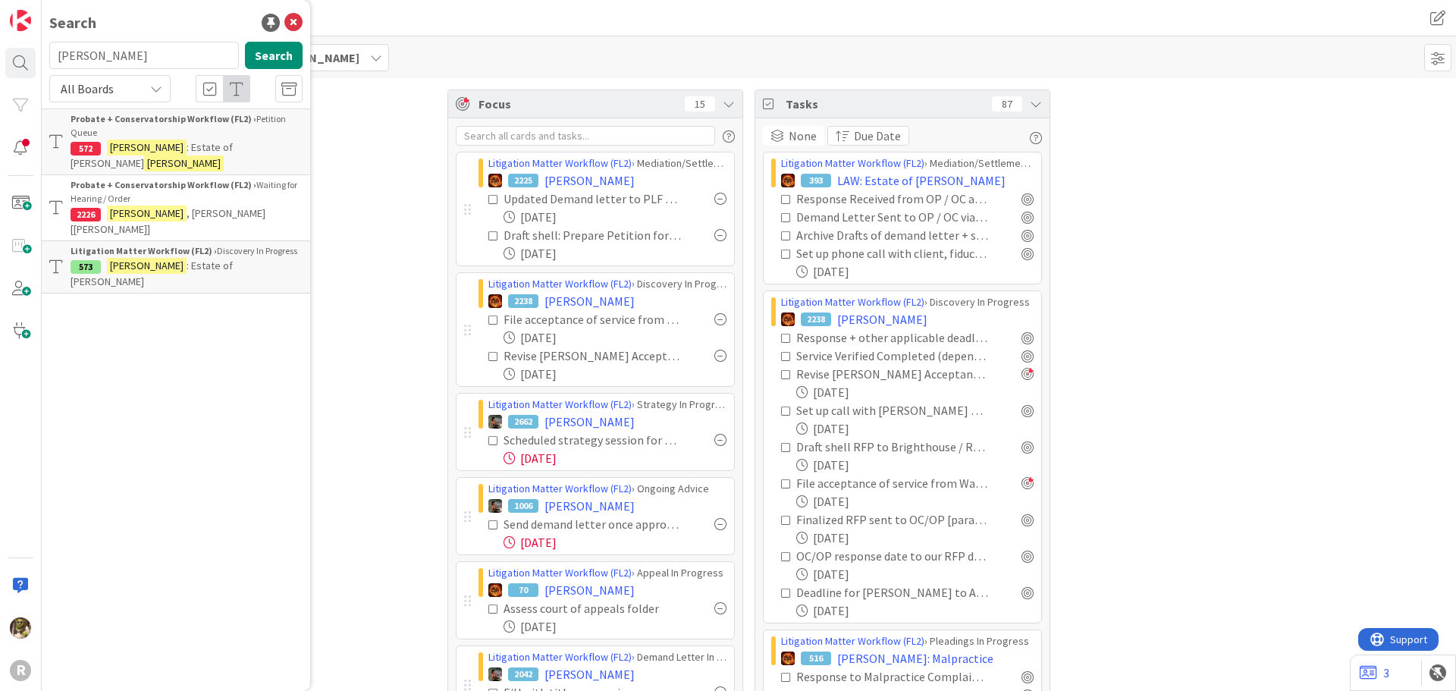
click at [176, 259] on span ": Estate of Pamela Dykman" at bounding box center [152, 274] width 162 height 30
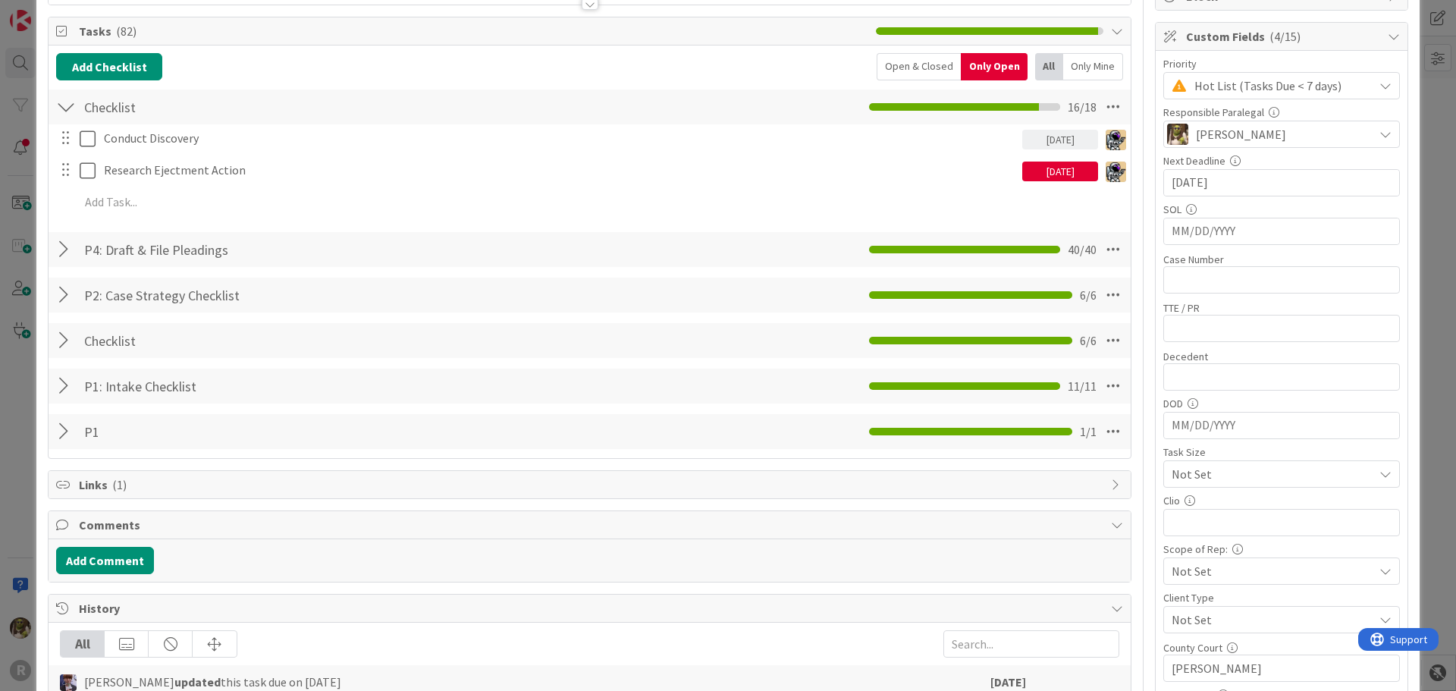
scroll to position [227, 0]
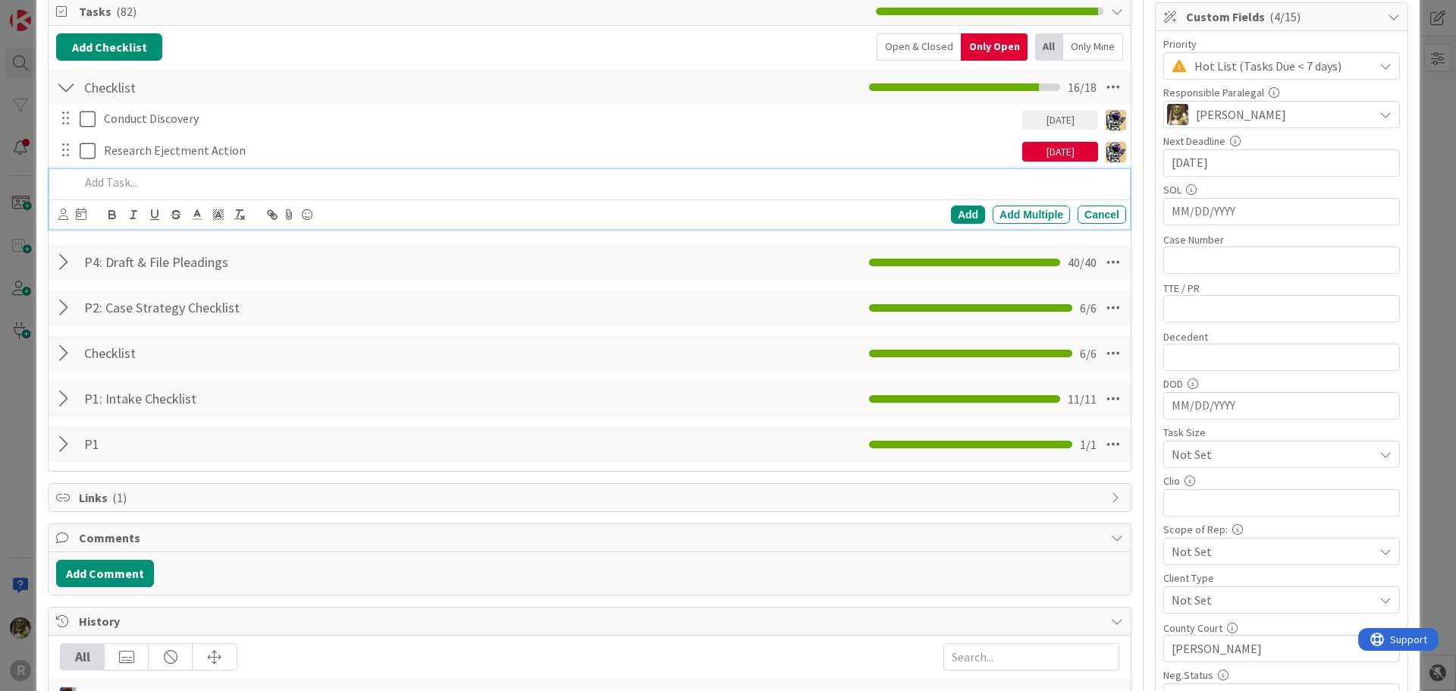
click at [140, 174] on p at bounding box center [600, 182] width 1040 height 17
click at [61, 215] on icon at bounding box center [63, 214] width 10 height 11
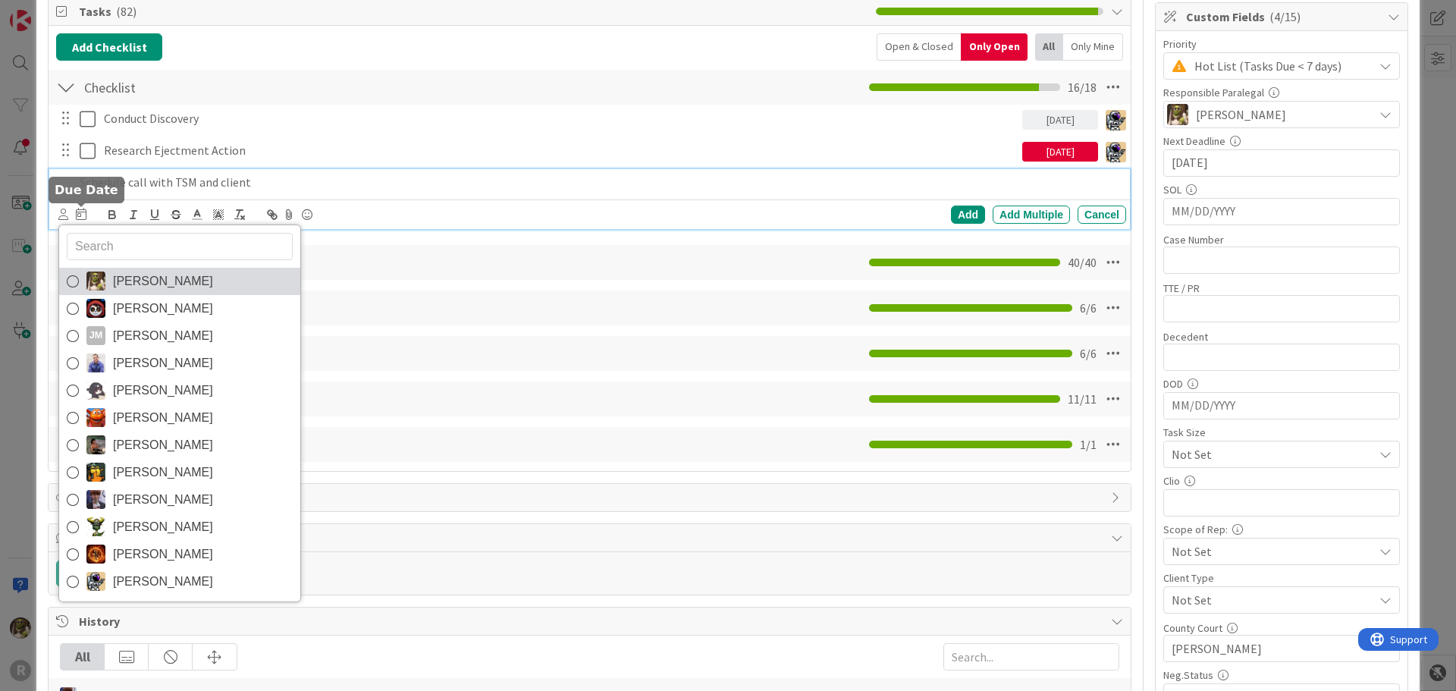
click at [114, 284] on span "Devine Gines" at bounding box center [163, 281] width 100 height 23
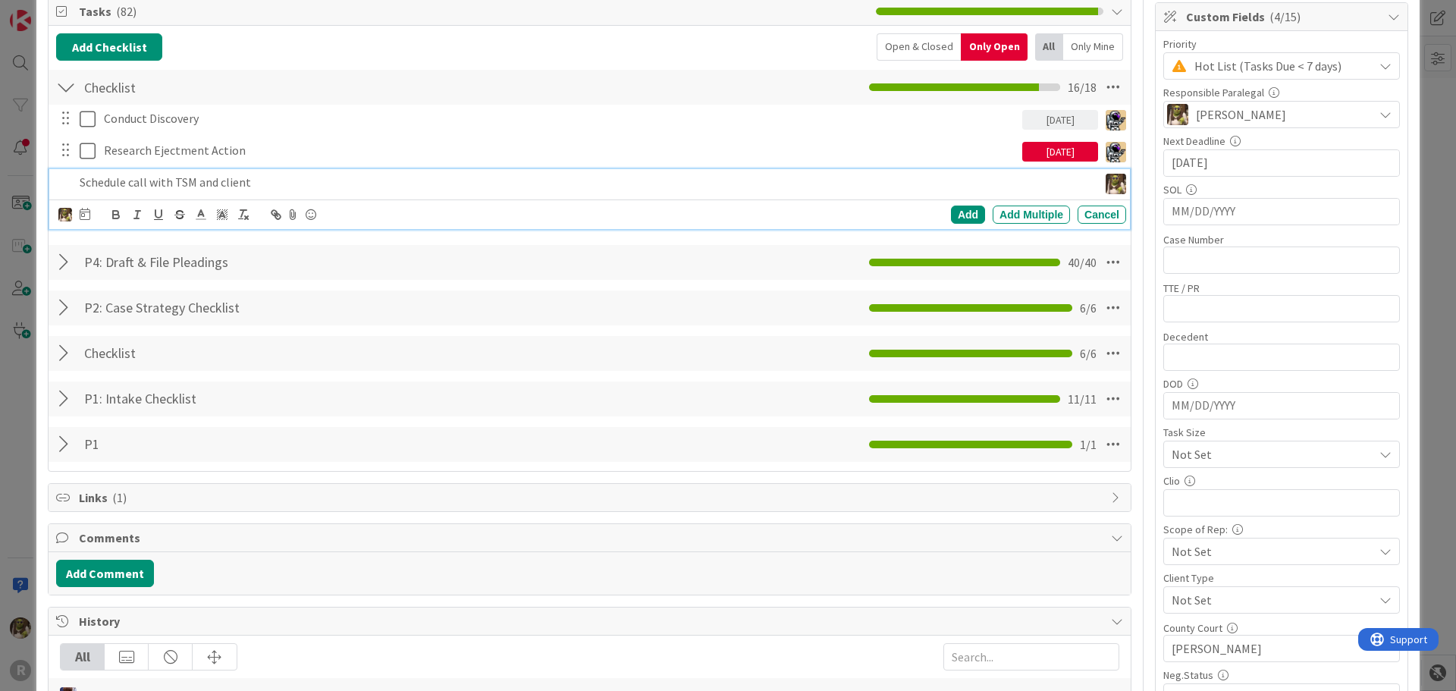
click at [86, 213] on icon at bounding box center [85, 214] width 11 height 12
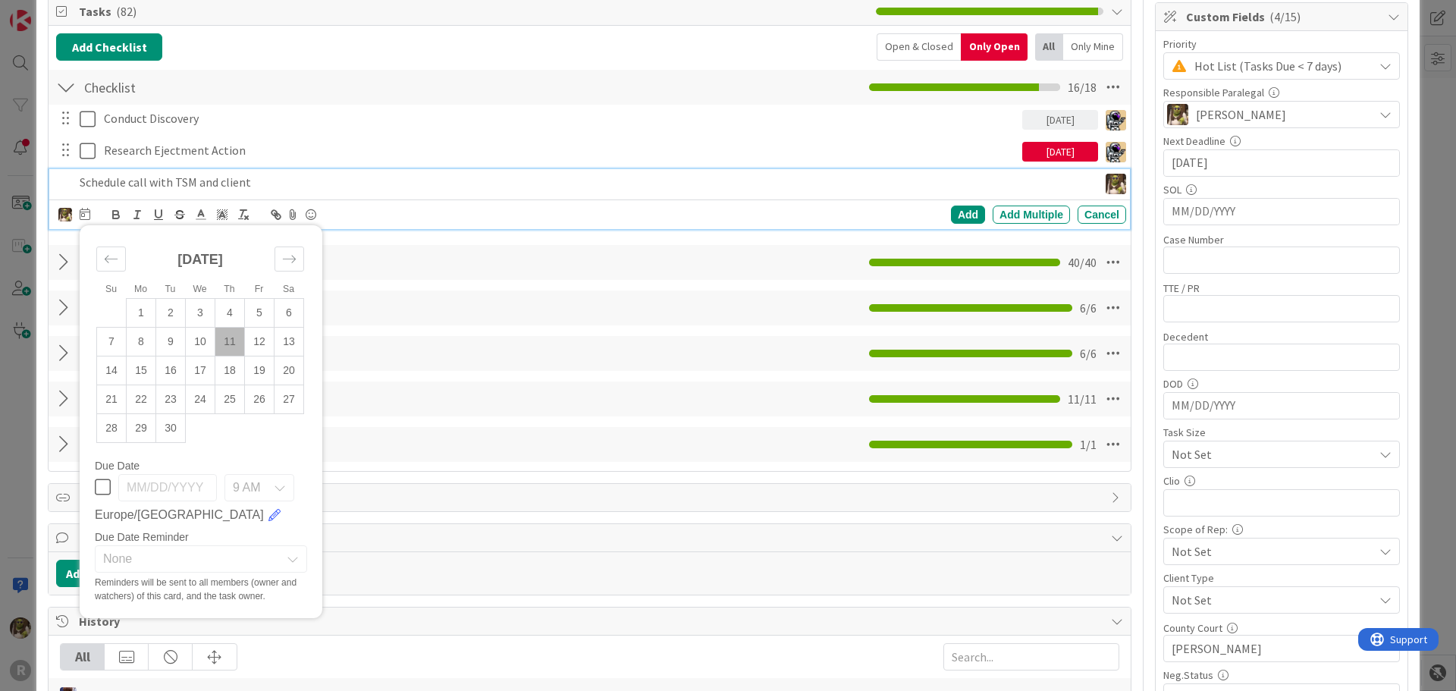
click at [233, 336] on td "11" at bounding box center [230, 341] width 30 height 29
click at [957, 216] on div "Add" at bounding box center [968, 214] width 34 height 18
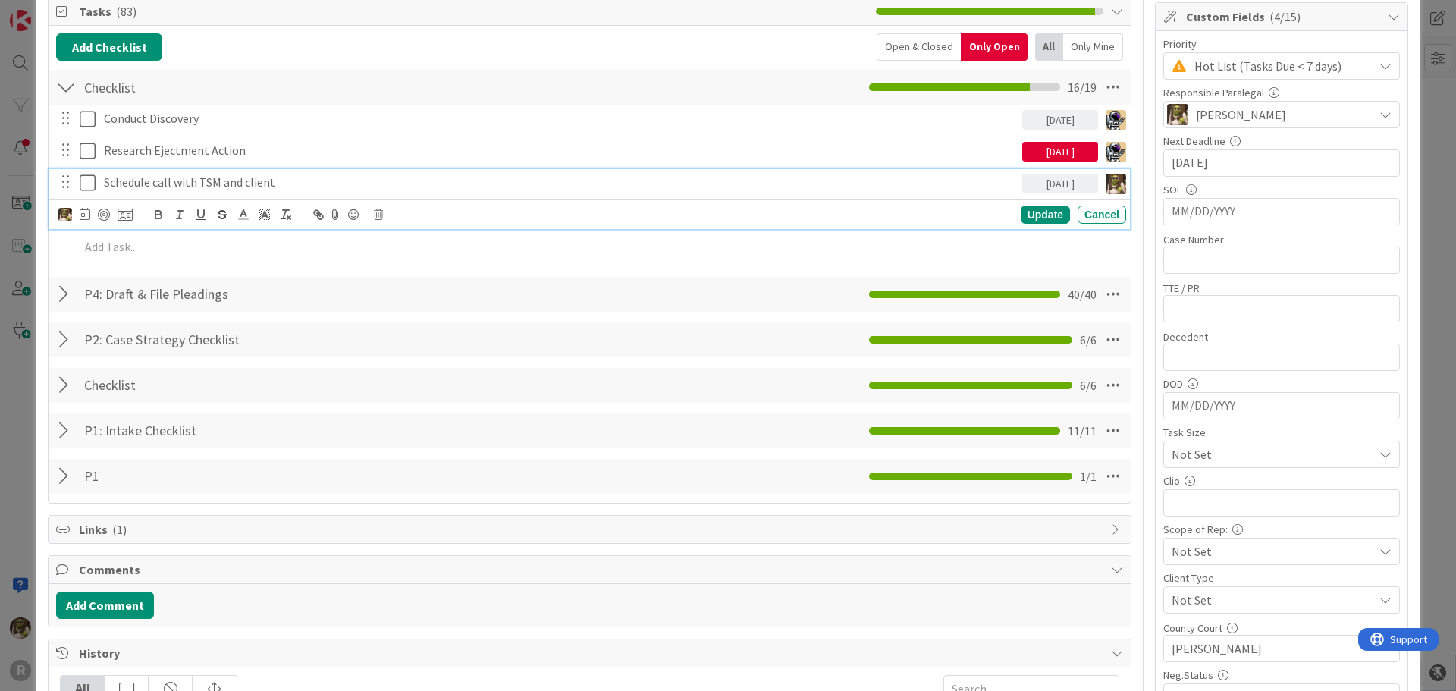
click at [253, 179] on p "Schedule call with TSM and client" at bounding box center [560, 182] width 912 height 17
click at [93, 215] on div at bounding box center [95, 214] width 74 height 18
click at [100, 215] on div at bounding box center [104, 215] width 12 height 12
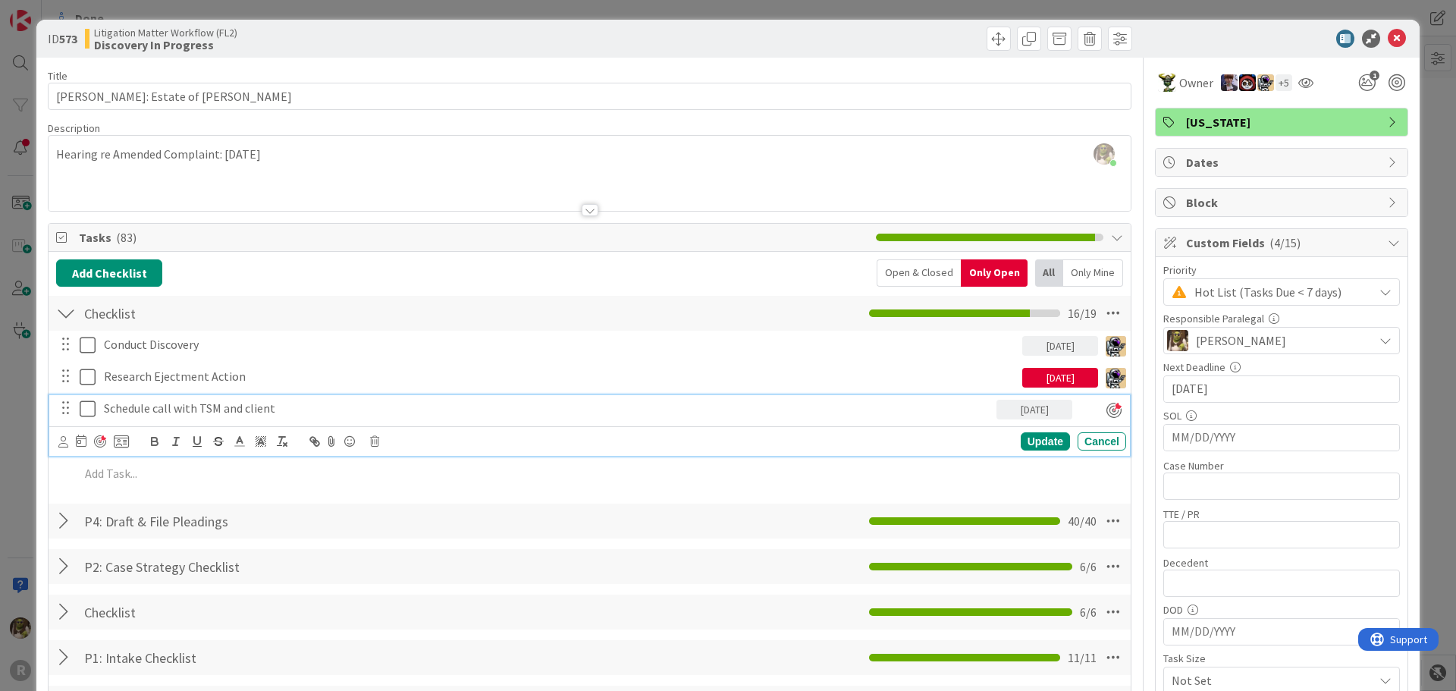
scroll to position [0, 0]
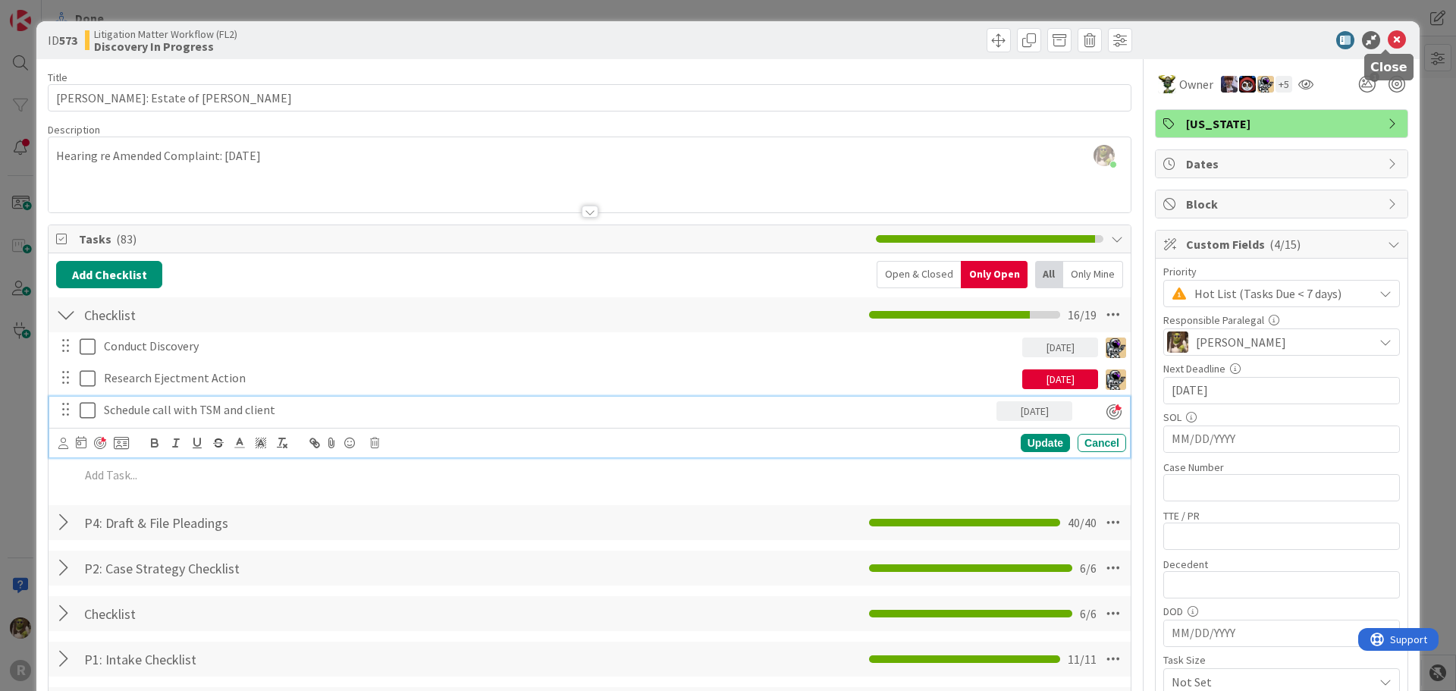
click at [1388, 36] on icon at bounding box center [1397, 40] width 18 height 18
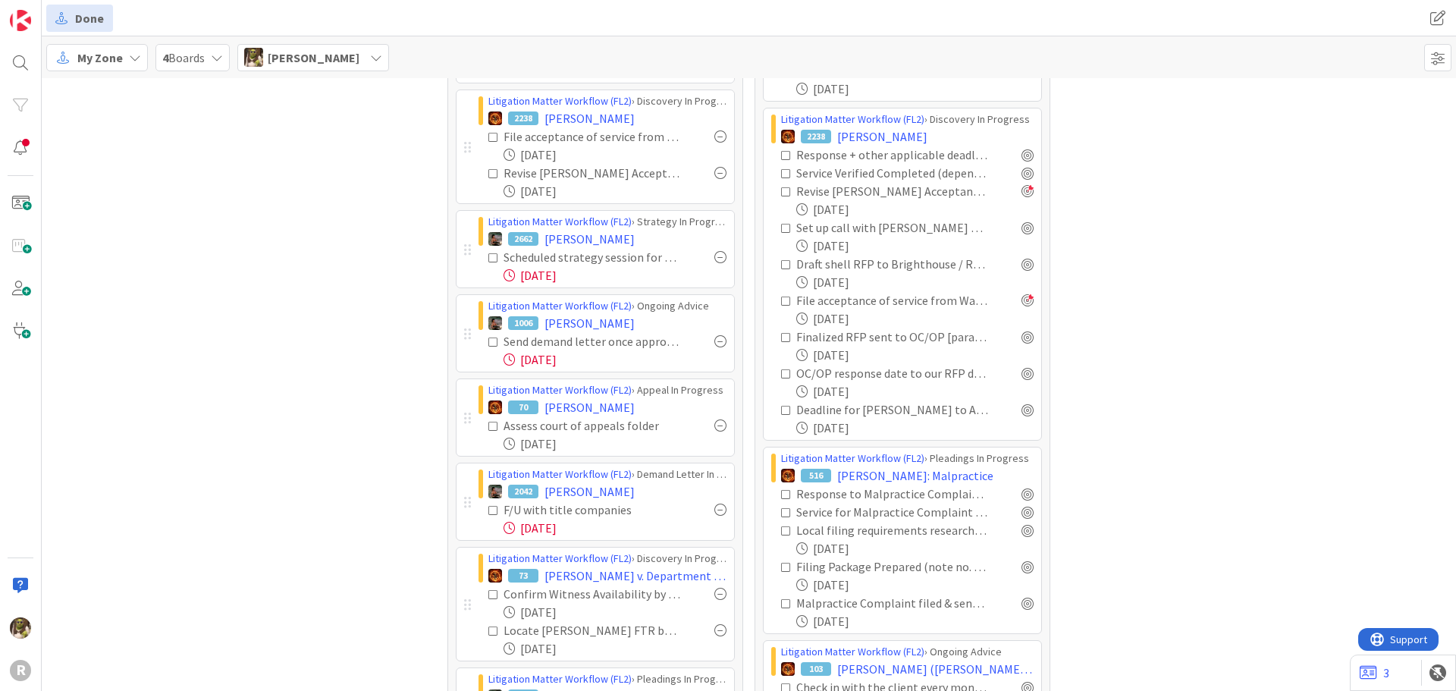
scroll to position [227, 0]
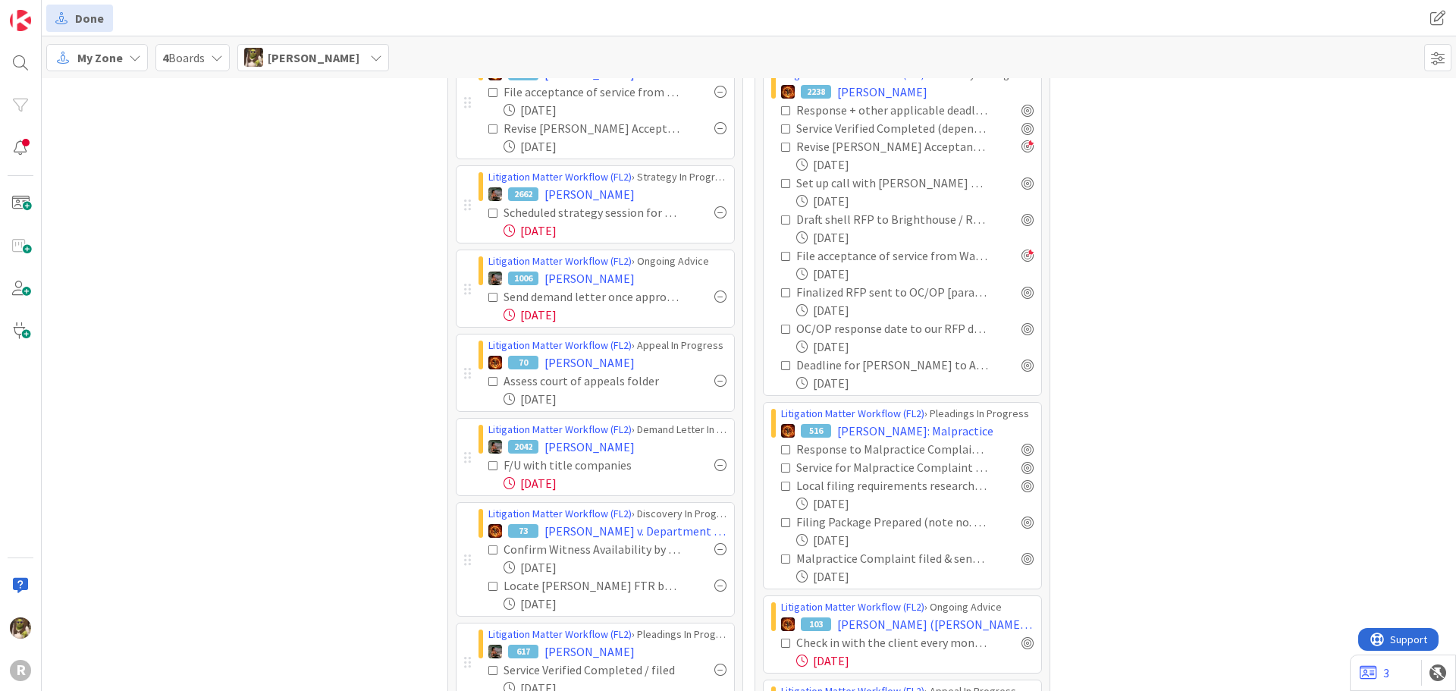
click at [716, 379] on div at bounding box center [720, 381] width 12 height 12
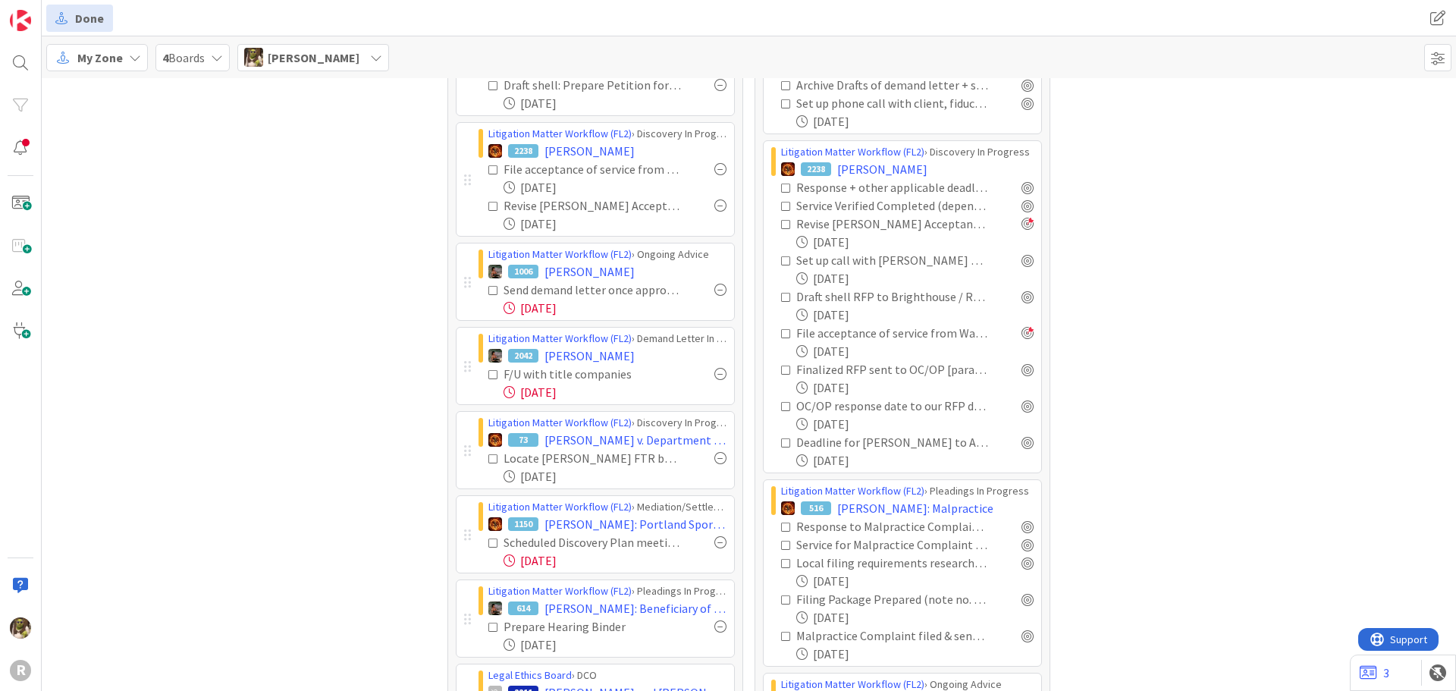
scroll to position [152, 0]
click at [1024, 262] on div at bounding box center [1027, 258] width 12 height 12
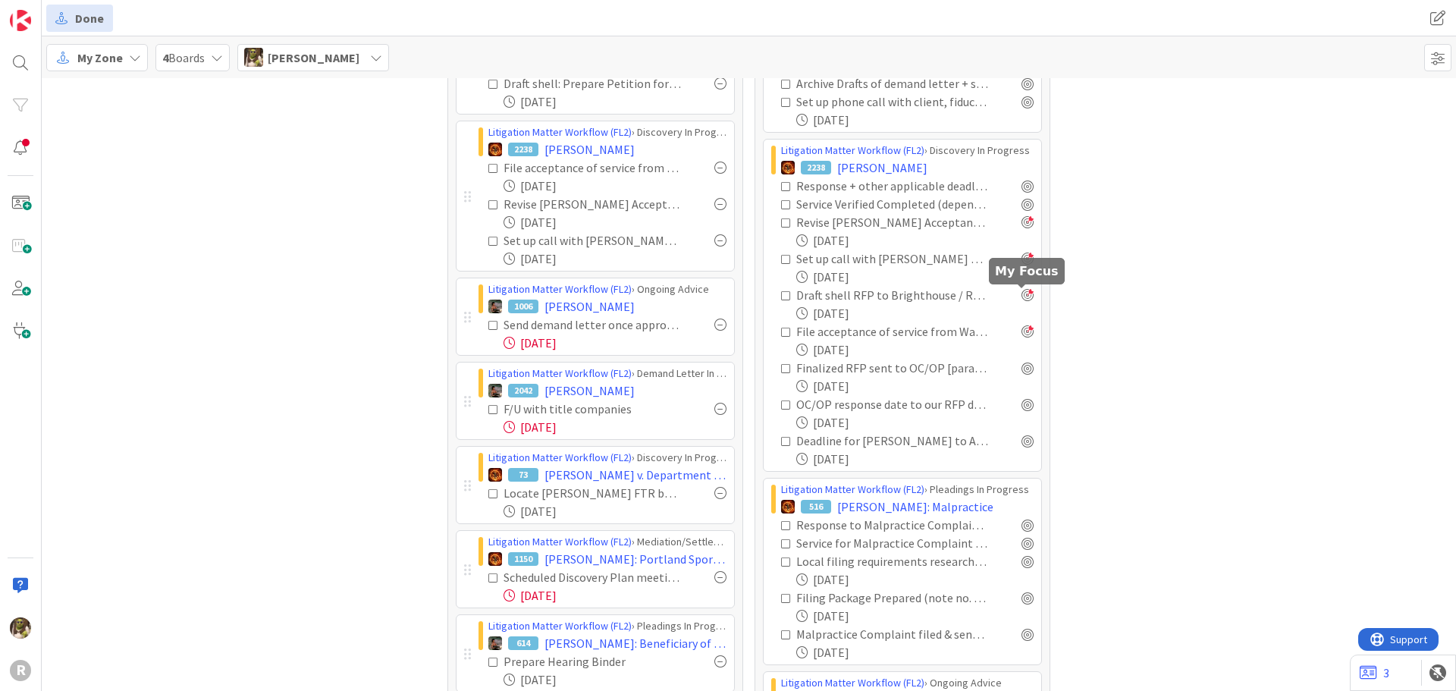
click at [1022, 296] on div at bounding box center [1027, 295] width 12 height 12
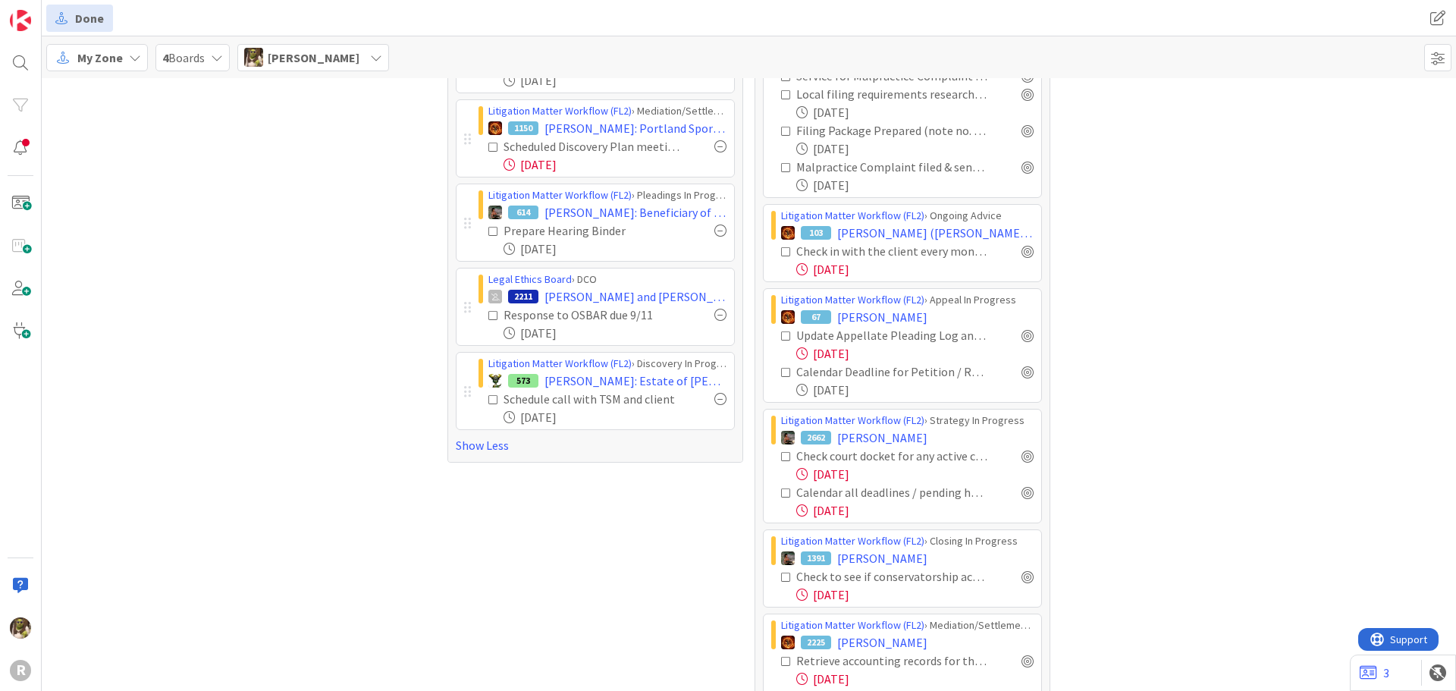
scroll to position [682, 0]
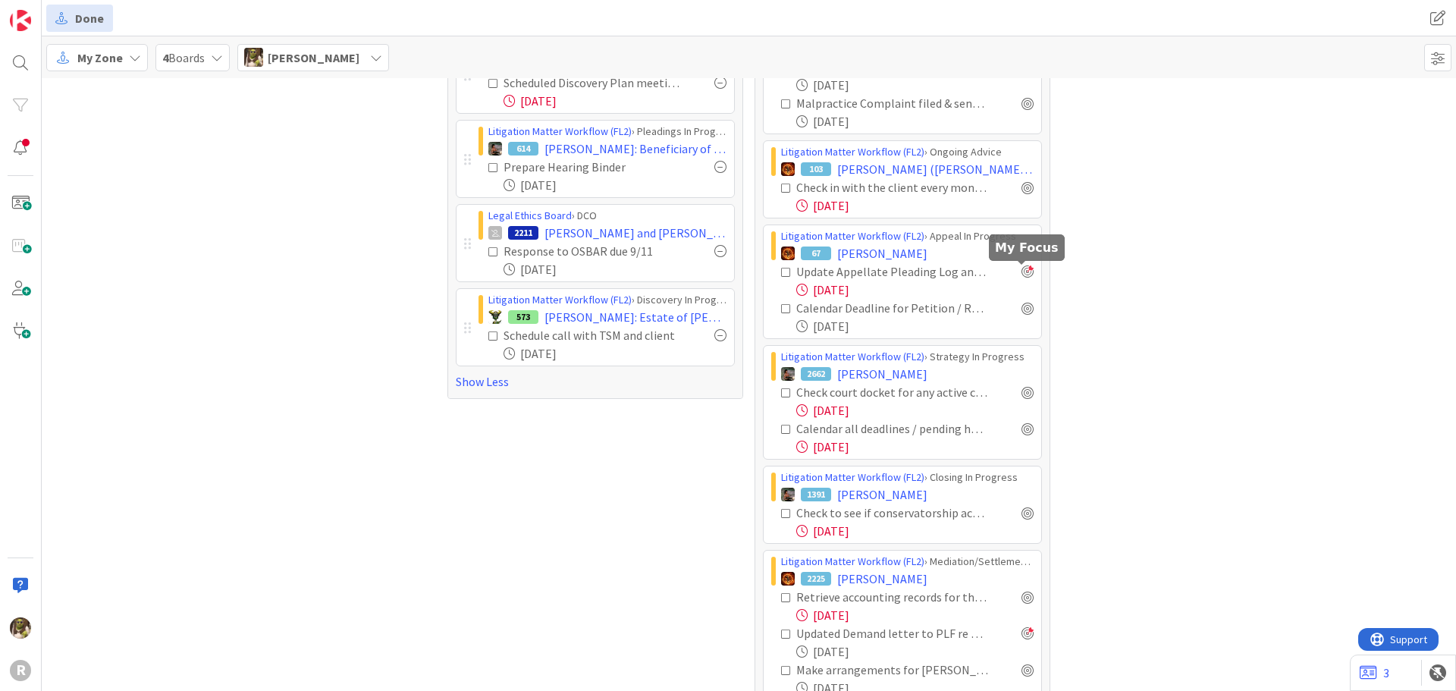
click at [1022, 277] on div at bounding box center [1027, 271] width 12 height 12
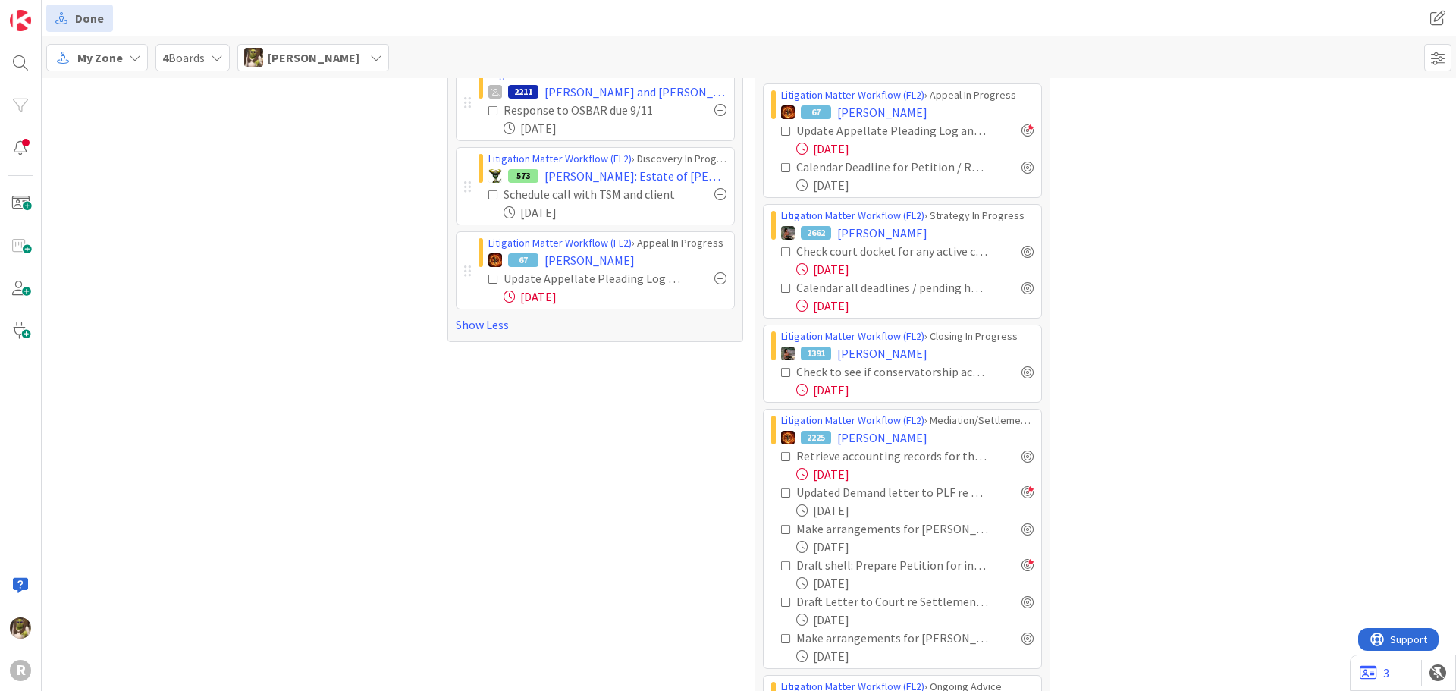
scroll to position [834, 0]
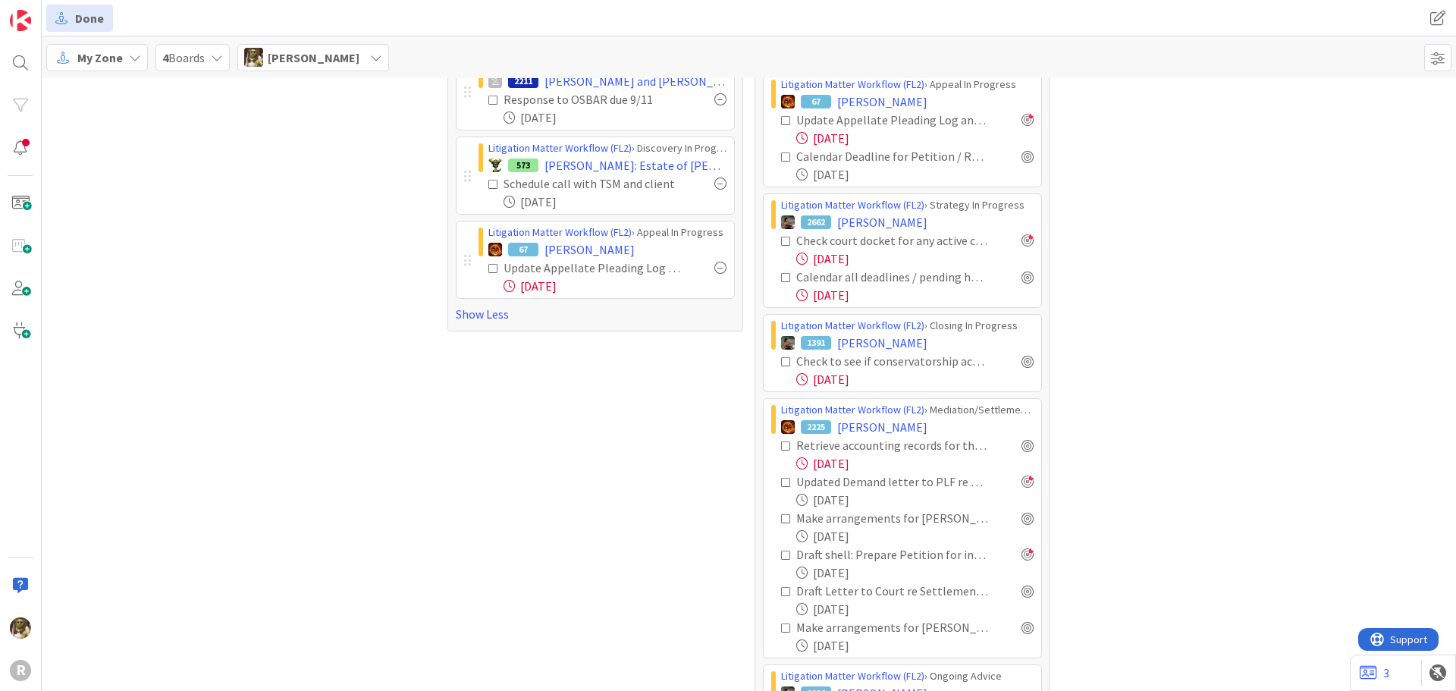
click at [1027, 240] on div at bounding box center [1027, 240] width 12 height 12
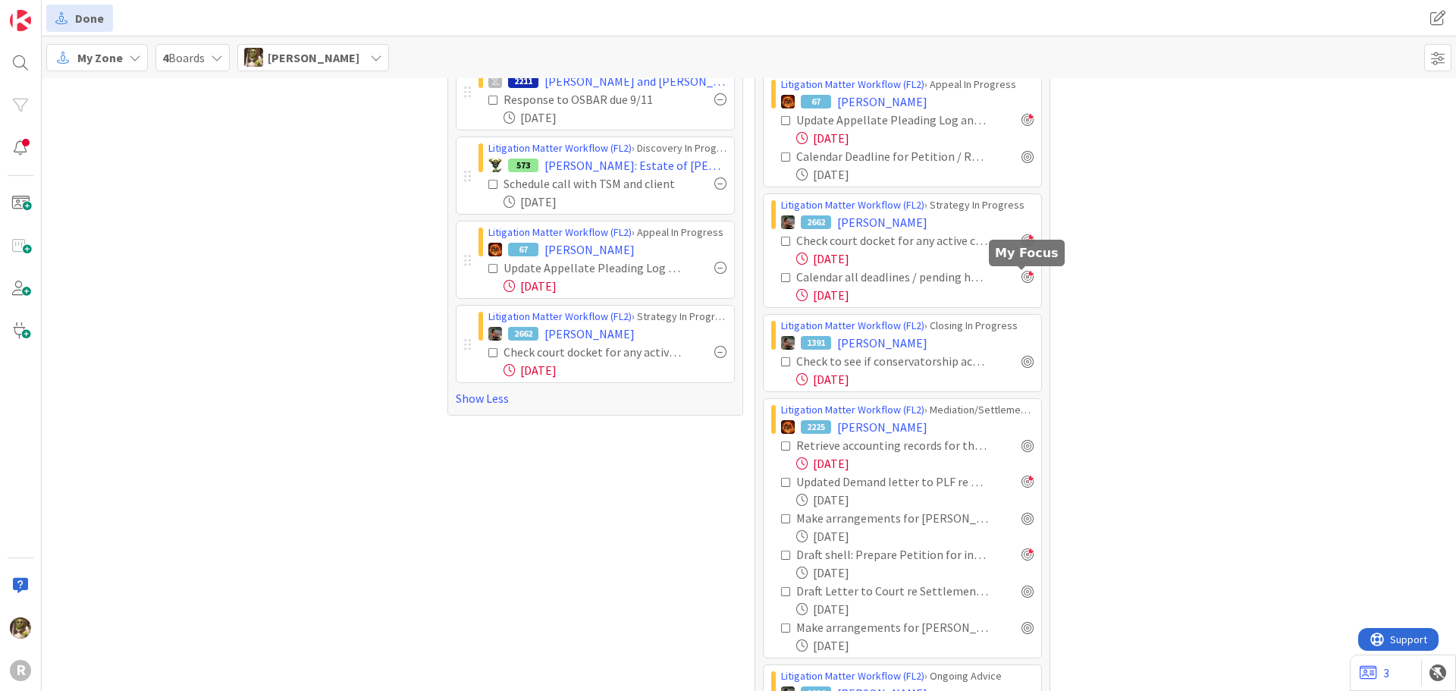
click at [1021, 281] on div at bounding box center [1027, 277] width 12 height 12
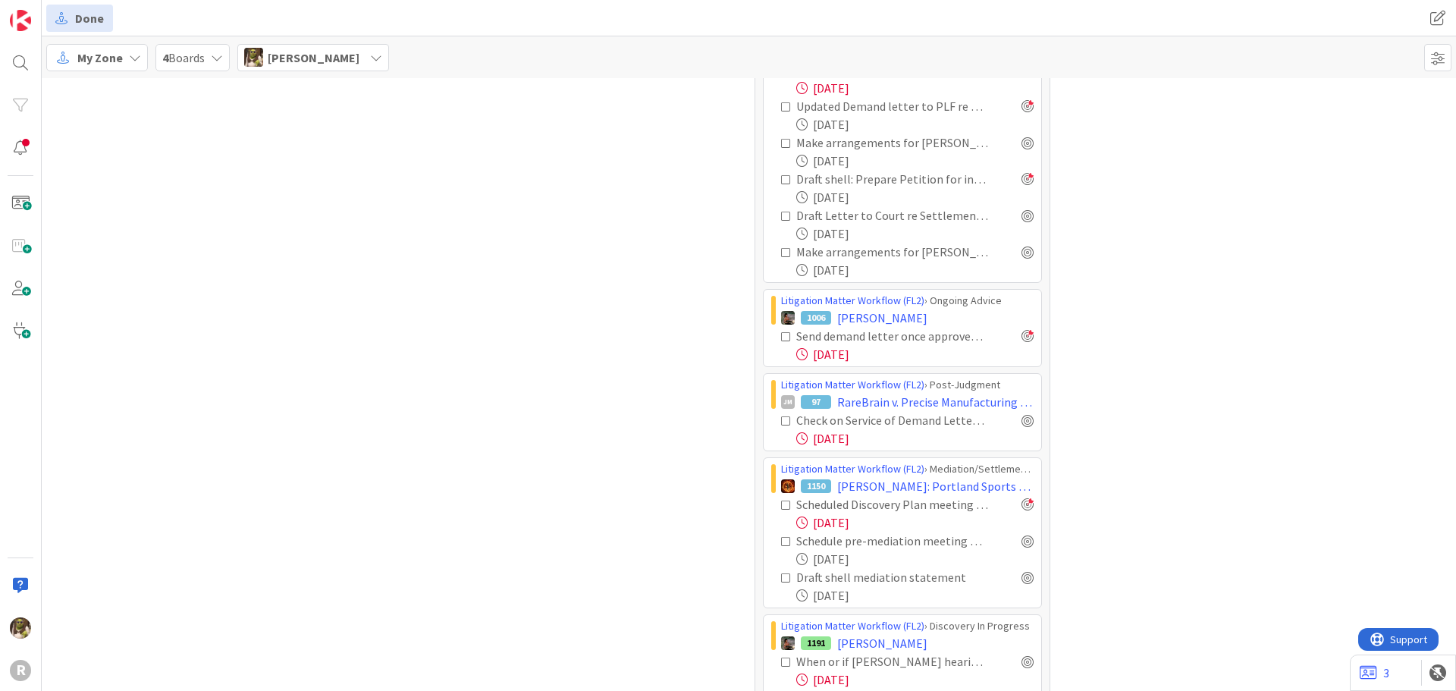
scroll to position [1213, 0]
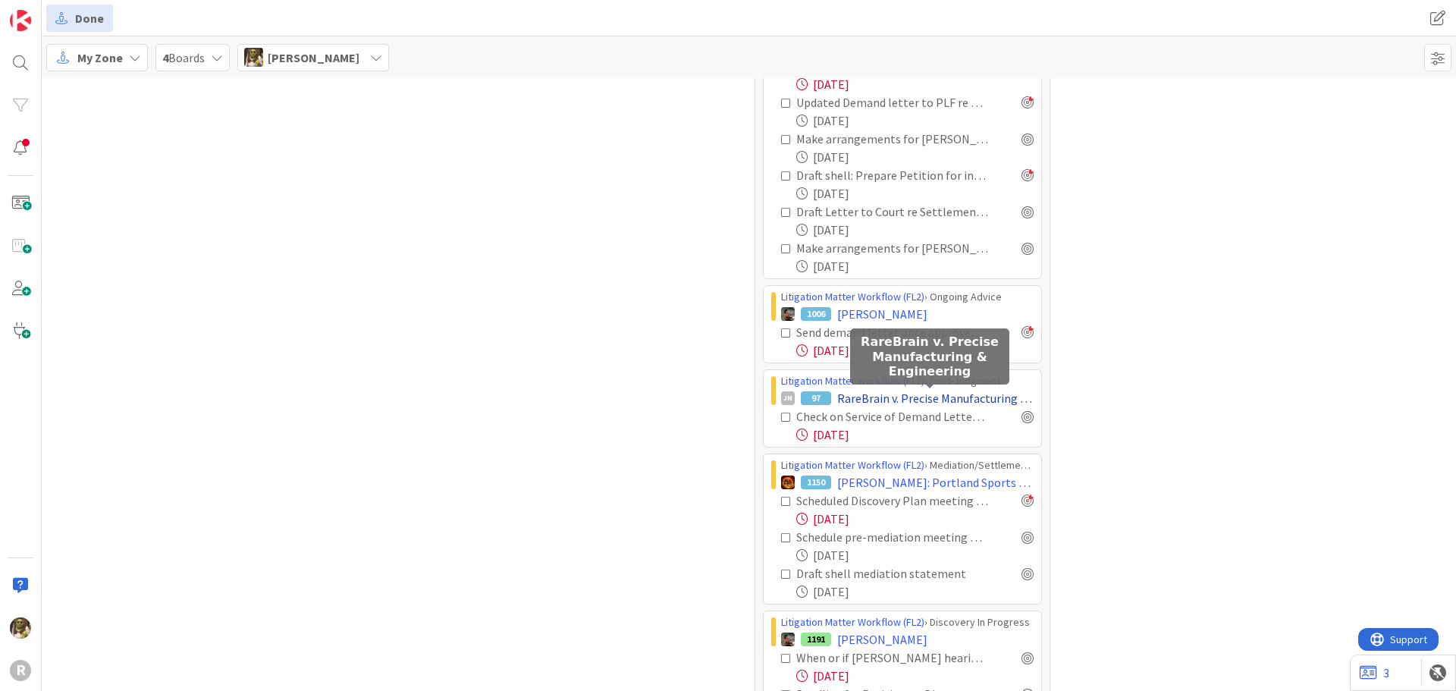
click at [939, 398] on span "RareBrain v. Precise Manufacturing & Engineering" at bounding box center [935, 398] width 196 height 18
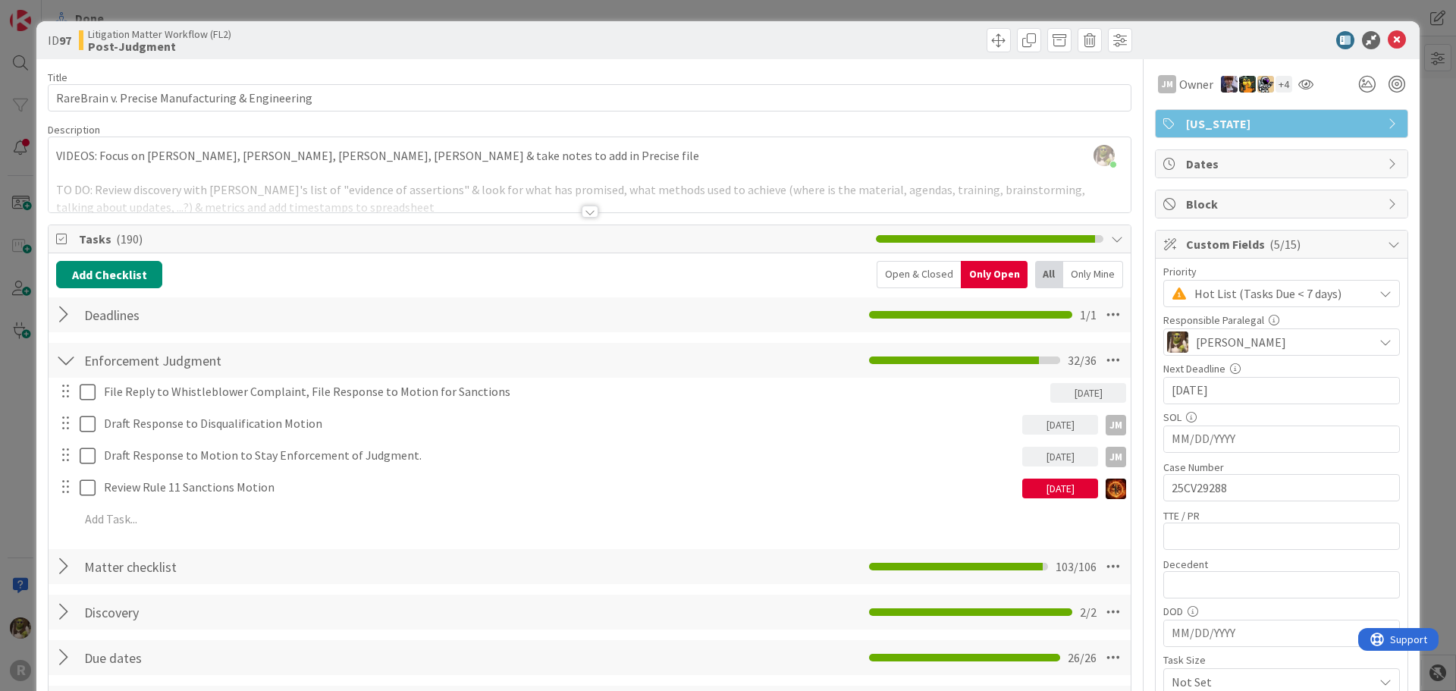
click at [1035, 271] on div "All" at bounding box center [1049, 274] width 28 height 27
click at [1063, 274] on div "Only Mine" at bounding box center [1093, 274] width 60 height 27
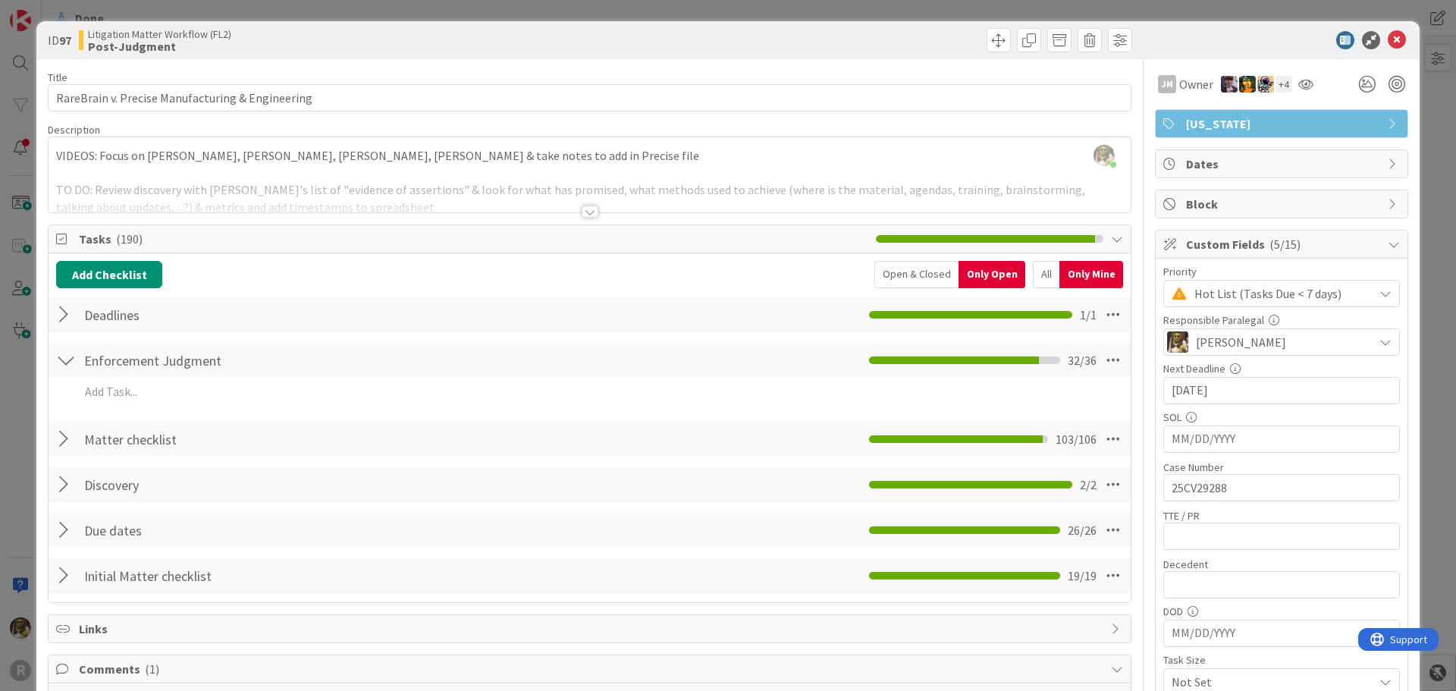
click at [67, 438] on div at bounding box center [66, 438] width 20 height 27
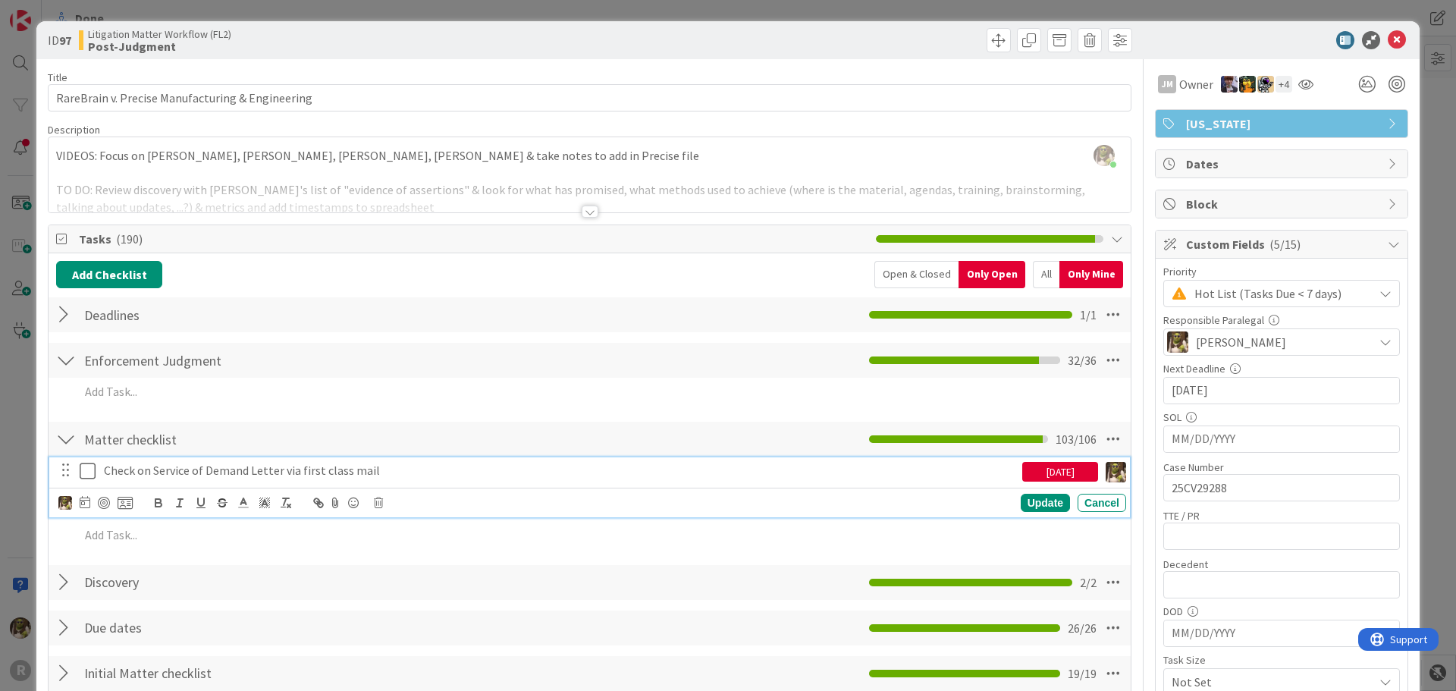
click at [90, 473] on icon at bounding box center [88, 471] width 16 height 18
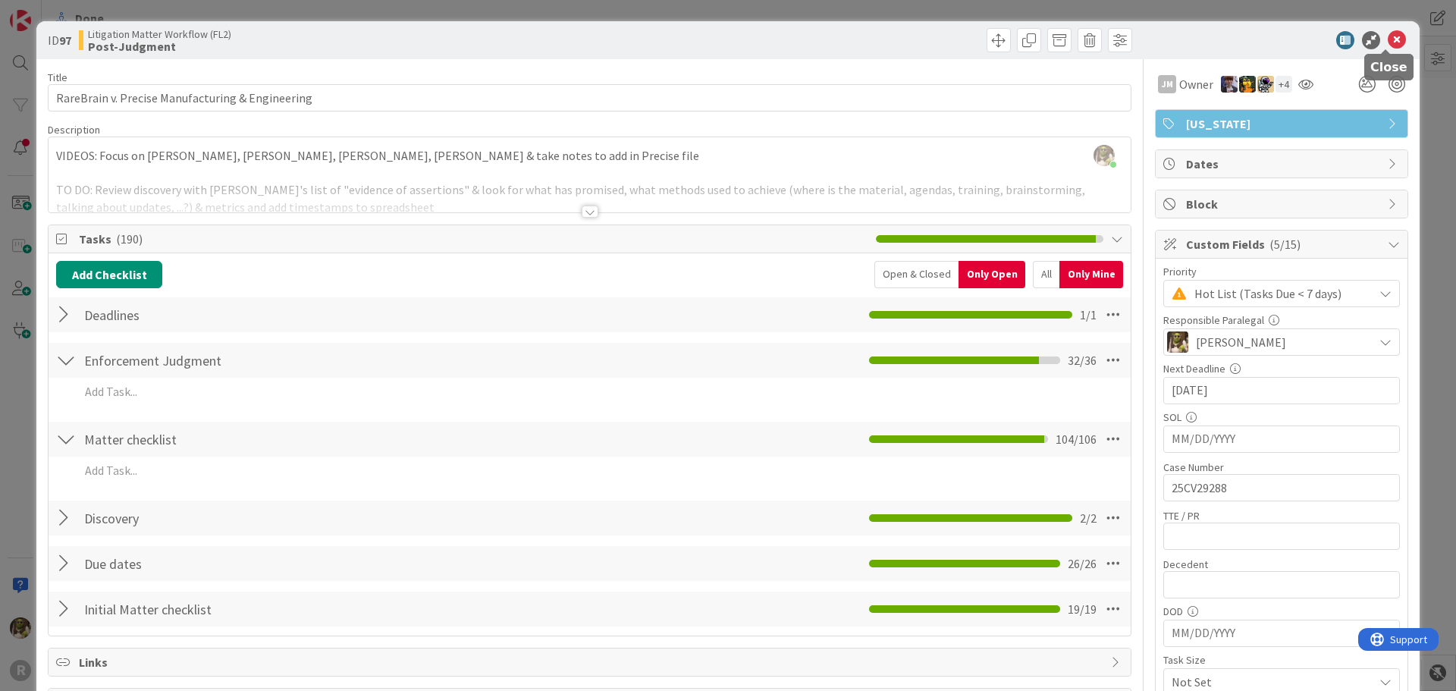
click at [1388, 42] on icon at bounding box center [1397, 40] width 18 height 18
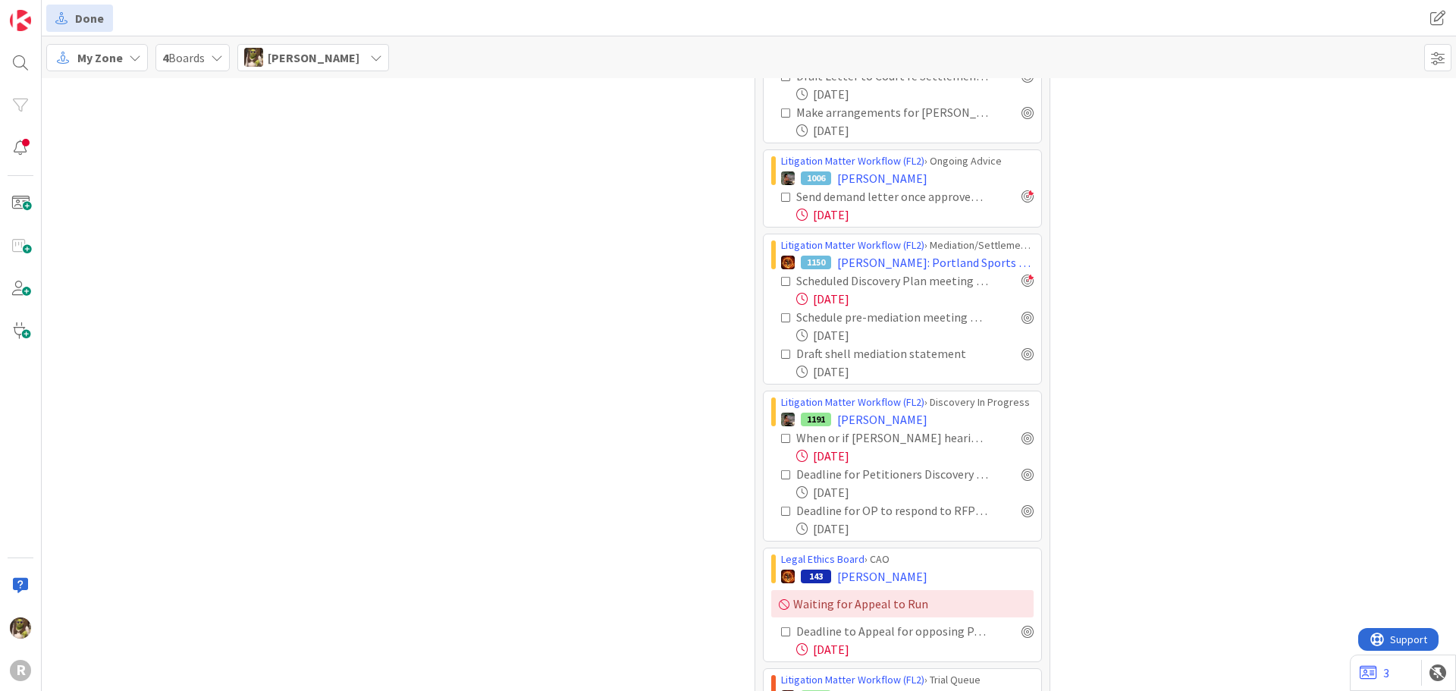
scroll to position [1441, 0]
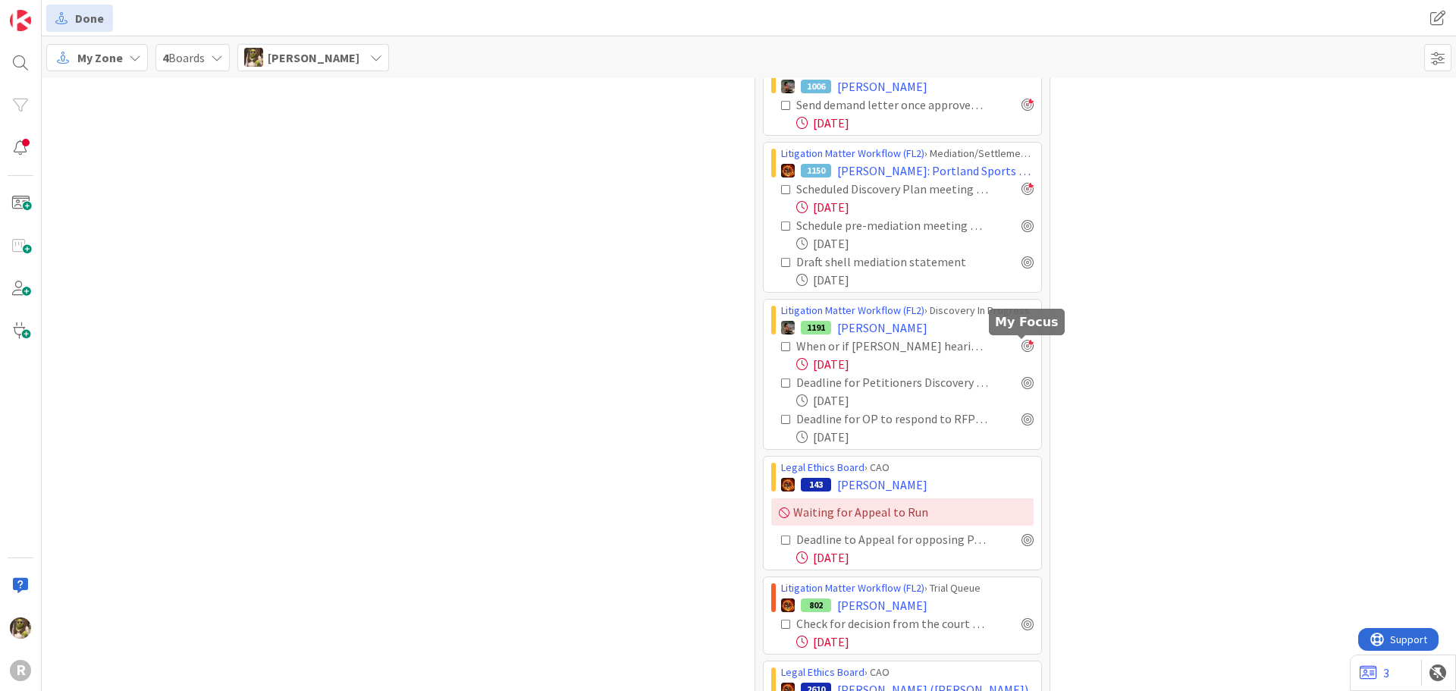
click at [1021, 343] on div at bounding box center [1027, 346] width 12 height 12
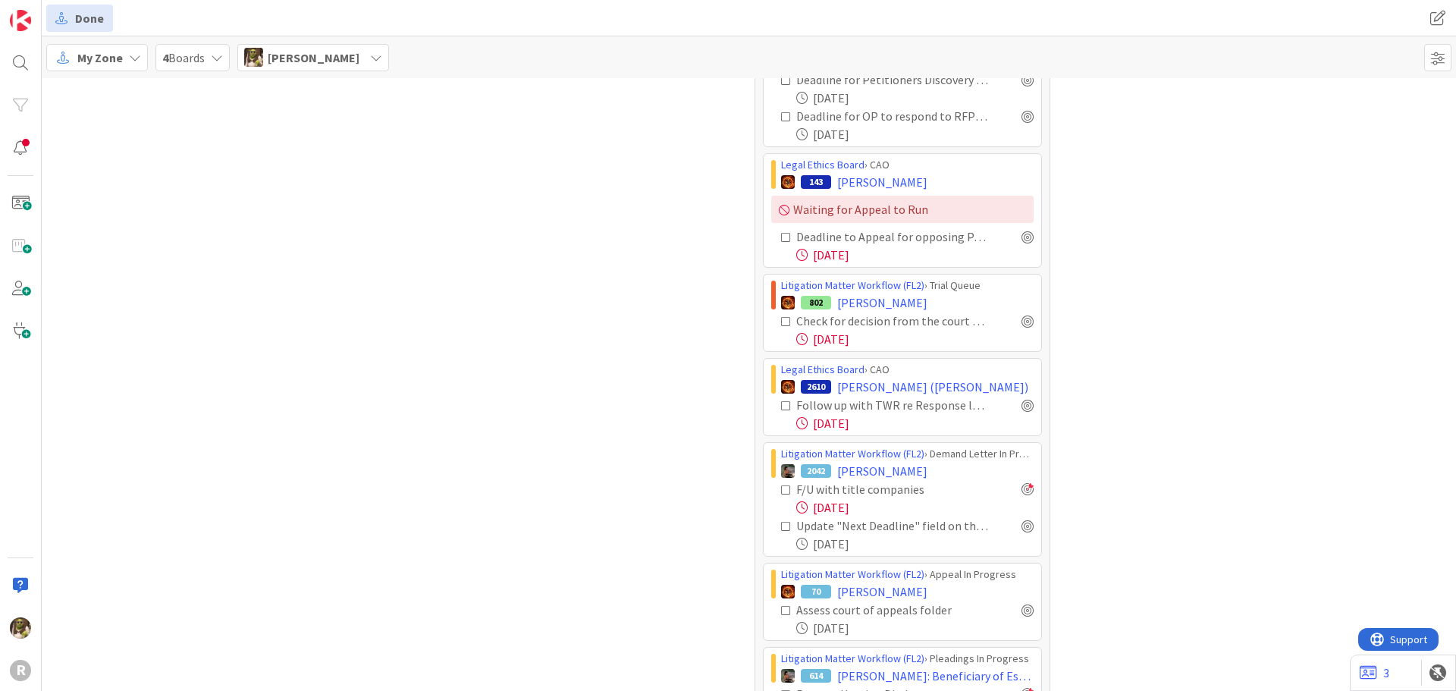
scroll to position [1744, 0]
click at [1024, 323] on div at bounding box center [1027, 320] width 12 height 12
click at [1021, 405] on div at bounding box center [1027, 404] width 12 height 12
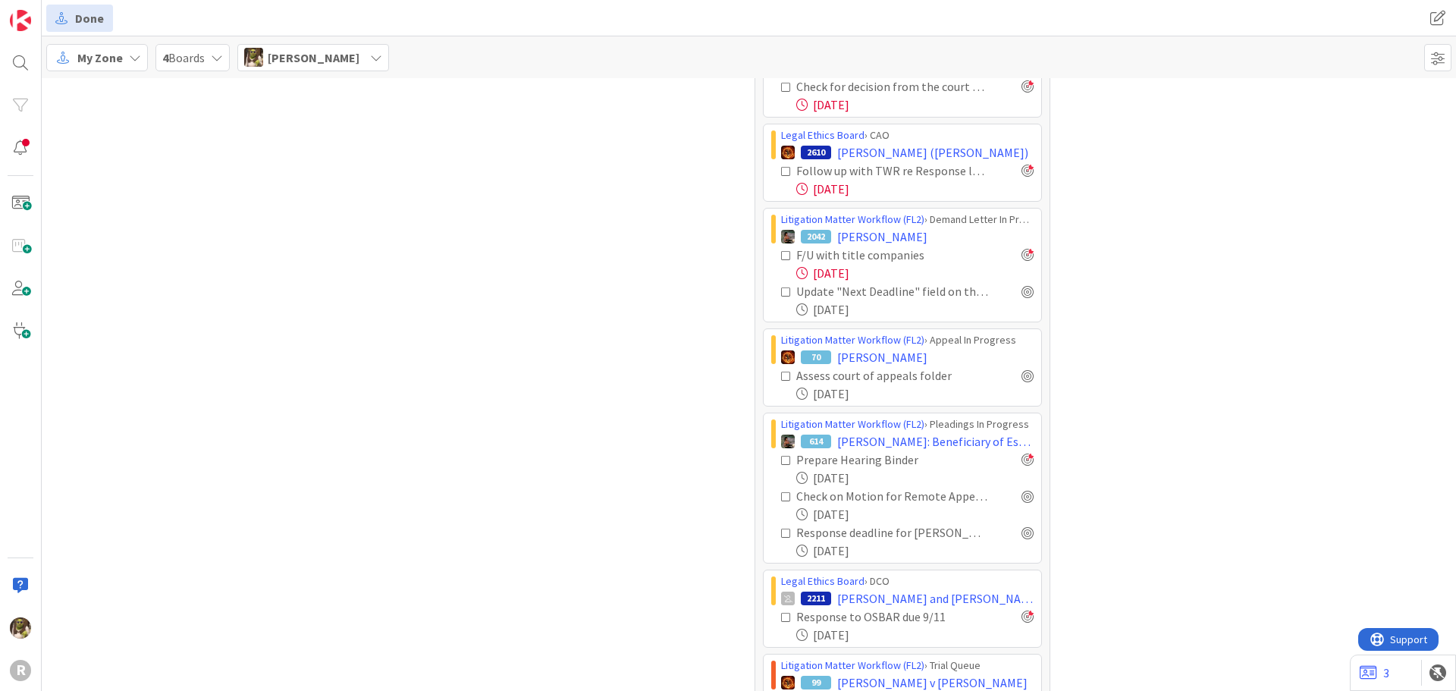
scroll to position [2123, 0]
